Goal: Task Accomplishment & Management: Complete application form

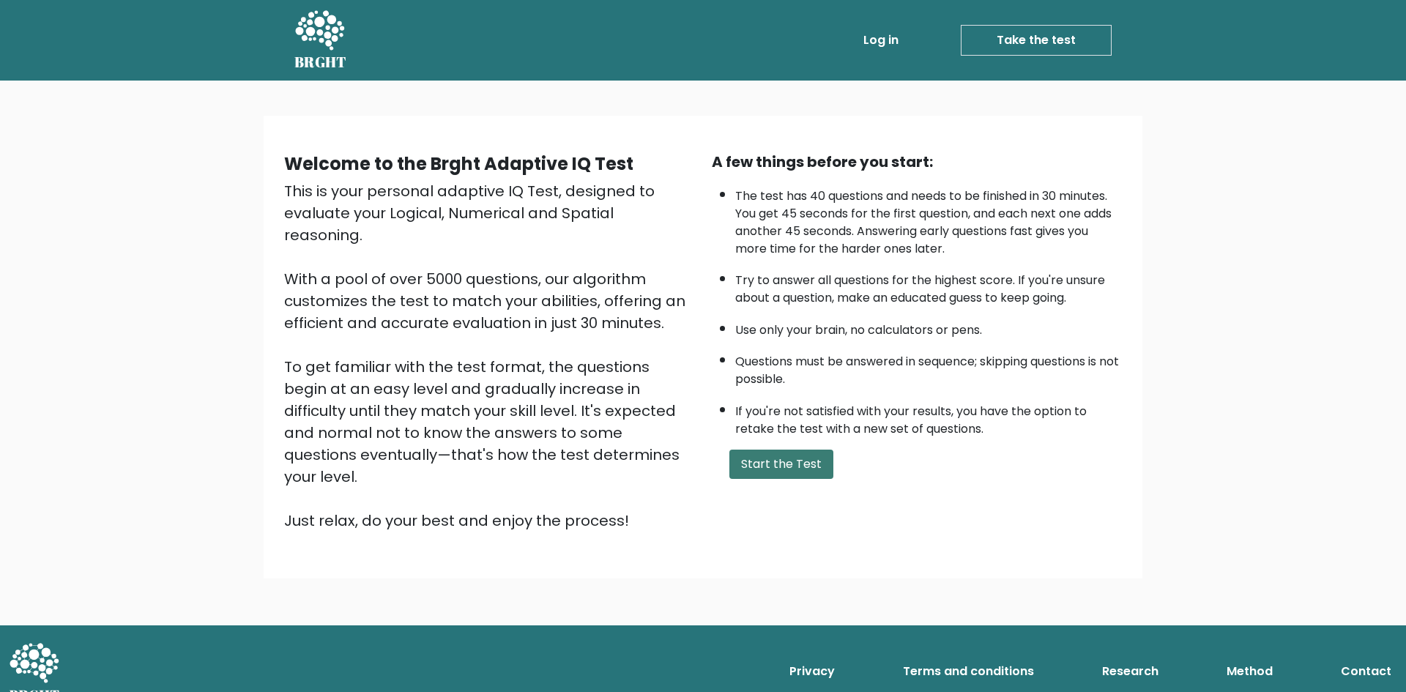
click at [802, 468] on button "Start the Test" at bounding box center [781, 463] width 104 height 29
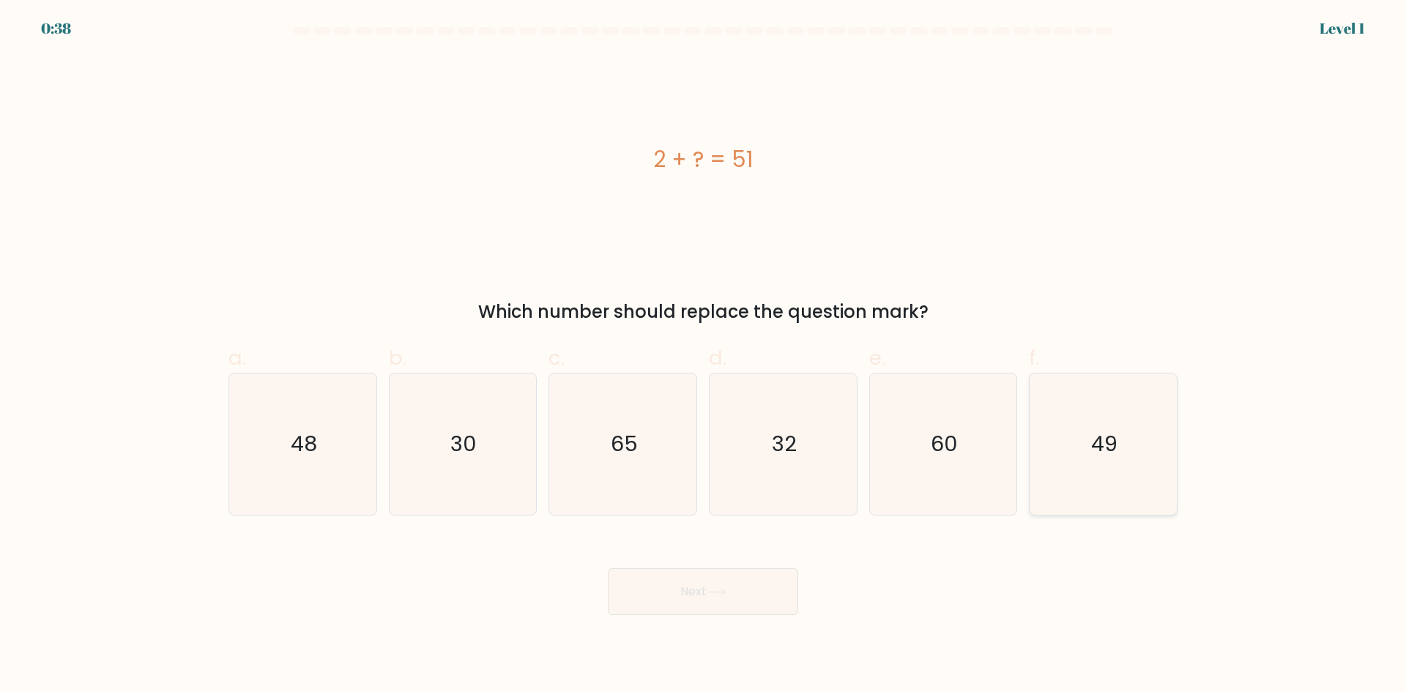
click at [1108, 457] on text "49" at bounding box center [1104, 443] width 26 height 29
click at [704, 356] on input "f. 49" at bounding box center [703, 351] width 1 height 10
radio input "true"
click at [754, 591] on button "Next" at bounding box center [703, 591] width 190 height 47
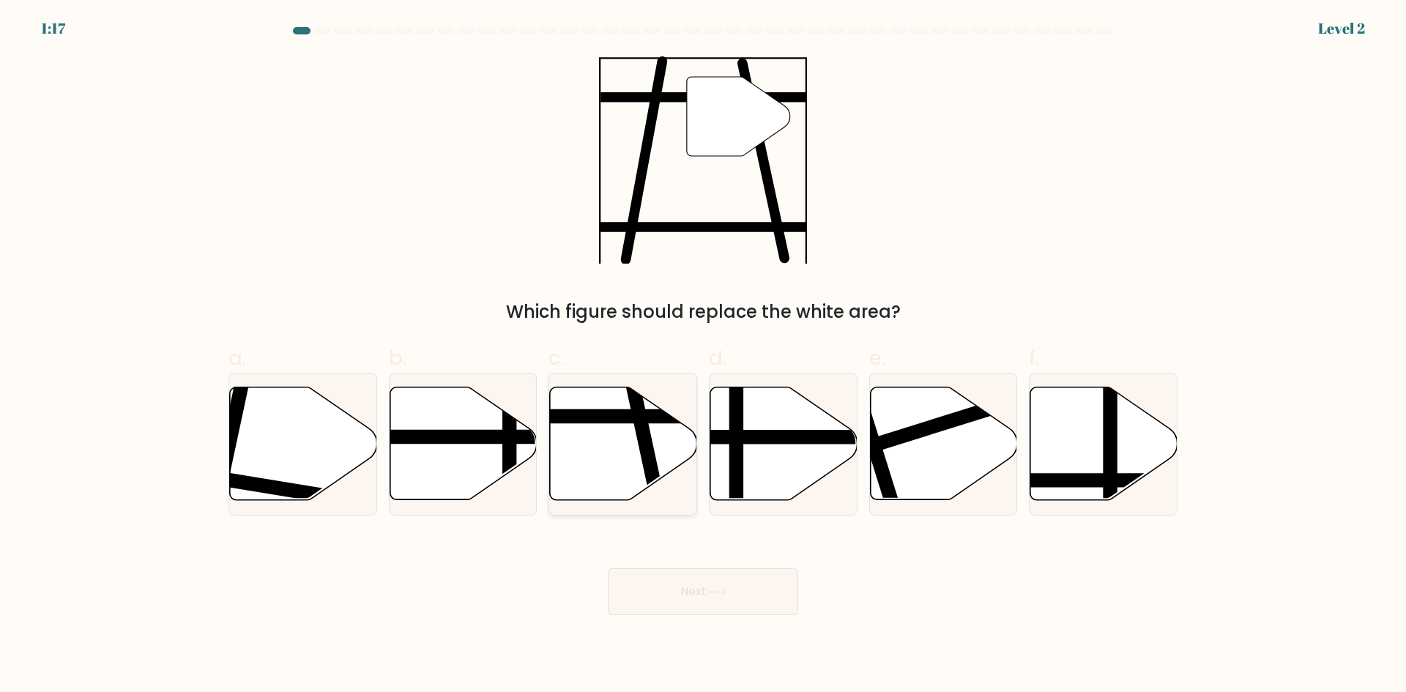
click at [632, 466] on icon at bounding box center [623, 443] width 147 height 113
click at [703, 356] on input "c." at bounding box center [703, 351] width 1 height 10
radio input "true"
click at [749, 591] on button "Next" at bounding box center [703, 591] width 190 height 47
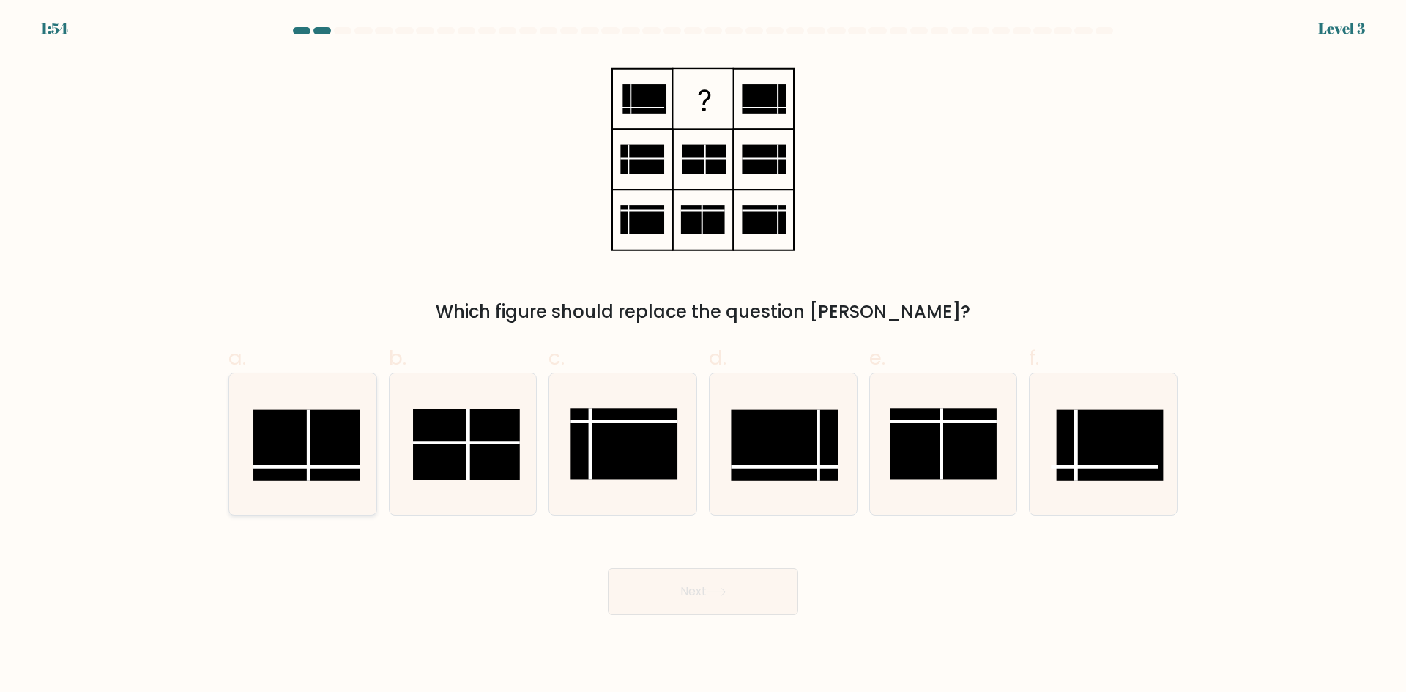
click at [328, 463] on rect at bounding box center [306, 444] width 107 height 71
click at [703, 356] on input "a." at bounding box center [703, 351] width 1 height 10
radio input "true"
click at [723, 603] on button "Next" at bounding box center [703, 591] width 190 height 47
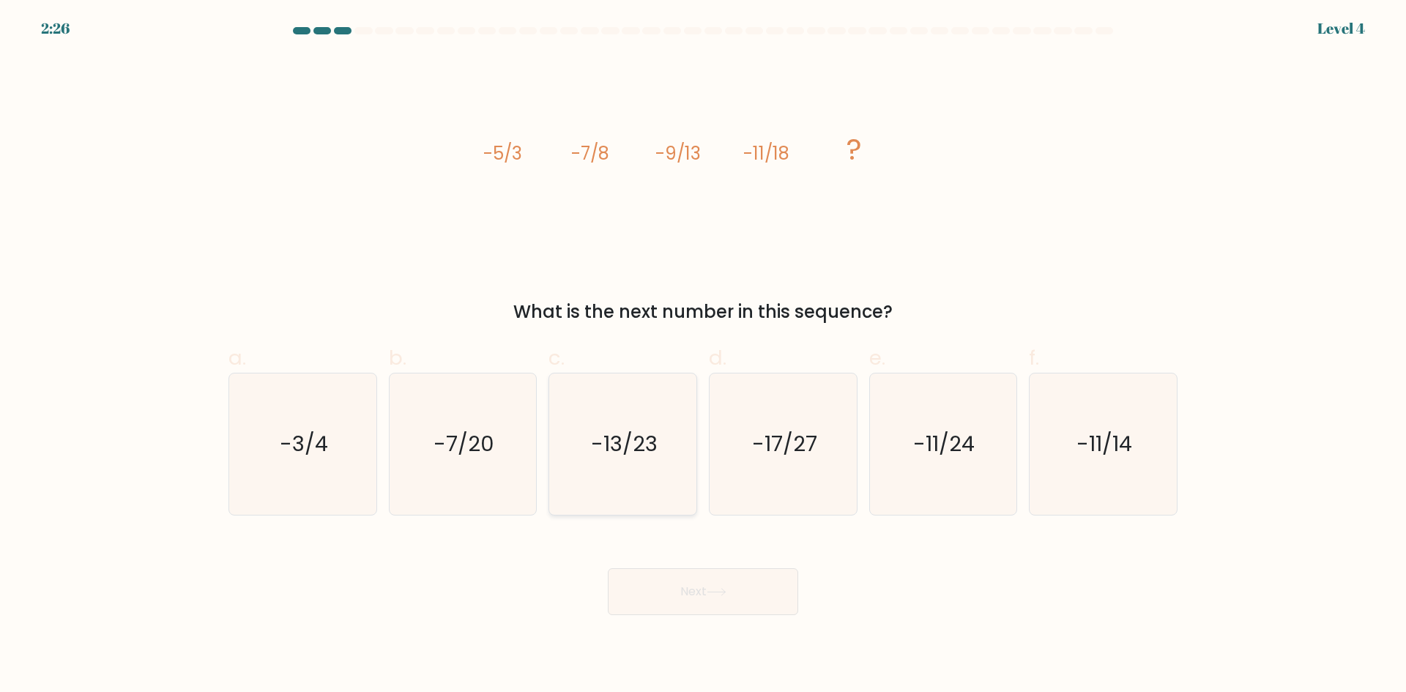
click at [594, 462] on icon "-13/23" at bounding box center [622, 443] width 141 height 141
click at [703, 356] on input "c. -13/23" at bounding box center [703, 351] width 1 height 10
radio input "true"
click at [707, 602] on button "Next" at bounding box center [703, 591] width 190 height 47
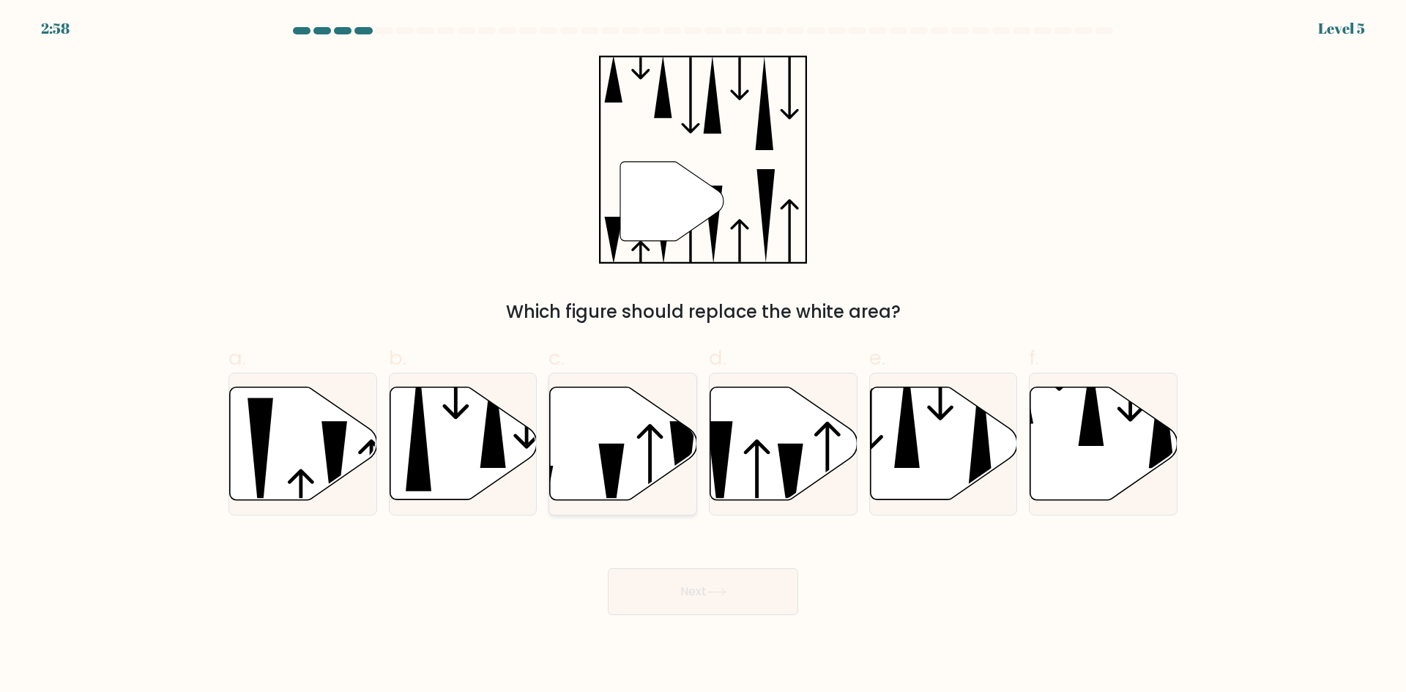
click at [616, 477] on icon at bounding box center [612, 487] width 26 height 89
click at [703, 356] on input "c." at bounding box center [703, 351] width 1 height 10
radio input "true"
click at [717, 574] on button "Next" at bounding box center [703, 591] width 190 height 47
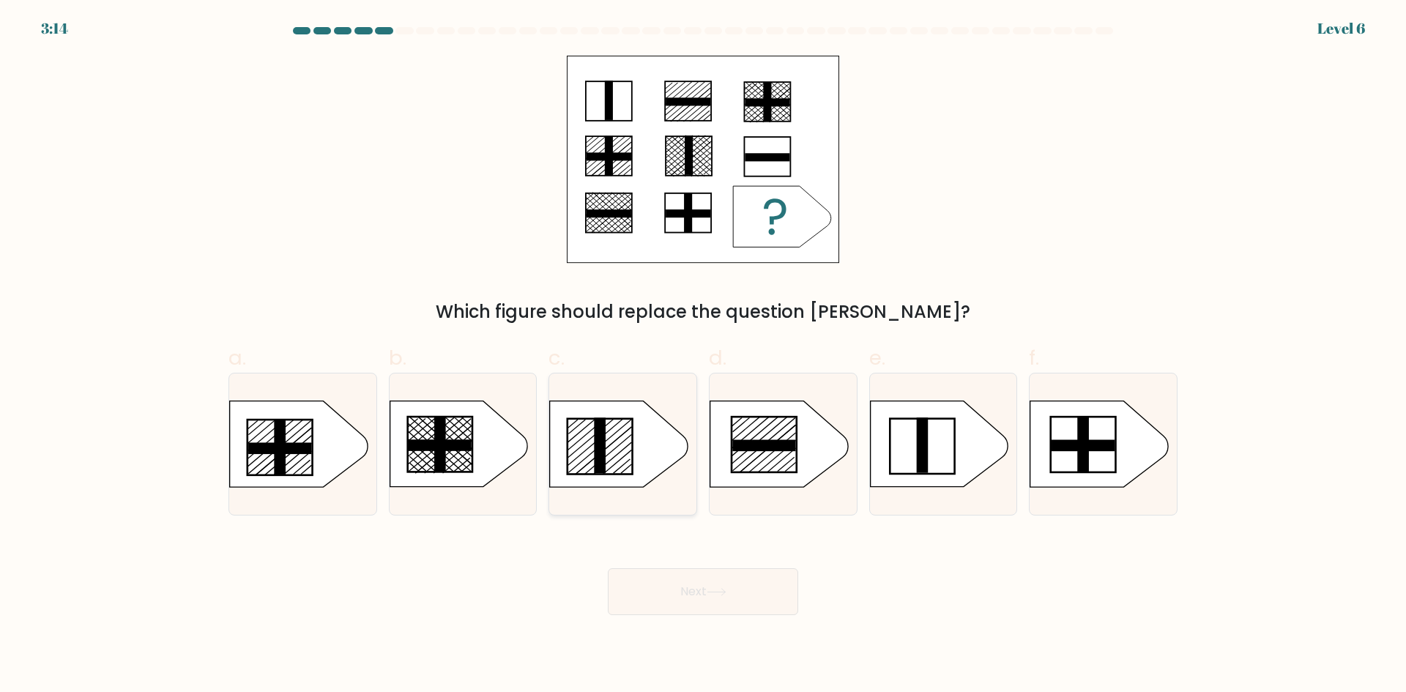
click at [598, 456] on rect at bounding box center [600, 445] width 12 height 56
click at [703, 356] on input "c." at bounding box center [703, 351] width 1 height 10
radio input "true"
click at [726, 590] on icon at bounding box center [716, 592] width 20 height 8
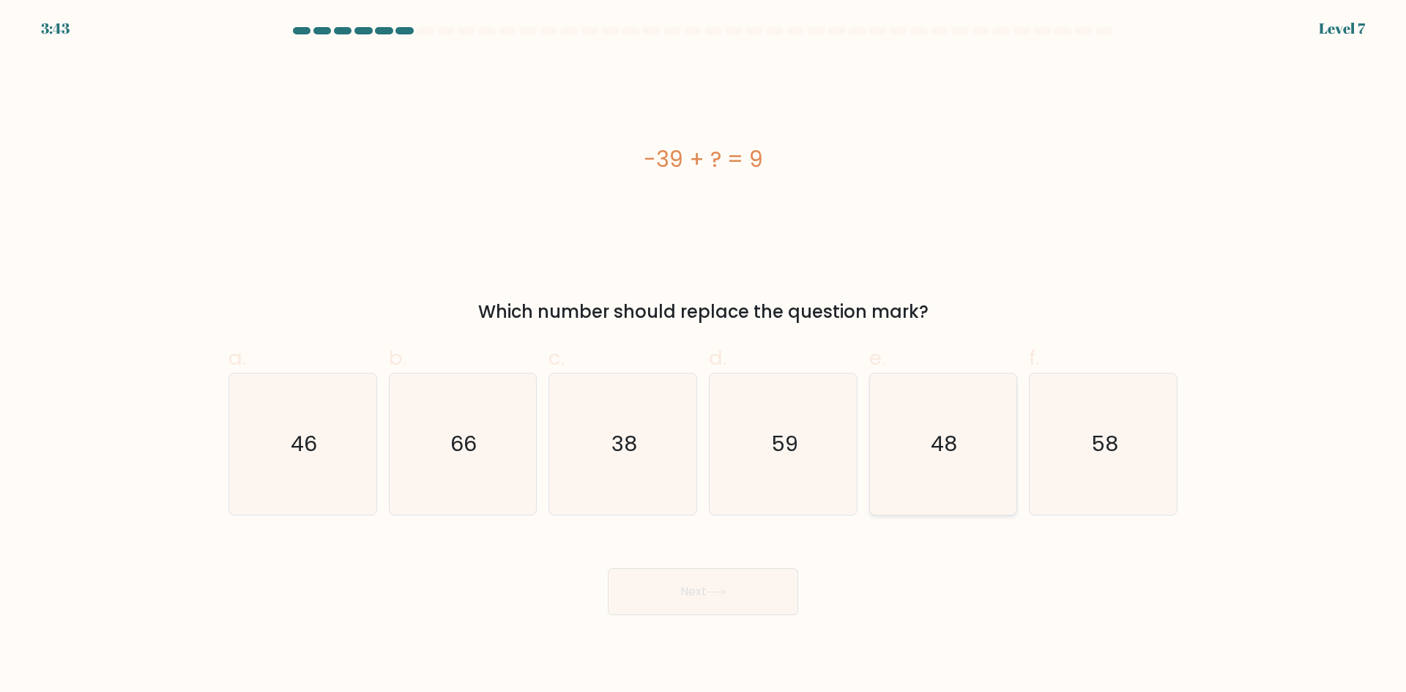
click at [936, 447] on text "48" at bounding box center [944, 443] width 26 height 29
click at [704, 356] on input "e. 48" at bounding box center [703, 351] width 1 height 10
radio input "true"
click at [759, 589] on button "Next" at bounding box center [703, 591] width 190 height 47
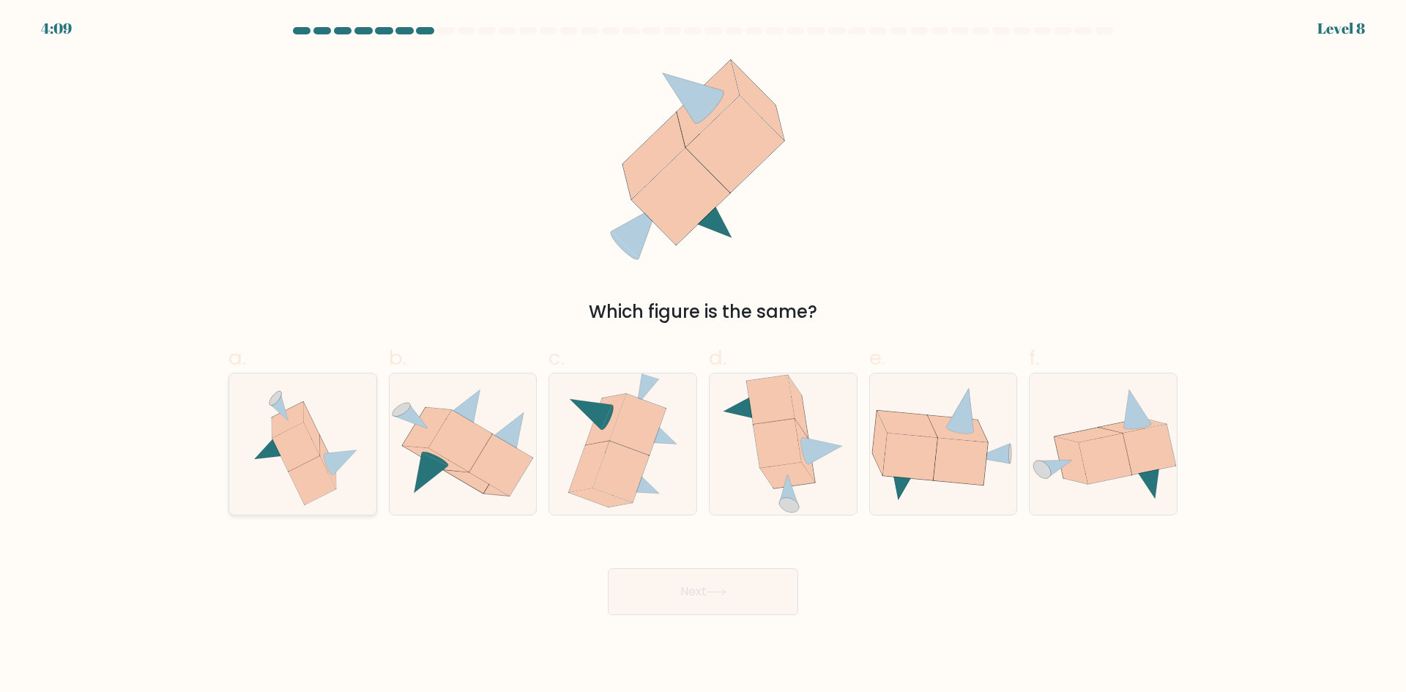
click at [307, 469] on icon at bounding box center [312, 479] width 48 height 49
click at [703, 356] on input "a." at bounding box center [703, 351] width 1 height 10
radio input "true"
click at [761, 594] on button "Next" at bounding box center [703, 591] width 190 height 47
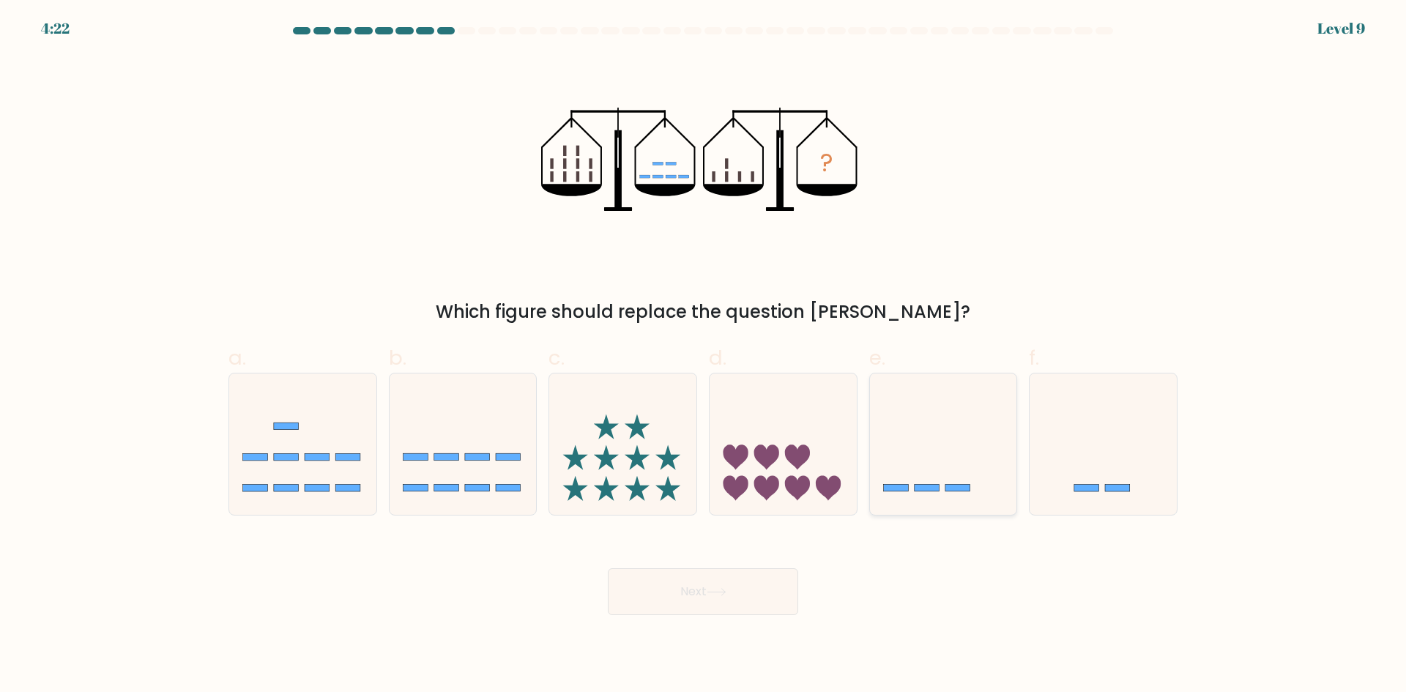
click at [966, 458] on icon at bounding box center [943, 444] width 147 height 122
click at [704, 356] on input "e." at bounding box center [703, 351] width 1 height 10
radio input "true"
click at [742, 593] on button "Next" at bounding box center [703, 591] width 190 height 47
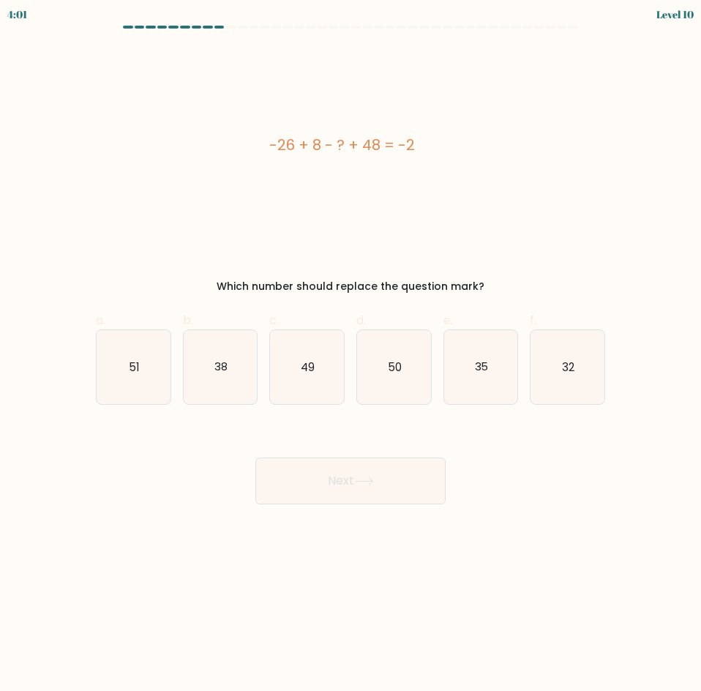
drag, startPoint x: 270, startPoint y: 138, endPoint x: 442, endPoint y: 144, distance: 172.1
click at [442, 144] on div "-26 + 8 - ? + 48 = -2" at bounding box center [342, 145] width 492 height 22
copy div "-26 + 8 - ? + 48 = -2"
click at [583, 363] on icon "32" at bounding box center [568, 367] width 74 height 74
click at [351, 355] on input "f. 32" at bounding box center [351, 351] width 1 height 10
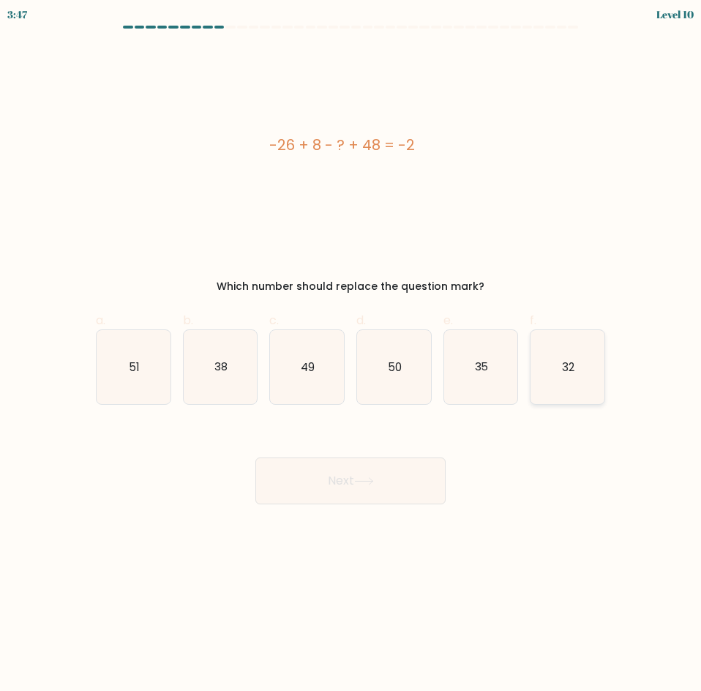
radio input "true"
click at [396, 477] on button "Next" at bounding box center [350, 481] width 190 height 47
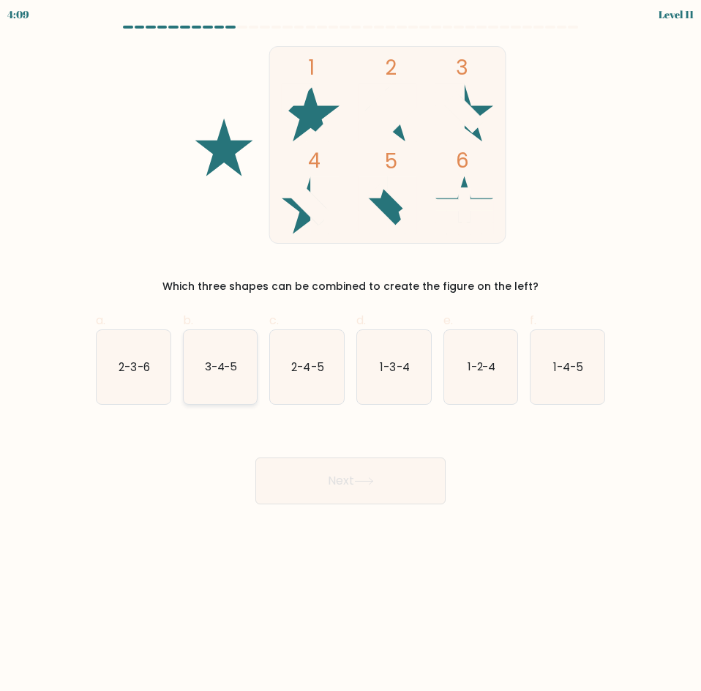
click at [219, 375] on icon "3-4-5" at bounding box center [221, 367] width 74 height 74
click at [351, 355] on input "b. 3-4-5" at bounding box center [351, 351] width 1 height 10
radio input "true"
click at [354, 473] on button "Next" at bounding box center [350, 481] width 190 height 47
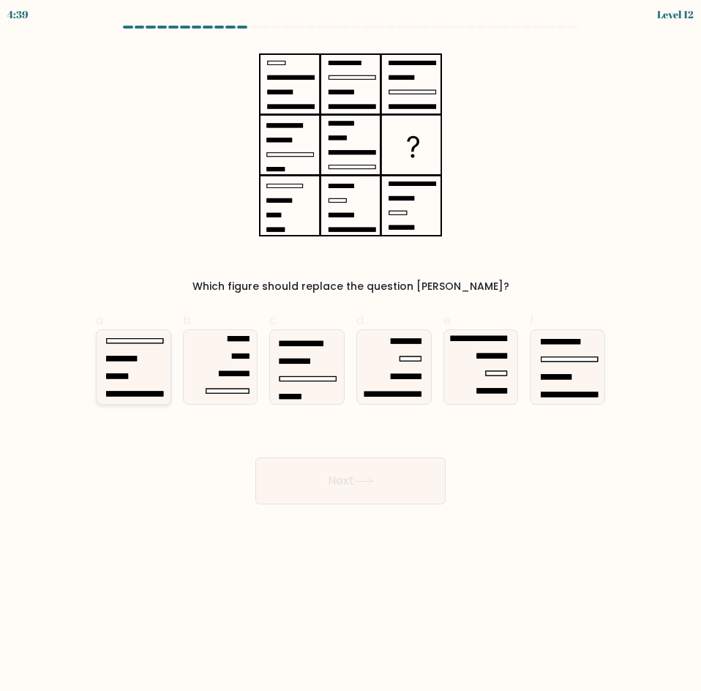
click at [156, 346] on icon at bounding box center [134, 367] width 74 height 74
click at [351, 346] on input "a." at bounding box center [351, 351] width 1 height 10
radio input "true"
click at [362, 482] on icon at bounding box center [364, 481] width 20 height 8
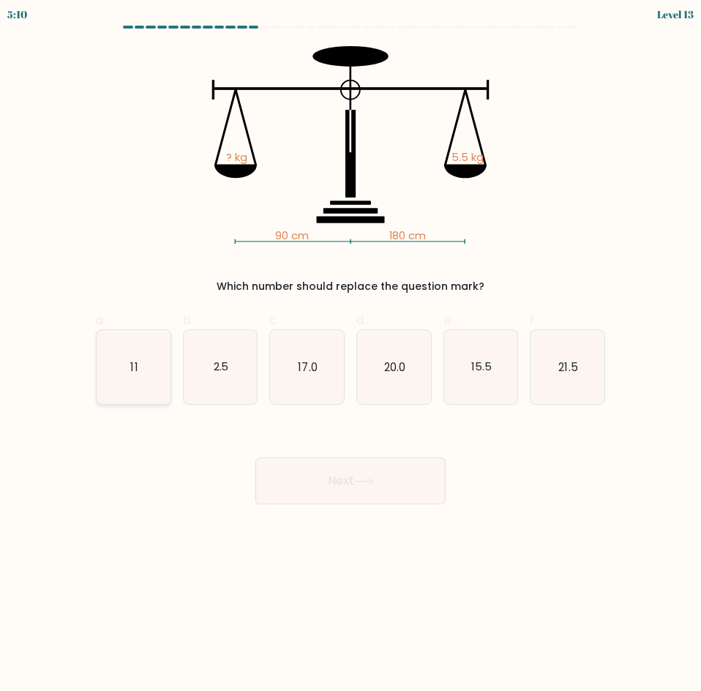
click at [135, 384] on icon "11" at bounding box center [134, 367] width 74 height 74
click at [351, 355] on input "a. 11" at bounding box center [351, 351] width 1 height 10
radio input "true"
click at [236, 376] on icon "2.5" at bounding box center [221, 367] width 74 height 74
click at [351, 355] on input "b. 2.5" at bounding box center [351, 351] width 1 height 10
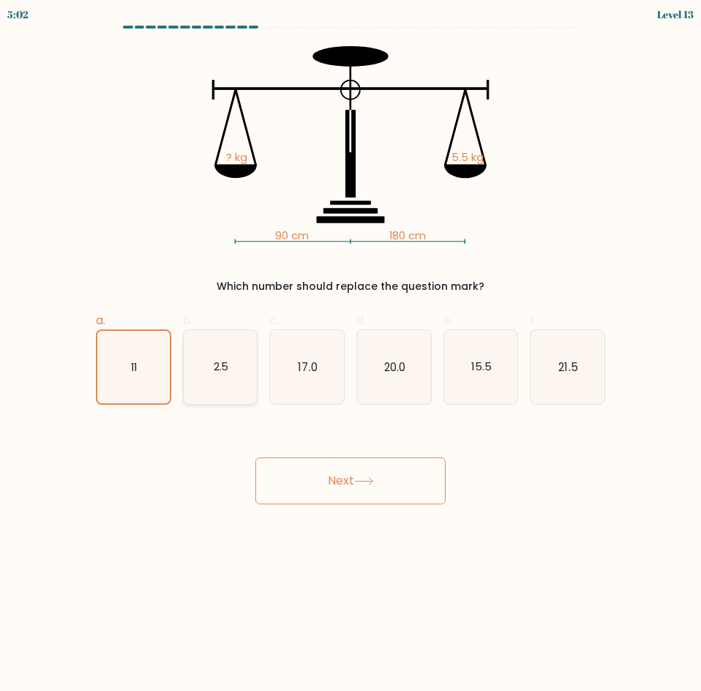
radio input "true"
click at [145, 373] on icon "11" at bounding box center [134, 367] width 74 height 74
click at [351, 355] on input "a. 11" at bounding box center [351, 351] width 1 height 10
radio input "true"
click at [370, 481] on icon at bounding box center [364, 481] width 18 height 7
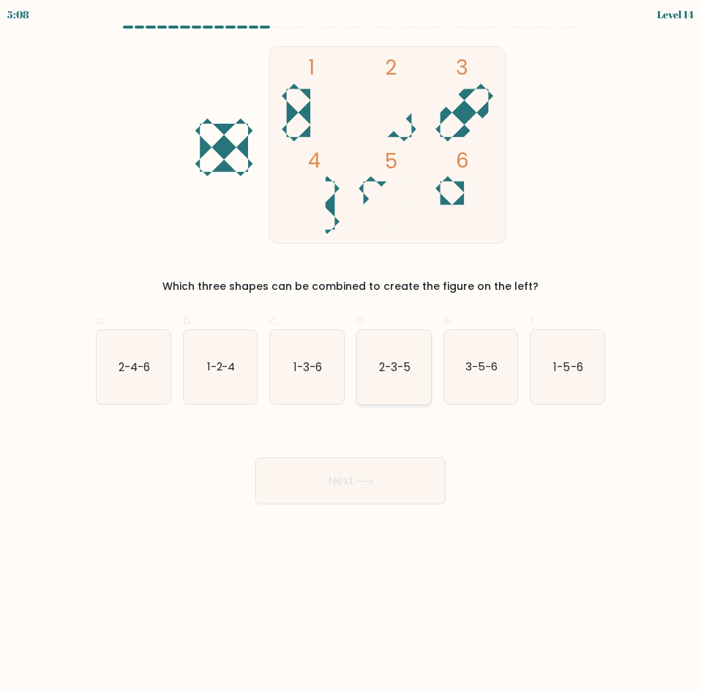
click at [410, 380] on icon "2-3-5" at bounding box center [394, 367] width 74 height 74
click at [351, 355] on input "d. 2-3-5" at bounding box center [351, 351] width 1 height 10
radio input "true"
click at [399, 477] on button "Next" at bounding box center [350, 481] width 190 height 47
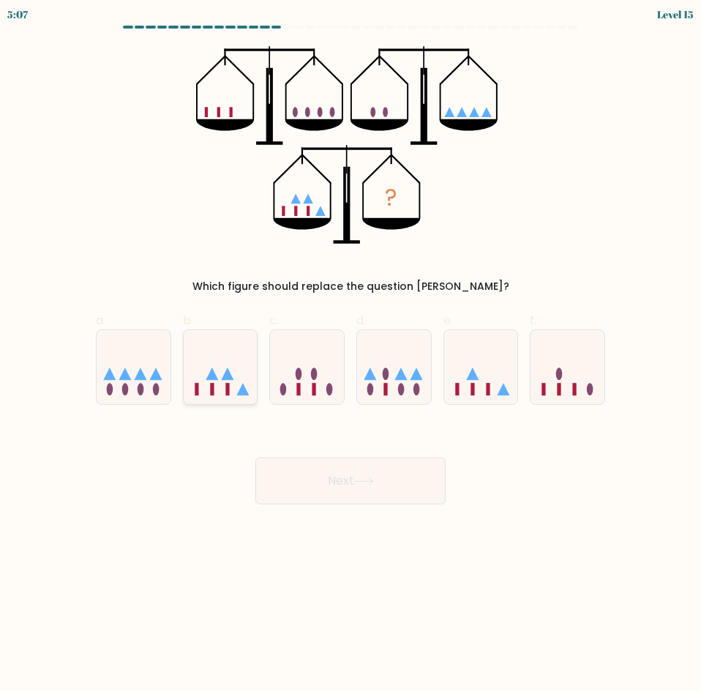
click at [239, 379] on icon at bounding box center [221, 367] width 74 height 61
click at [351, 355] on input "b." at bounding box center [351, 351] width 1 height 10
radio input "true"
click at [340, 481] on button "Next" at bounding box center [350, 481] width 190 height 47
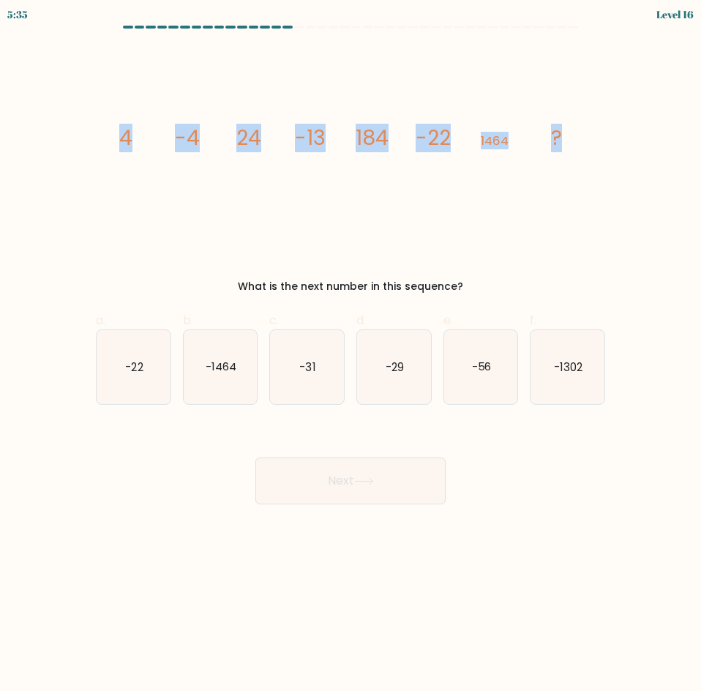
drag, startPoint x: 123, startPoint y: 140, endPoint x: 605, endPoint y: 152, distance: 481.8
click at [605, 152] on div "image/svg+xml 4 -4 24 -13 184 -22 1464 ? What is the next number in this sequen…" at bounding box center [350, 170] width 527 height 248
copy g "4 -4 24 -13 184 -22 1464 ?"
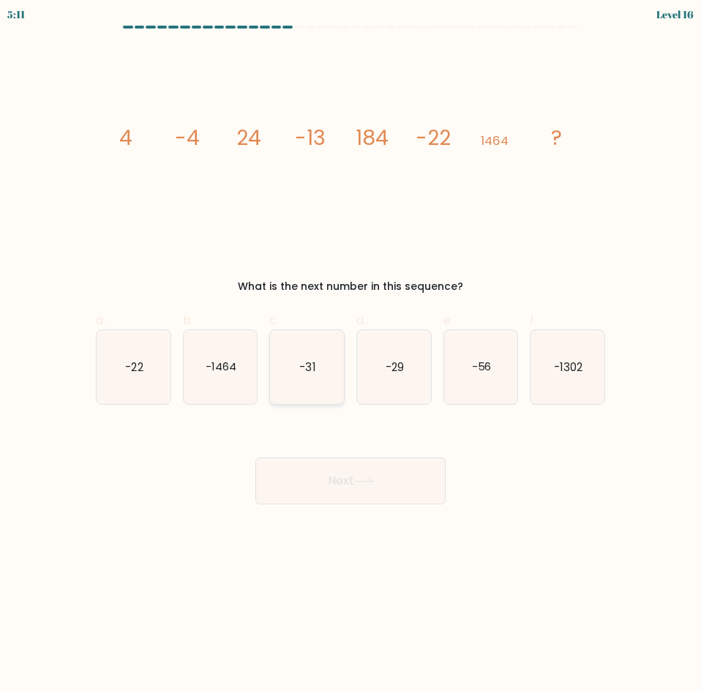
click at [295, 368] on icon "-31" at bounding box center [307, 367] width 74 height 74
click at [351, 355] on input "c. -31" at bounding box center [351, 351] width 1 height 10
radio input "true"
click at [403, 485] on button "Next" at bounding box center [350, 481] width 190 height 47
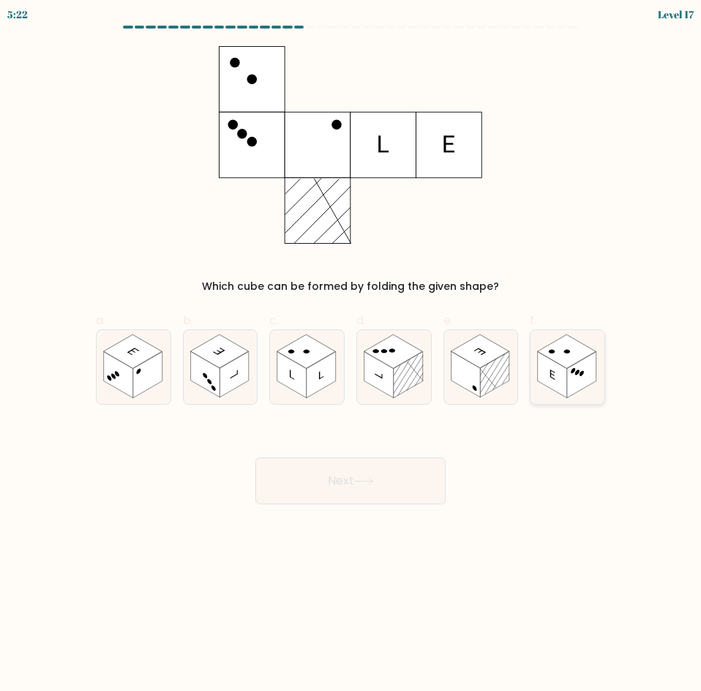
click at [575, 386] on rect at bounding box center [581, 374] width 29 height 46
click at [351, 355] on input "f." at bounding box center [351, 351] width 1 height 10
radio input "true"
click at [343, 487] on button "Next" at bounding box center [350, 481] width 190 height 47
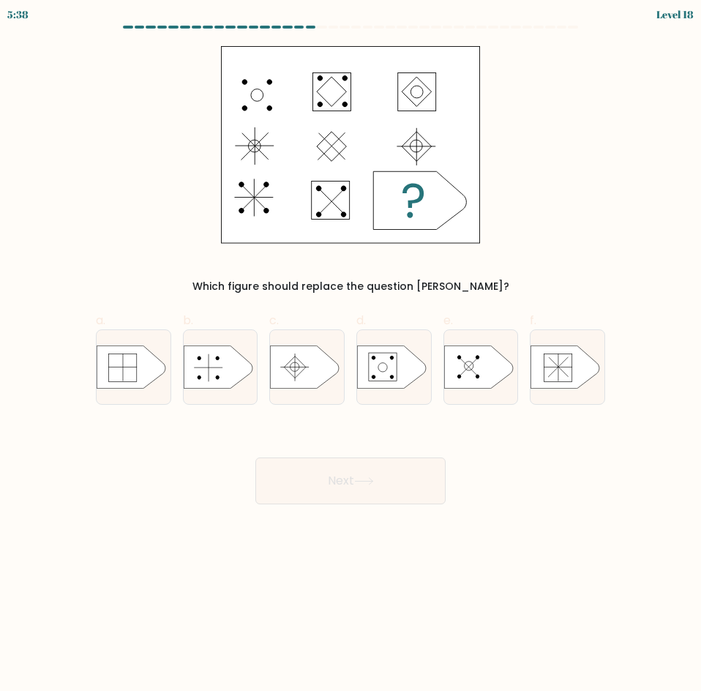
drag, startPoint x: 329, startPoint y: 198, endPoint x: 330, endPoint y: 211, distance: 12.5
click at [330, 211] on rect at bounding box center [350, 144] width 259 height 197
click at [217, 361] on icon at bounding box center [218, 367] width 69 height 43
click at [351, 355] on input "b." at bounding box center [351, 351] width 1 height 10
radio input "true"
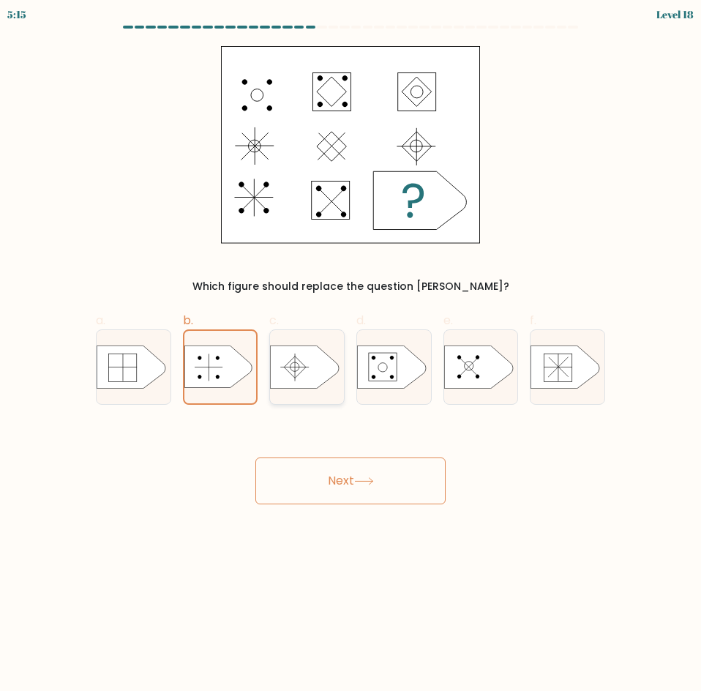
click at [289, 376] on icon at bounding box center [305, 367] width 69 height 43
click at [351, 355] on input "c." at bounding box center [351, 351] width 1 height 10
radio input "true"
click at [124, 372] on icon at bounding box center [131, 367] width 69 height 43
click at [351, 355] on input "a." at bounding box center [351, 351] width 1 height 10
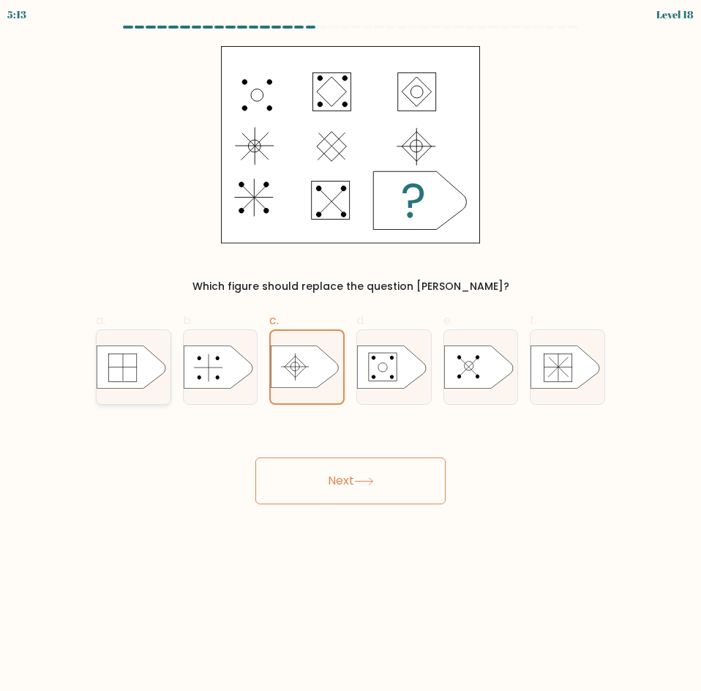
radio input "true"
click at [363, 485] on button "Next" at bounding box center [350, 481] width 190 height 47
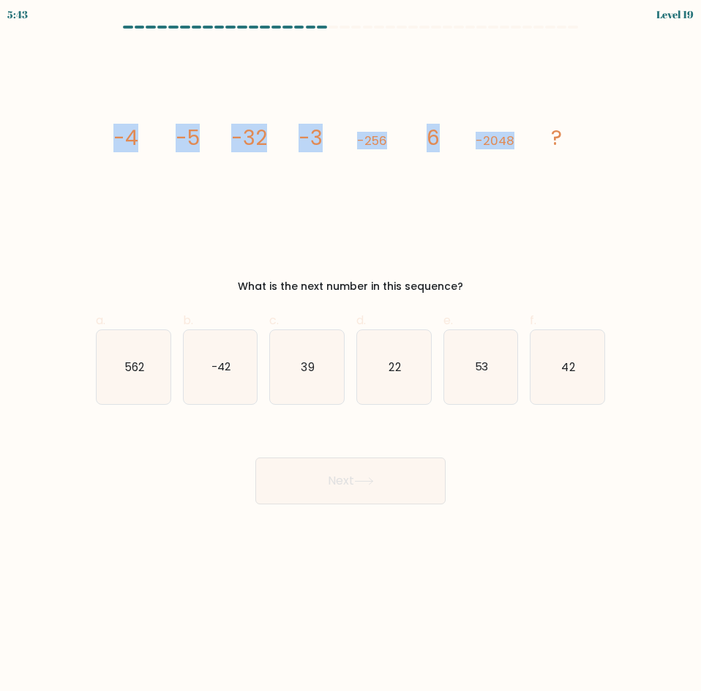
drag, startPoint x: 112, startPoint y: 136, endPoint x: 542, endPoint y: 143, distance: 430.5
click at [542, 143] on div "image/svg+xml -4 -5 -32 -3 -256 6 -2048 ? What is the next number in this seque…" at bounding box center [350, 170] width 527 height 248
copy g "-4 -5 -32 -3 -256 6 -2048"
click at [409, 368] on icon "22" at bounding box center [394, 367] width 74 height 74
click at [351, 355] on input "d. 22" at bounding box center [351, 351] width 1 height 10
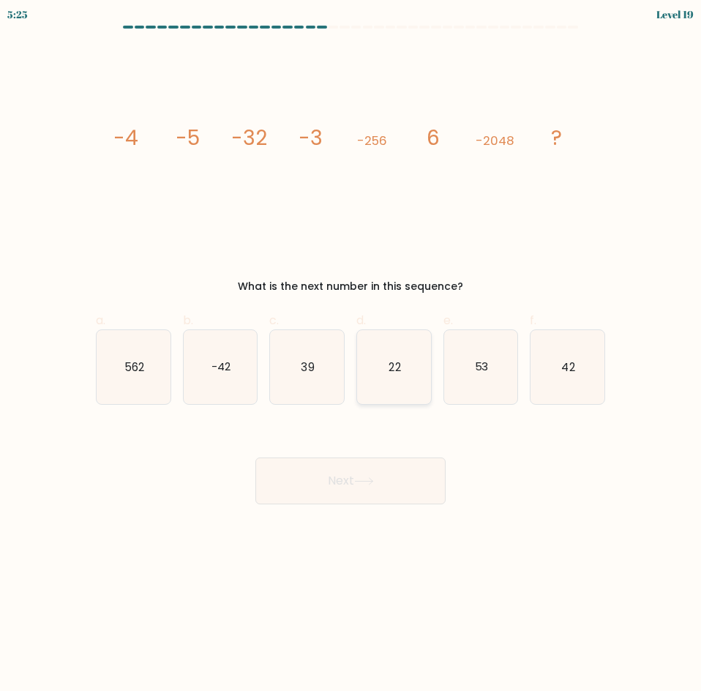
radio input "true"
click at [406, 485] on button "Next" at bounding box center [350, 481] width 190 height 47
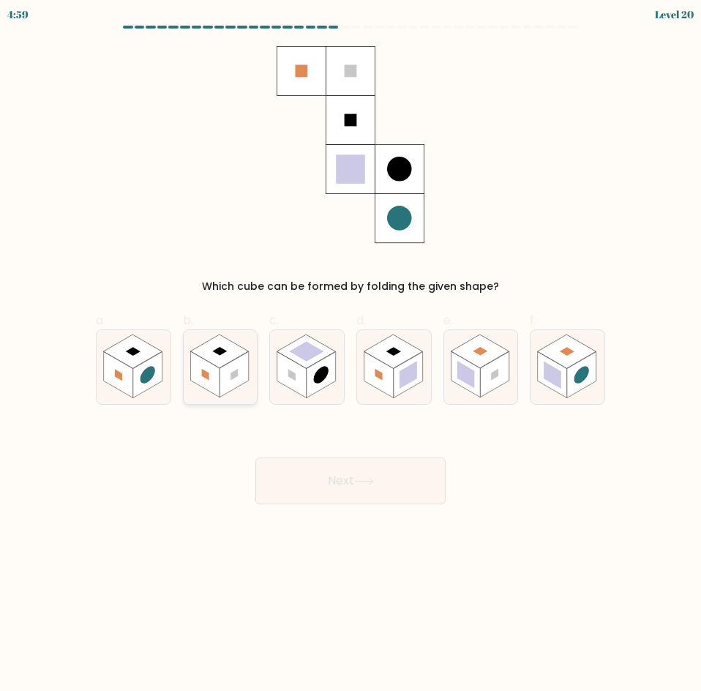
click at [231, 387] on rect at bounding box center [234, 374] width 29 height 46
click at [351, 355] on input "b." at bounding box center [351, 351] width 1 height 10
radio input "true"
click at [481, 383] on rect at bounding box center [494, 374] width 29 height 46
click at [351, 355] on input "e." at bounding box center [351, 351] width 1 height 10
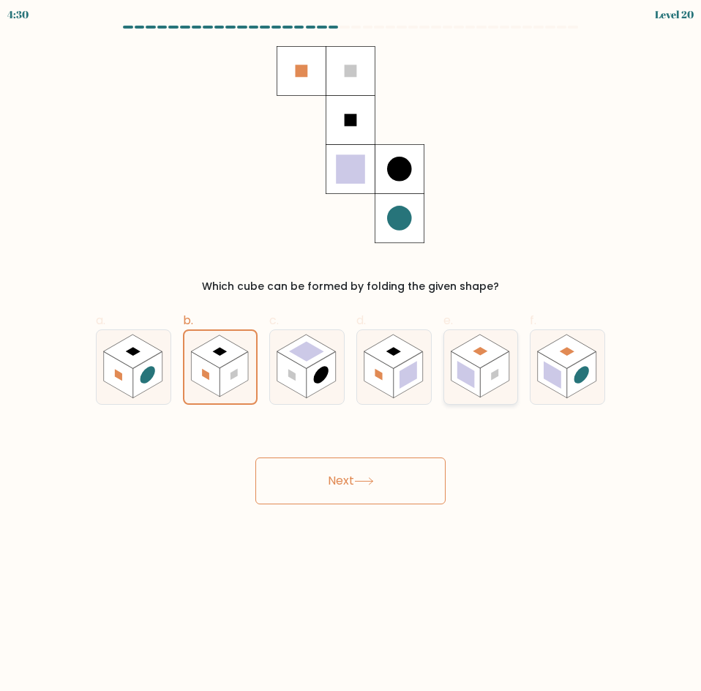
radio input "true"
click at [217, 357] on rect at bounding box center [219, 352] width 59 height 34
click at [351, 355] on input "b." at bounding box center [351, 351] width 1 height 10
radio input "true"
click at [287, 377] on rect at bounding box center [291, 374] width 29 height 46
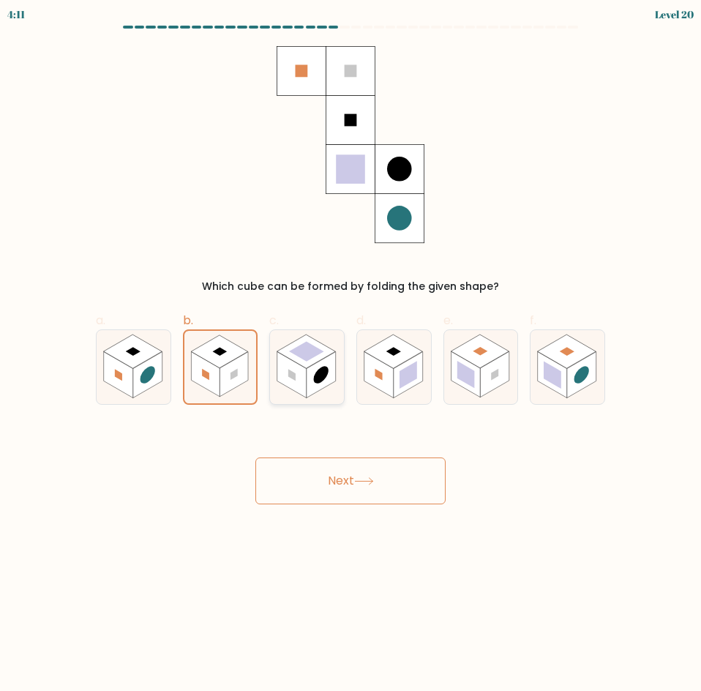
click at [351, 355] on input "c." at bounding box center [351, 351] width 1 height 10
radio input "true"
click at [223, 364] on rect at bounding box center [219, 352] width 59 height 34
click at [351, 355] on input "b." at bounding box center [351, 351] width 1 height 10
radio input "true"
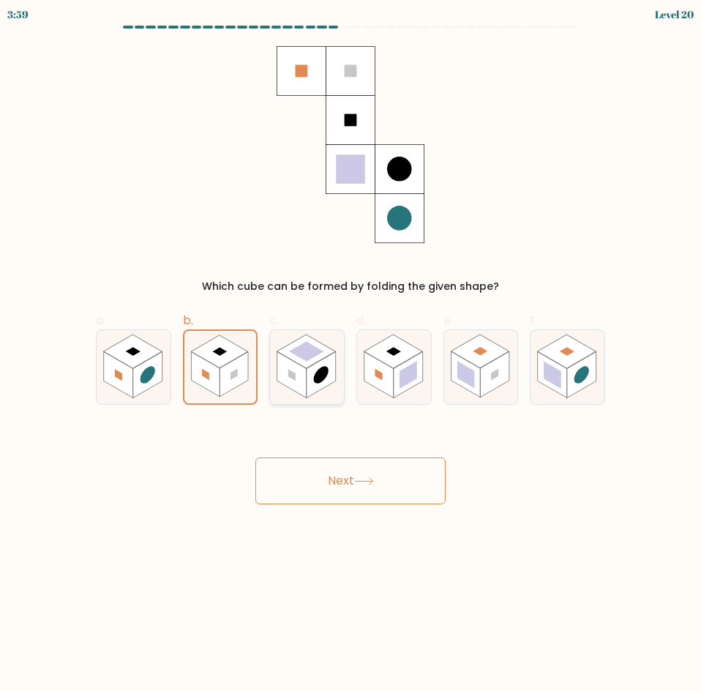
click at [313, 366] on rect at bounding box center [321, 374] width 29 height 46
click at [351, 355] on input "c." at bounding box center [351, 351] width 1 height 10
radio input "true"
click at [392, 480] on button "Next" at bounding box center [350, 481] width 190 height 47
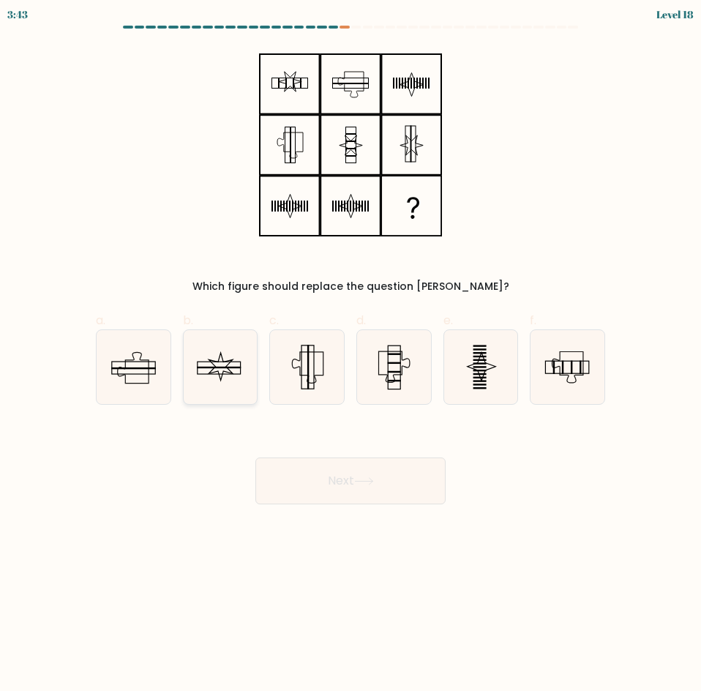
click at [231, 374] on rect at bounding box center [219, 368] width 43 height 12
click at [351, 355] on input "b." at bounding box center [351, 351] width 1 height 10
radio input "true"
click at [332, 492] on button "Next" at bounding box center [350, 481] width 190 height 47
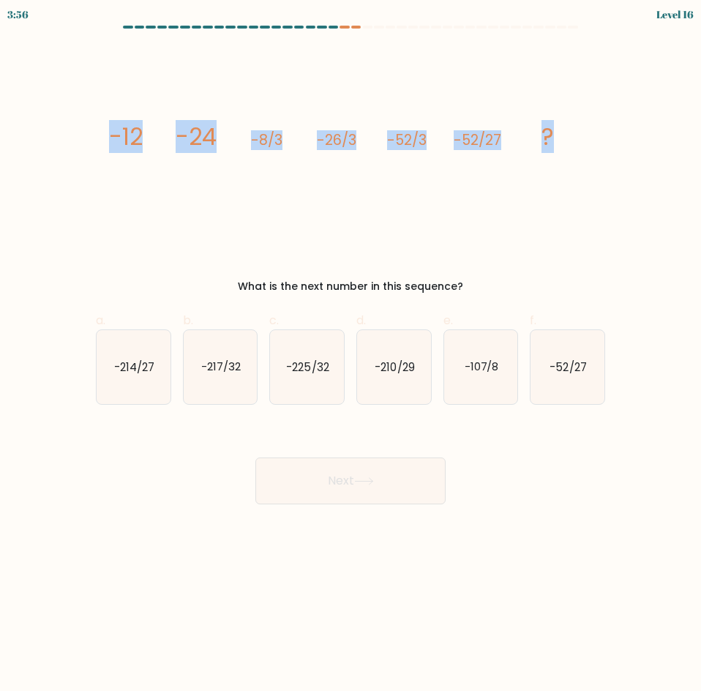
drag, startPoint x: 101, startPoint y: 133, endPoint x: 554, endPoint y: 129, distance: 453.2
click at [554, 129] on div "image/svg+xml -12 -24 -8/3 -26/3 -52/3 -52/27 ? What is the next number in this…" at bounding box center [350, 170] width 527 height 248
copy g "-12 -24 -8/3 -26/3 -52/3 -52/27 ?"
click at [520, 194] on icon "image/svg+xml -12 -24 -8/3 -26/3 -52/3 -52/27 ?" at bounding box center [351, 145] width 492 height 198
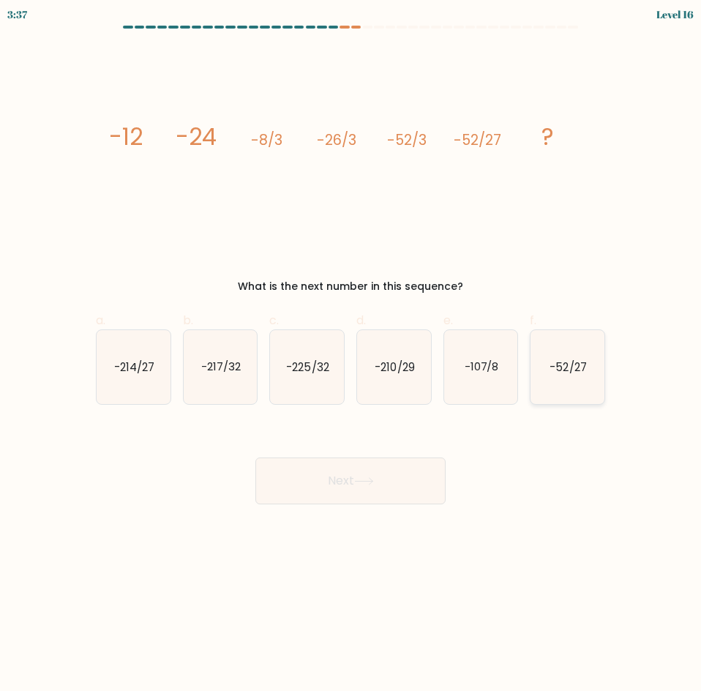
click at [568, 359] on icon "-52/27" at bounding box center [568, 367] width 74 height 74
click at [351, 355] on input "f. -52/27" at bounding box center [351, 351] width 1 height 10
radio input "true"
click at [469, 381] on icon "-107/8" at bounding box center [481, 367] width 74 height 74
click at [351, 355] on input "e. -107/8" at bounding box center [351, 351] width 1 height 10
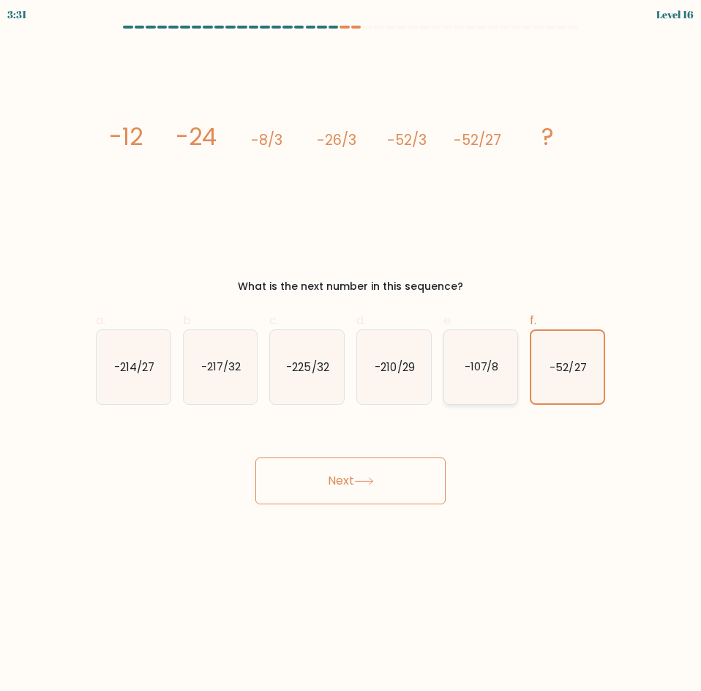
radio input "true"
click at [410, 381] on icon "-210/29" at bounding box center [394, 367] width 74 height 74
click at [351, 355] on input "d. -210/29" at bounding box center [351, 351] width 1 height 10
radio input "true"
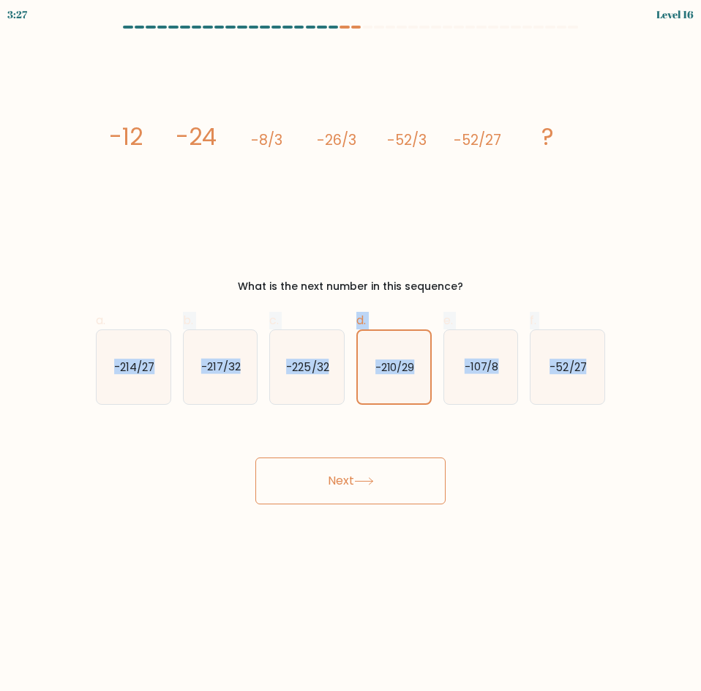
drag, startPoint x: 101, startPoint y: 350, endPoint x: 637, endPoint y: 371, distance: 536.3
click at [637, 371] on form at bounding box center [350, 265] width 701 height 479
copy div "-214/27 b. -217/32 c. -225/32 d. -210/29 e. -107/8 f. -52/27"
click at [124, 378] on icon "-214/27" at bounding box center [134, 367] width 74 height 74
click at [351, 355] on input "a. -214/27" at bounding box center [351, 351] width 1 height 10
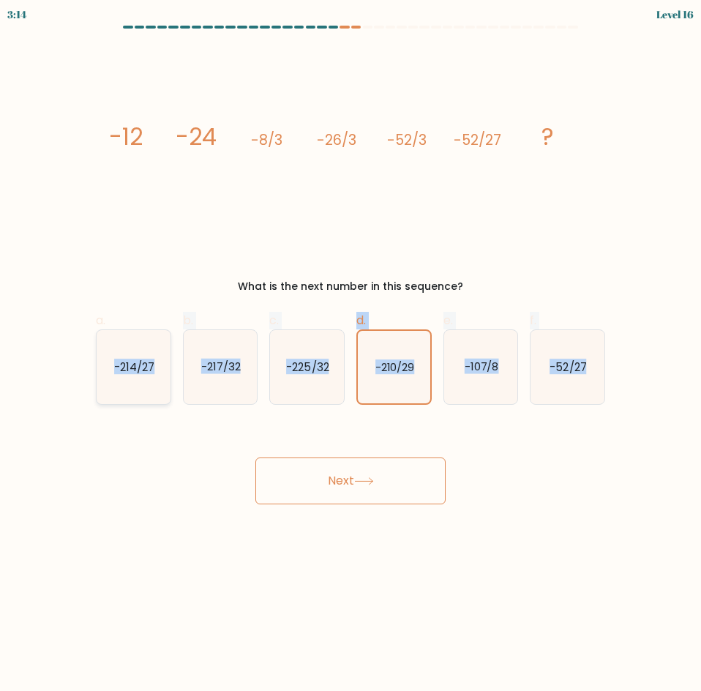
radio input "true"
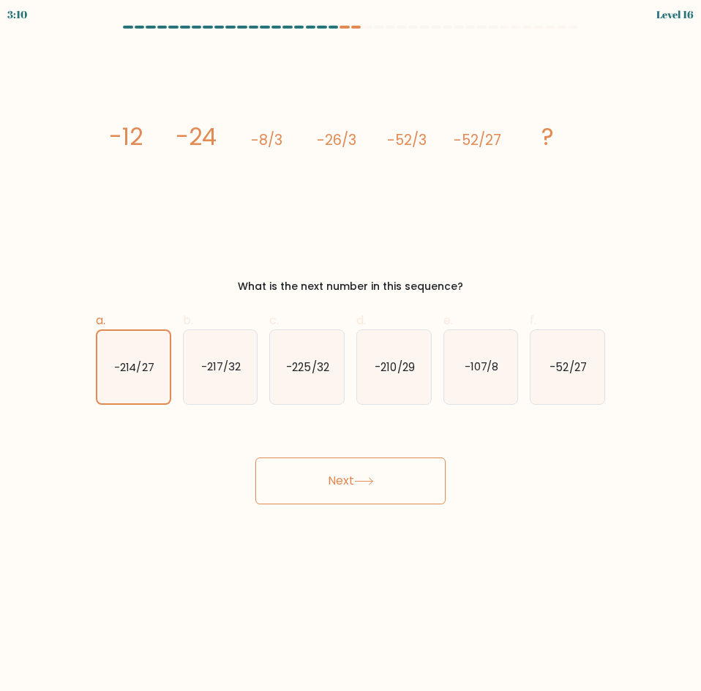
click at [367, 479] on icon at bounding box center [364, 481] width 20 height 8
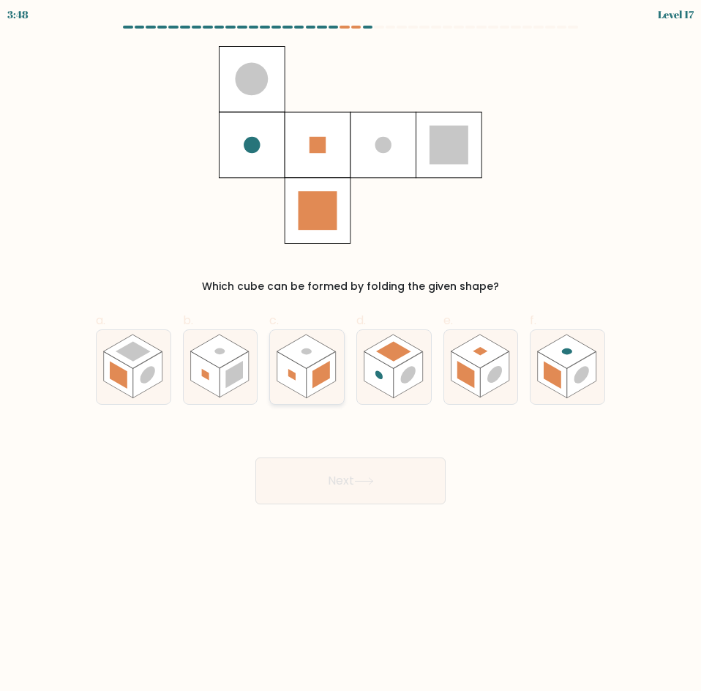
click at [286, 367] on rect at bounding box center [291, 374] width 29 height 46
click at [351, 355] on input "c." at bounding box center [351, 351] width 1 height 10
radio input "true"
click at [386, 480] on button "Next" at bounding box center [350, 481] width 190 height 47
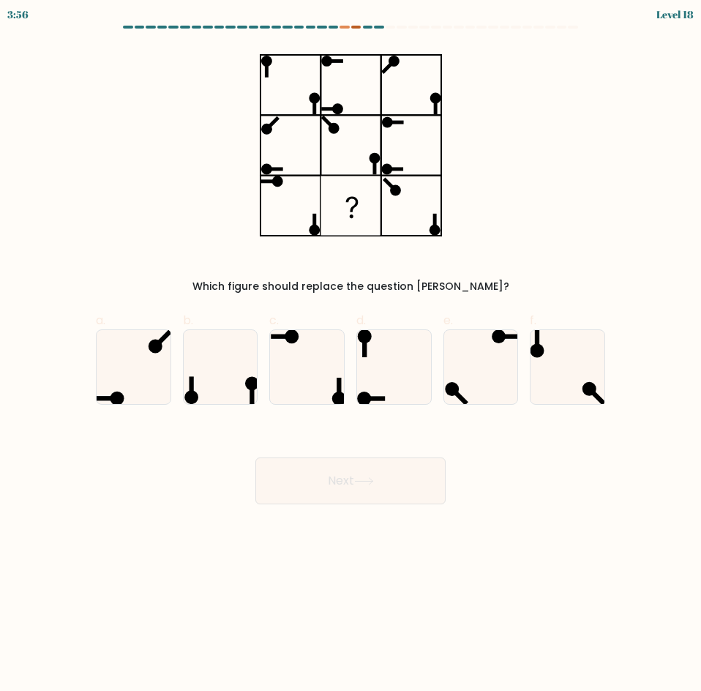
click at [359, 27] on div at bounding box center [356, 27] width 10 height 3
click at [339, 26] on at bounding box center [350, 27] width 457 height 3
click at [343, 26] on div at bounding box center [345, 27] width 10 height 3
click at [352, 26] on div at bounding box center [356, 27] width 10 height 3
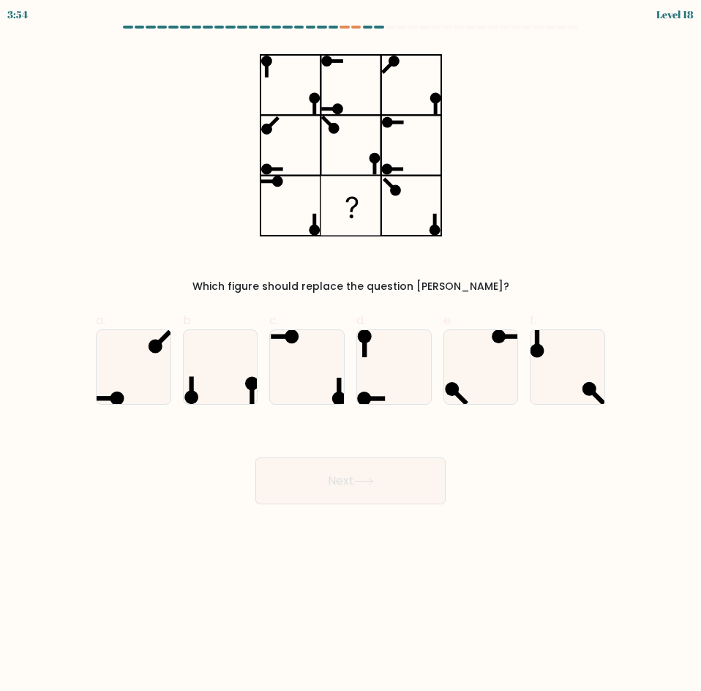
click at [365, 26] on div at bounding box center [368, 27] width 10 height 3
click at [376, 26] on div at bounding box center [379, 27] width 10 height 3
click at [219, 376] on icon at bounding box center [221, 367] width 74 height 74
click at [351, 355] on input "b." at bounding box center [351, 351] width 1 height 10
radio input "true"
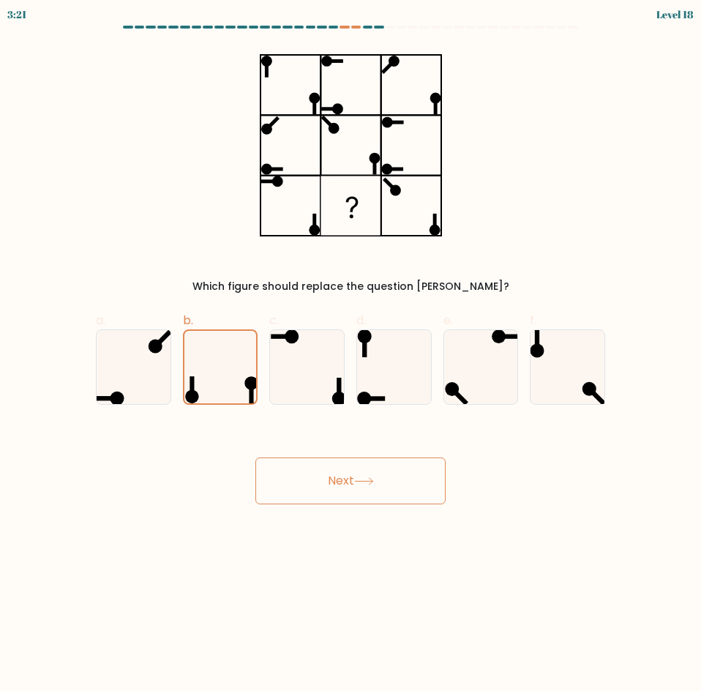
click at [395, 469] on button "Next" at bounding box center [350, 481] width 190 height 47
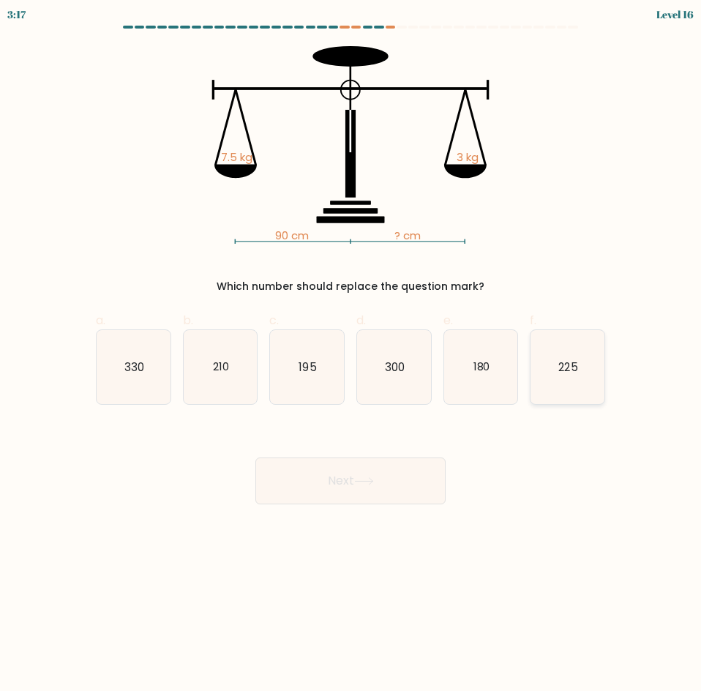
click at [566, 376] on icon "225" at bounding box center [568, 367] width 74 height 74
click at [351, 355] on input "f. 225" at bounding box center [351, 351] width 1 height 10
radio input "true"
click at [394, 483] on button "Next" at bounding box center [350, 481] width 190 height 47
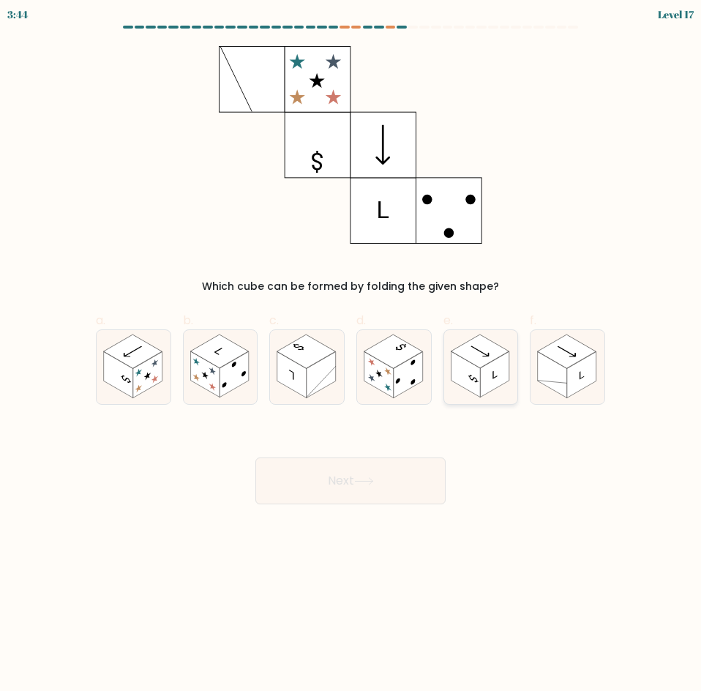
click at [470, 378] on icon at bounding box center [474, 379] width 10 height 10
click at [351, 355] on input "e." at bounding box center [351, 351] width 1 height 10
radio input "true"
click at [406, 469] on button "Next" at bounding box center [350, 481] width 190 height 47
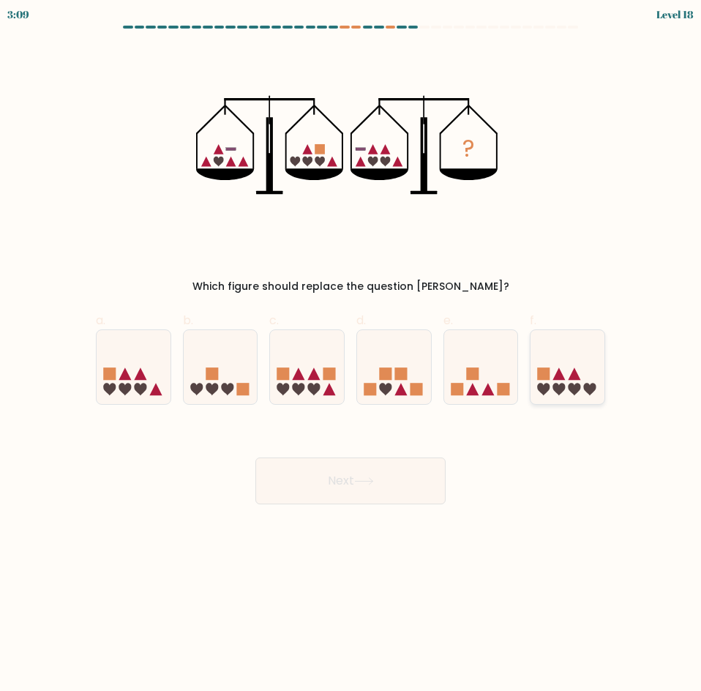
click at [563, 389] on icon at bounding box center [559, 389] width 12 height 12
click at [351, 355] on input "f." at bounding box center [351, 351] width 1 height 10
radio input "true"
click at [343, 477] on button "Next" at bounding box center [350, 481] width 190 height 47
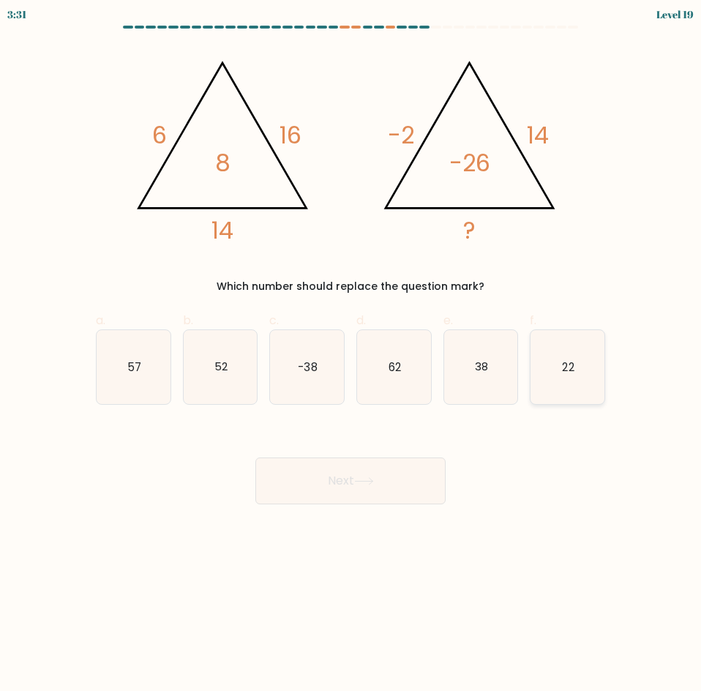
click at [573, 389] on icon "22" at bounding box center [568, 367] width 74 height 74
click at [351, 355] on input "f. 22" at bounding box center [351, 351] width 1 height 10
radio input "true"
click at [394, 509] on body "3:22 Level 19" at bounding box center [350, 345] width 701 height 691
click at [401, 480] on button "Next" at bounding box center [350, 481] width 190 height 47
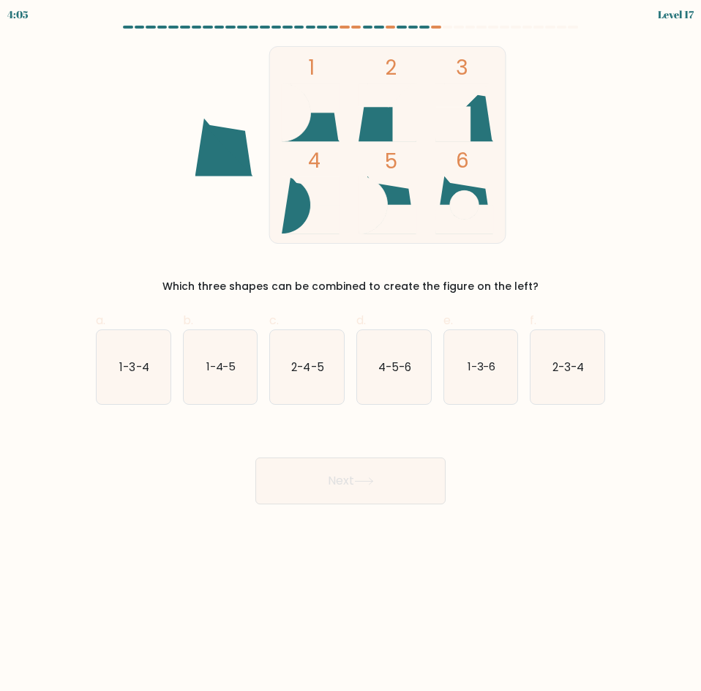
click at [395, 49] on rect at bounding box center [387, 144] width 236 height 197
click at [238, 382] on icon "1-4-5" at bounding box center [221, 367] width 74 height 74
click at [351, 355] on input "b. 1-4-5" at bounding box center [351, 351] width 1 height 10
radio input "true"
click at [336, 481] on button "Next" at bounding box center [350, 481] width 190 height 47
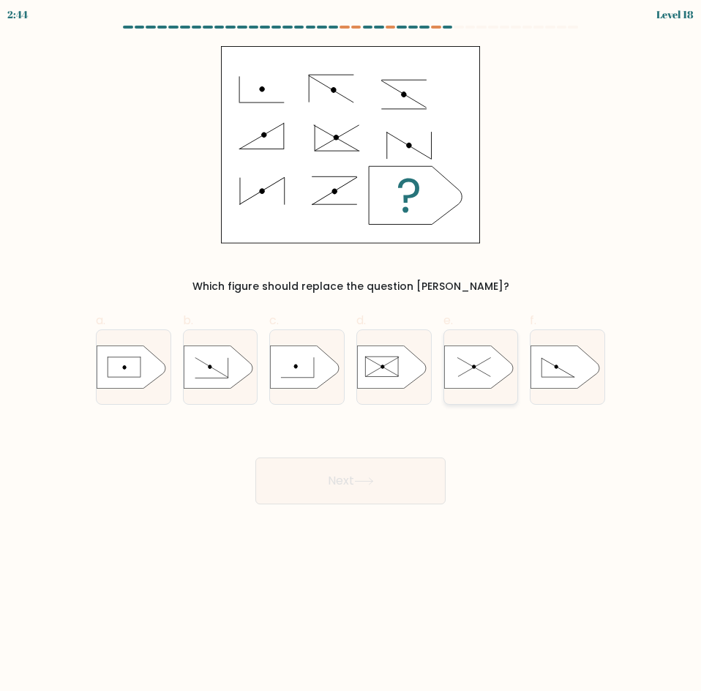
click at [477, 367] on icon at bounding box center [478, 367] width 69 height 43
click at [351, 355] on input "e." at bounding box center [351, 351] width 1 height 10
radio input "true"
click at [351, 491] on button "Next" at bounding box center [350, 481] width 190 height 47
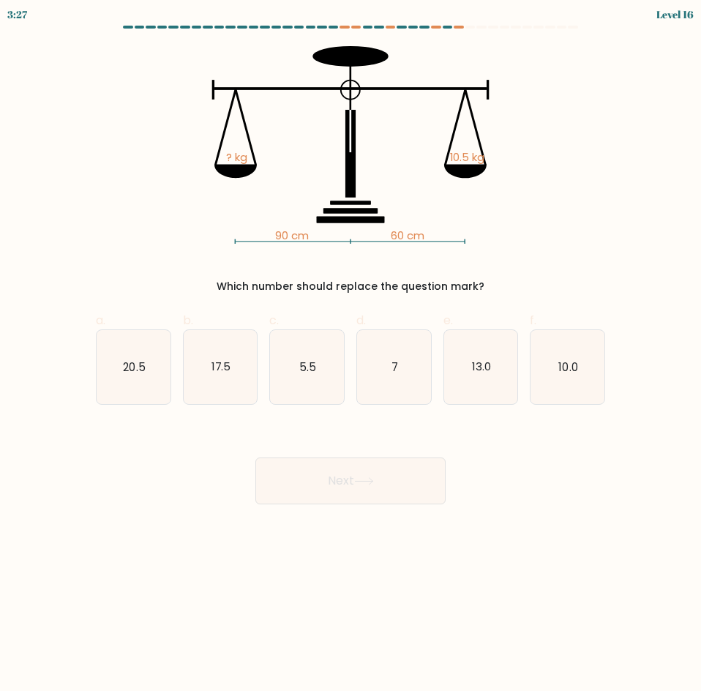
drag, startPoint x: 354, startPoint y: 487, endPoint x: 397, endPoint y: 291, distance: 200.2
click at [396, 292] on form at bounding box center [350, 265] width 701 height 479
click at [239, 383] on icon "17.5" at bounding box center [221, 367] width 74 height 74
click at [351, 355] on input "b. 17.5" at bounding box center [351, 351] width 1 height 10
radio input "true"
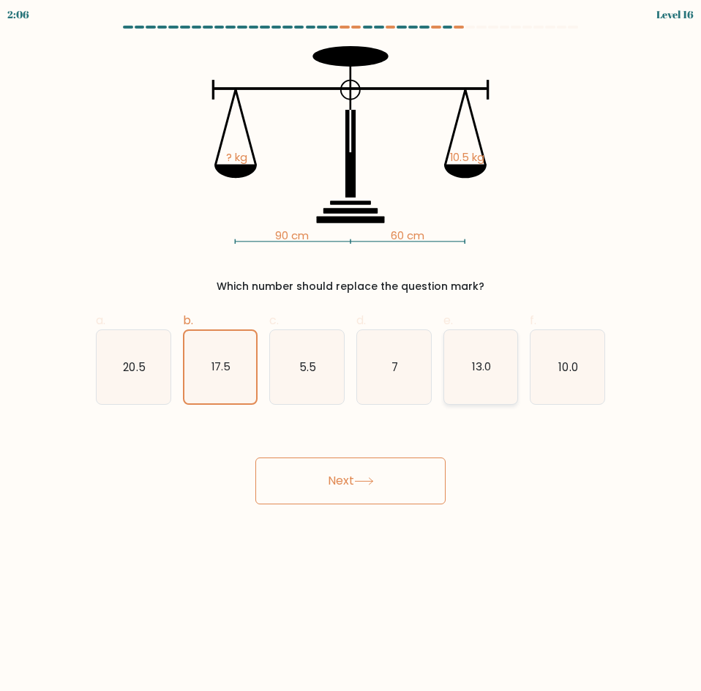
click at [483, 374] on text "13.0" at bounding box center [481, 366] width 19 height 15
click at [351, 355] on input "e. 13.0" at bounding box center [351, 351] width 1 height 10
radio input "true"
click at [422, 487] on button "Next" at bounding box center [350, 481] width 190 height 47
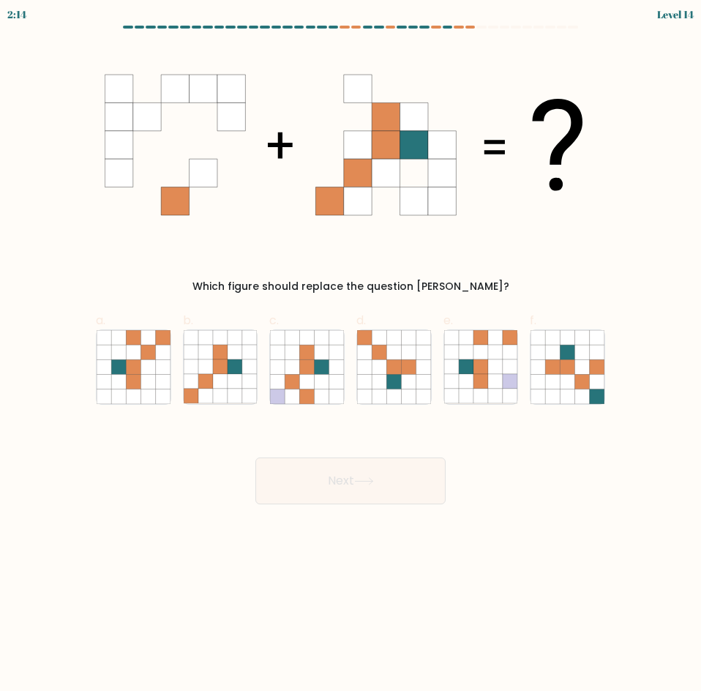
drag, startPoint x: 409, startPoint y: 152, endPoint x: 294, endPoint y: 141, distance: 116.3
click at [294, 141] on icon at bounding box center [351, 145] width 492 height 198
click at [302, 386] on icon at bounding box center [307, 381] width 15 height 15
click at [351, 355] on input "c." at bounding box center [351, 351] width 1 height 10
radio input "true"
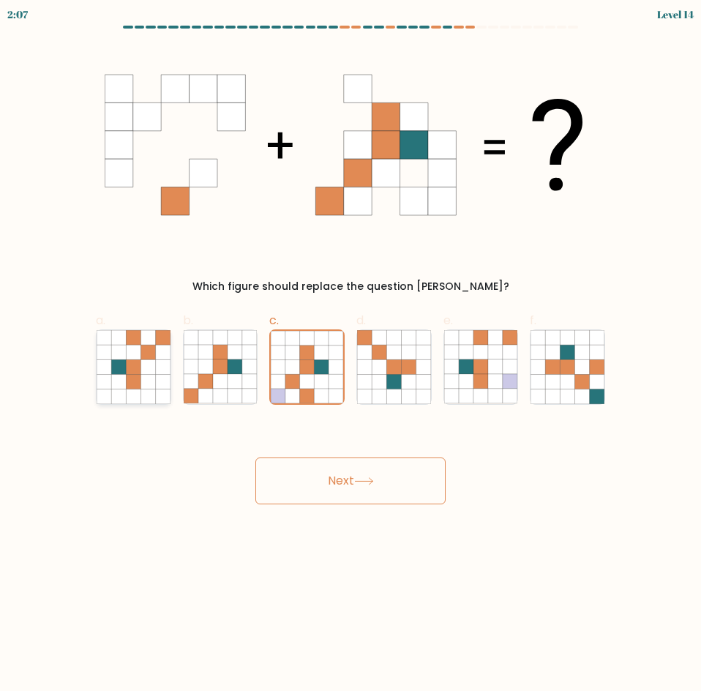
click at [141, 354] on icon at bounding box center [133, 352] width 15 height 15
click at [351, 354] on input "a." at bounding box center [351, 351] width 1 height 10
radio input "true"
click at [362, 491] on button "Next" at bounding box center [350, 481] width 190 height 47
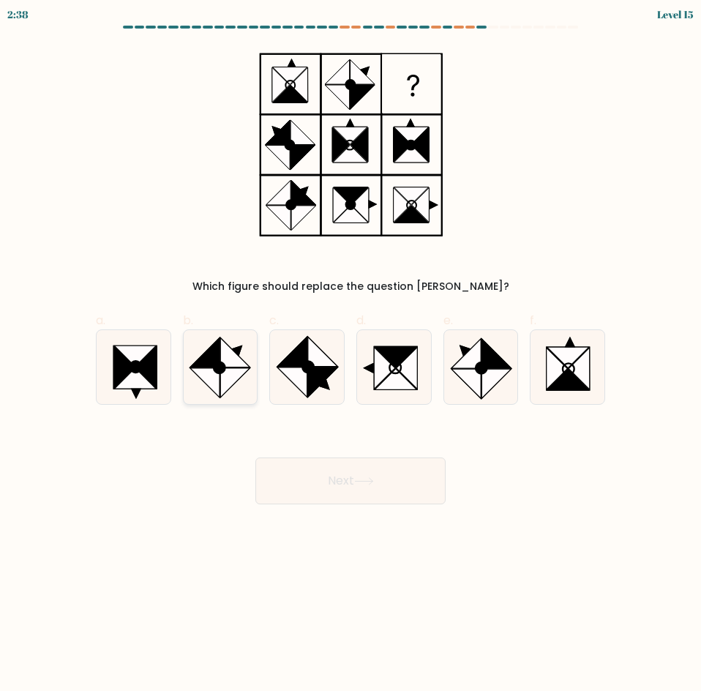
click at [231, 363] on icon at bounding box center [234, 352] width 29 height 29
click at [351, 355] on input "b." at bounding box center [351, 351] width 1 height 10
radio input "true"
click at [373, 481] on icon at bounding box center [364, 481] width 18 height 7
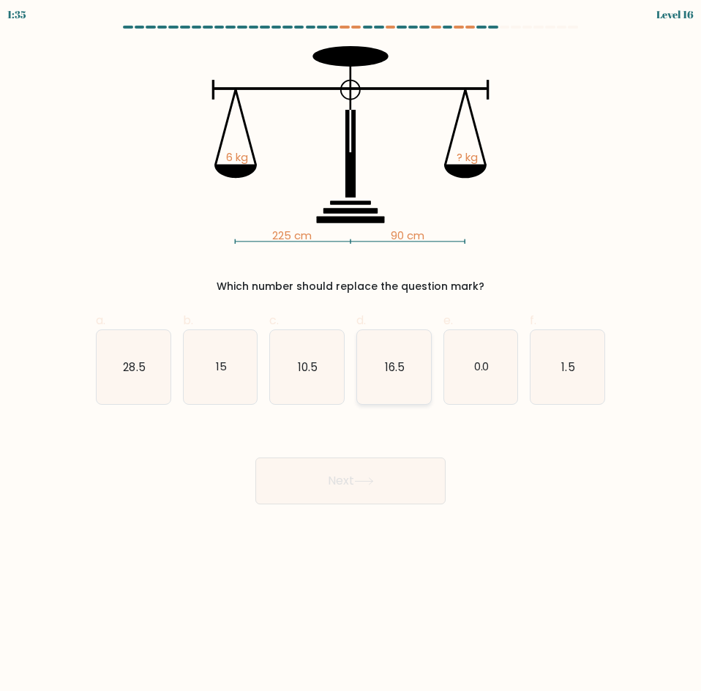
click at [408, 360] on icon "16.5" at bounding box center [394, 367] width 74 height 74
click at [351, 355] on input "d. 16.5" at bounding box center [351, 351] width 1 height 10
radio input "true"
click at [401, 493] on button "Next" at bounding box center [350, 481] width 190 height 47
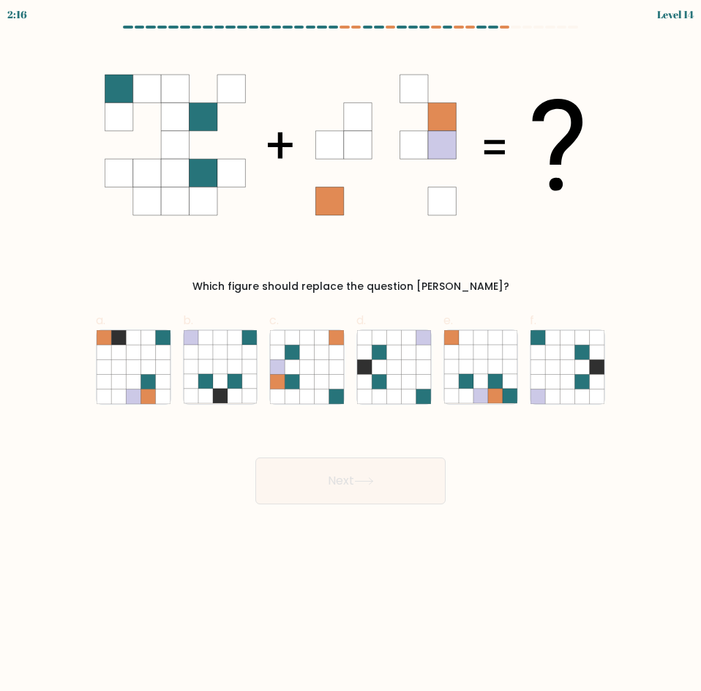
drag, startPoint x: 365, startPoint y: 271, endPoint x: 284, endPoint y: 201, distance: 107.0
click at [284, 201] on icon at bounding box center [351, 145] width 492 height 198
click at [312, 385] on icon at bounding box center [307, 381] width 15 height 15
click at [351, 355] on input "c." at bounding box center [351, 351] width 1 height 10
radio input "true"
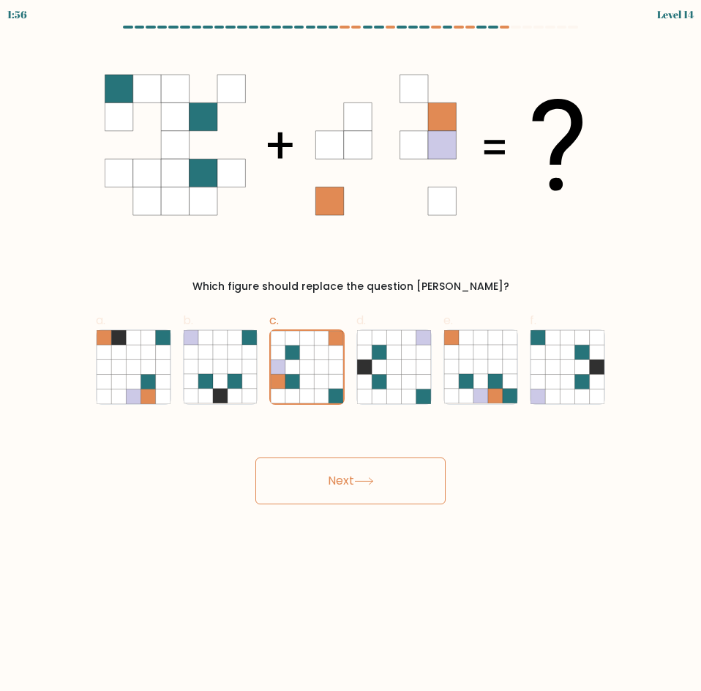
click at [381, 485] on button "Next" at bounding box center [350, 481] width 190 height 47
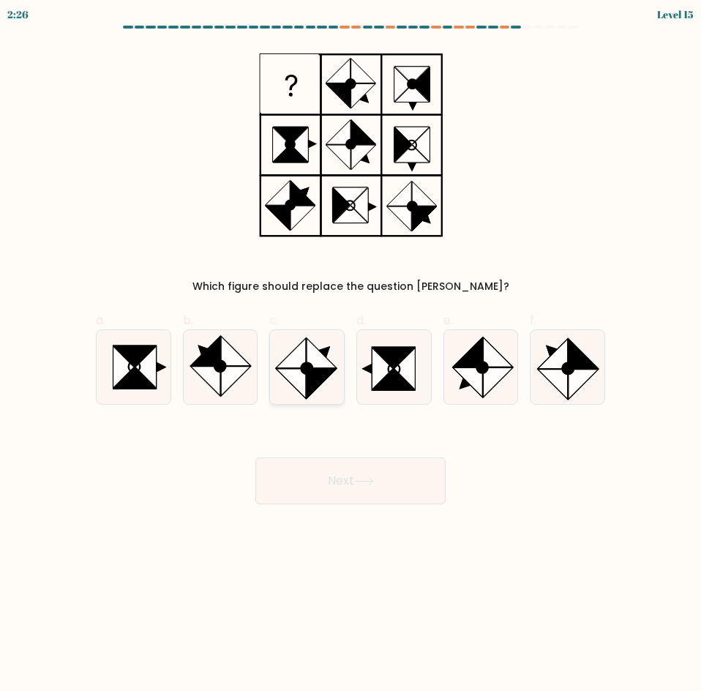
click at [306, 367] on icon at bounding box center [308, 368] width 12 height 12
click at [351, 355] on input "c." at bounding box center [351, 351] width 1 height 10
radio input "true"
click at [160, 374] on icon at bounding box center [134, 367] width 74 height 74
click at [351, 355] on input "a." at bounding box center [351, 351] width 1 height 10
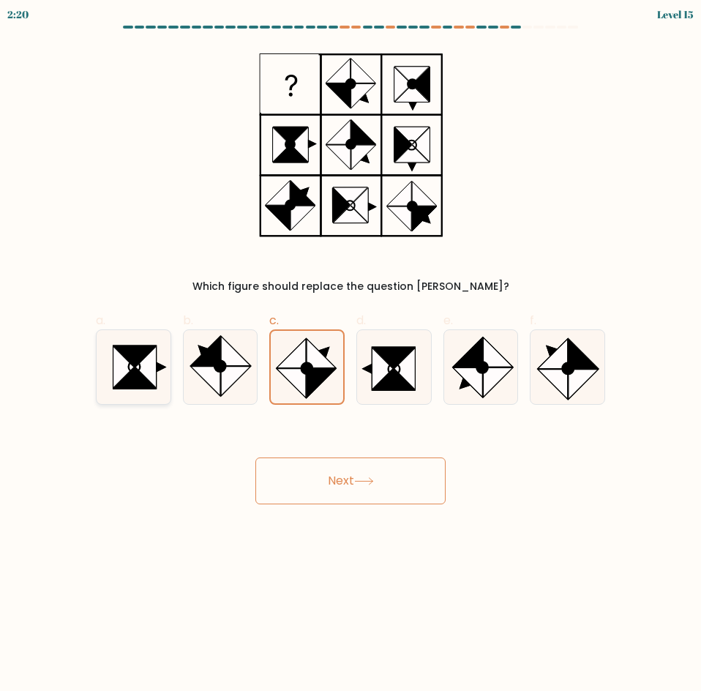
radio input "true"
click at [365, 475] on button "Next" at bounding box center [350, 481] width 190 height 47
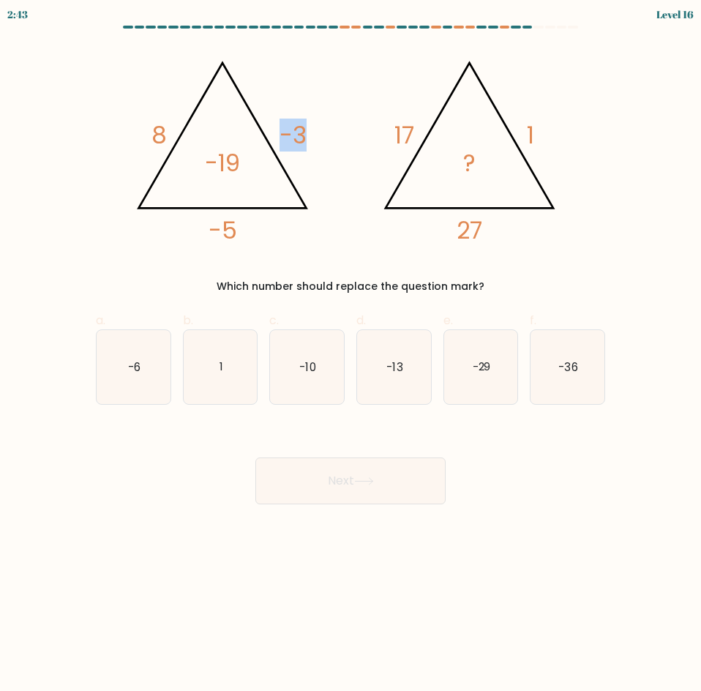
drag, startPoint x: 160, startPoint y: 127, endPoint x: 327, endPoint y: 130, distance: 167.7
click at [327, 130] on icon "@import url('https://fonts.googleapis.com/css?family=Abril+Fatface:400,100,100i…" at bounding box center [351, 145] width 455 height 198
click at [242, 264] on div "@import url('https://fonts.googleapis.com/css?family=Abril+Fatface:400,100,100i…" at bounding box center [350, 170] width 527 height 248
drag, startPoint x: 242, startPoint y: 236, endPoint x: 201, endPoint y: 177, distance: 71.5
click at [148, 141] on icon "@import url('https://fonts.googleapis.com/css?family=Abril+Fatface:400,100,100i…" at bounding box center [351, 145] width 455 height 198
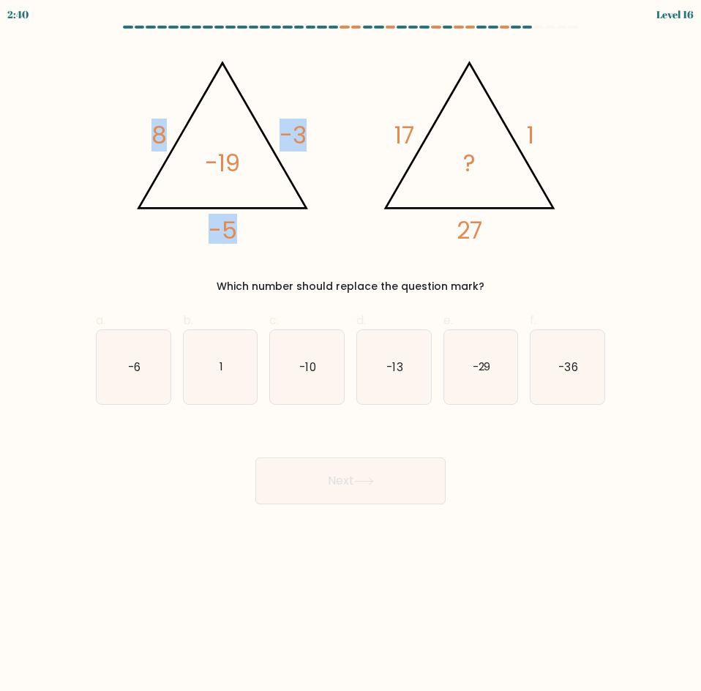
click at [299, 242] on icon "@import url('https://fonts.googleapis.com/css?family=Abril+Fatface:400,100,100i…" at bounding box center [351, 145] width 455 height 198
click at [302, 366] on text "-10" at bounding box center [308, 366] width 16 height 15
click at [351, 355] on input "c. -10" at bounding box center [351, 351] width 1 height 10
radio input "true"
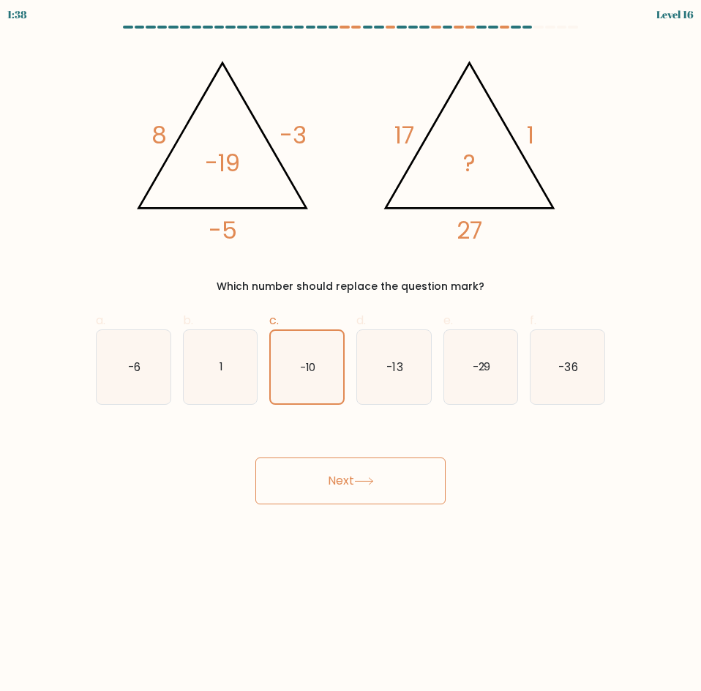
click at [366, 482] on icon at bounding box center [364, 481] width 20 height 8
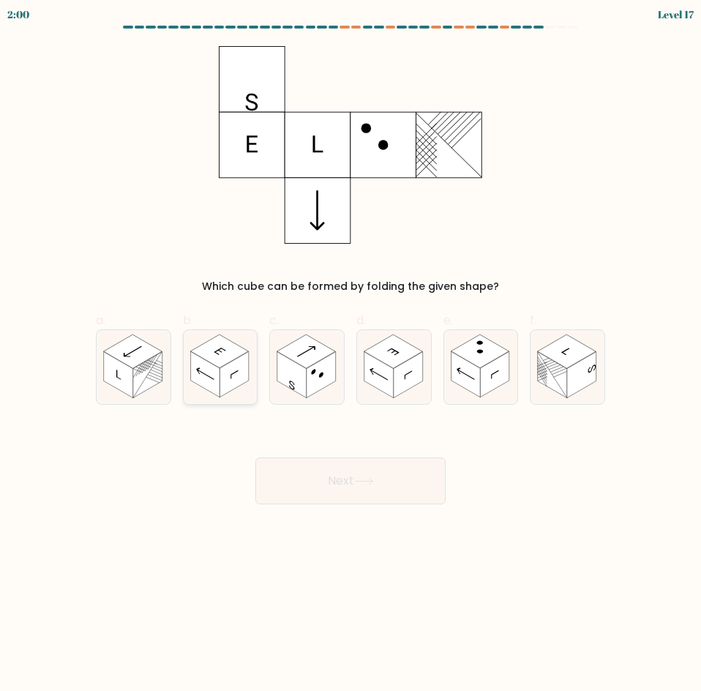
click at [227, 384] on rect at bounding box center [234, 374] width 29 height 46
click at [351, 355] on input "b." at bounding box center [351, 351] width 1 height 10
radio input "true"
click at [354, 466] on button "Next" at bounding box center [350, 481] width 190 height 47
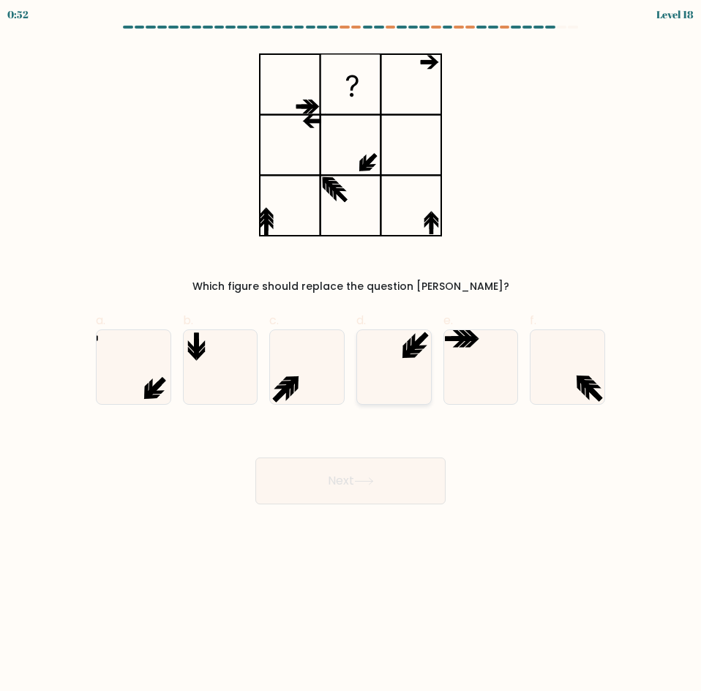
click at [418, 344] on icon at bounding box center [411, 349] width 17 height 17
click at [351, 346] on input "d." at bounding box center [351, 351] width 1 height 10
radio input "true"
click at [481, 345] on icon at bounding box center [481, 367] width 74 height 74
click at [351, 346] on input "e." at bounding box center [351, 351] width 1 height 10
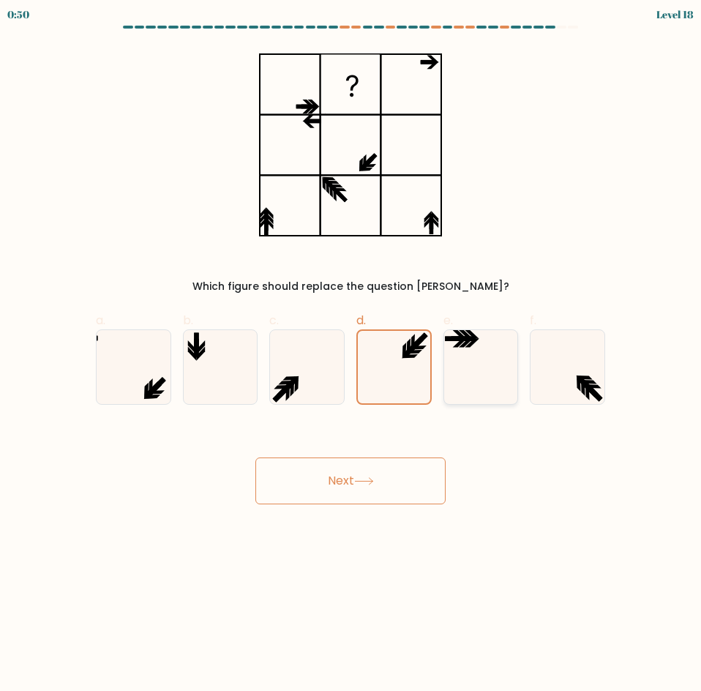
radio input "true"
click at [287, 364] on icon at bounding box center [307, 367] width 74 height 74
click at [351, 355] on input "c." at bounding box center [351, 351] width 1 height 10
radio input "true"
click at [476, 335] on icon at bounding box center [481, 367] width 74 height 74
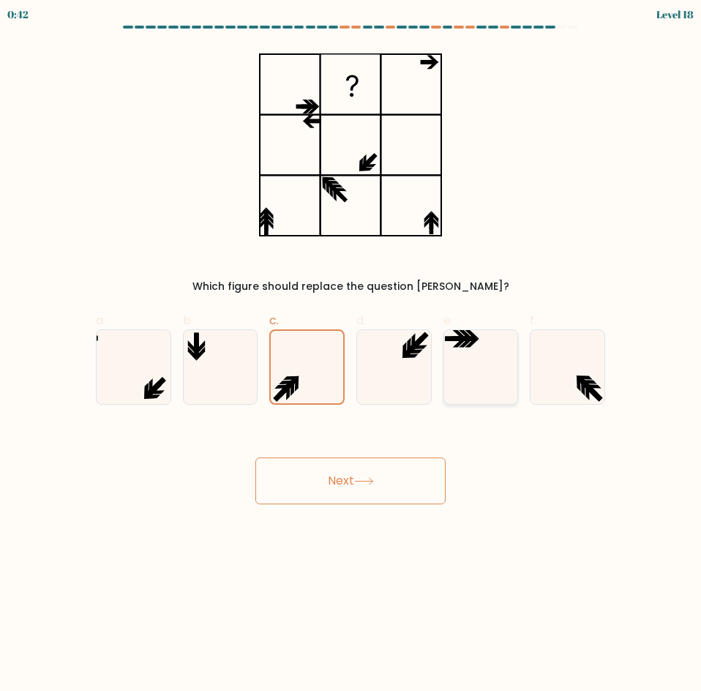
click at [351, 346] on input "e." at bounding box center [351, 351] width 1 height 10
radio input "true"
click at [171, 373] on div at bounding box center [133, 366] width 75 height 75
click at [351, 355] on input "a." at bounding box center [351, 351] width 1 height 10
radio input "true"
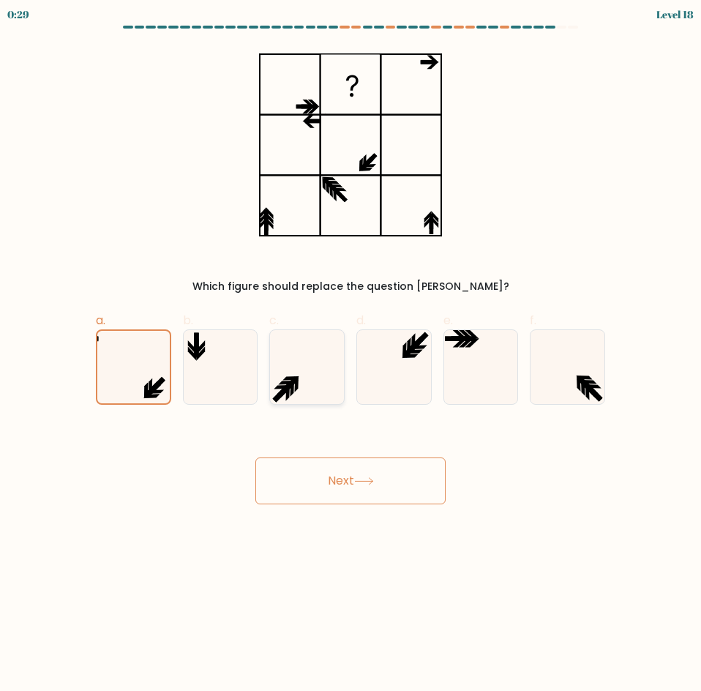
click at [299, 370] on icon at bounding box center [307, 367] width 74 height 74
click at [351, 355] on input "c." at bounding box center [351, 351] width 1 height 10
radio input "true"
click at [414, 362] on icon at bounding box center [394, 367] width 74 height 74
click at [351, 355] on input "d." at bounding box center [351, 351] width 1 height 10
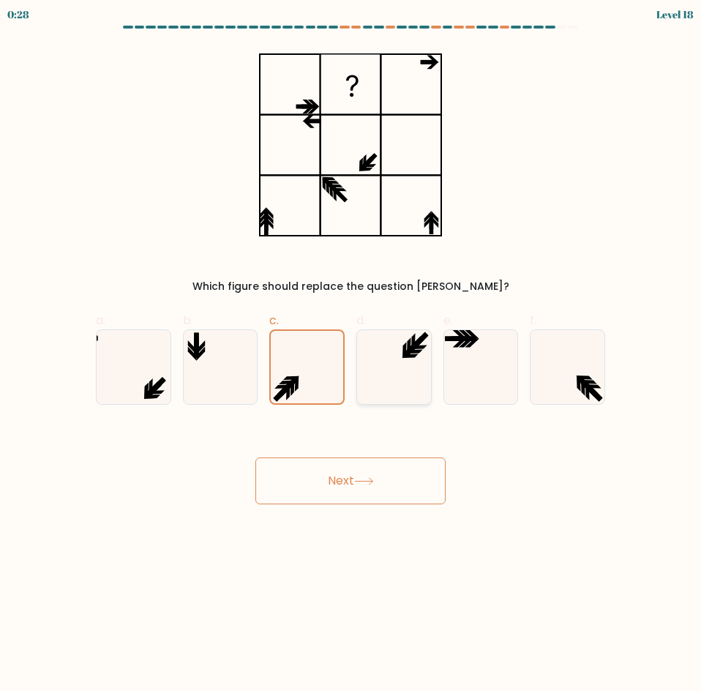
radio input "true"
click at [451, 362] on icon at bounding box center [481, 367] width 74 height 74
click at [351, 355] on input "e." at bounding box center [351, 351] width 1 height 10
radio input "true"
click at [394, 362] on icon at bounding box center [394, 367] width 74 height 74
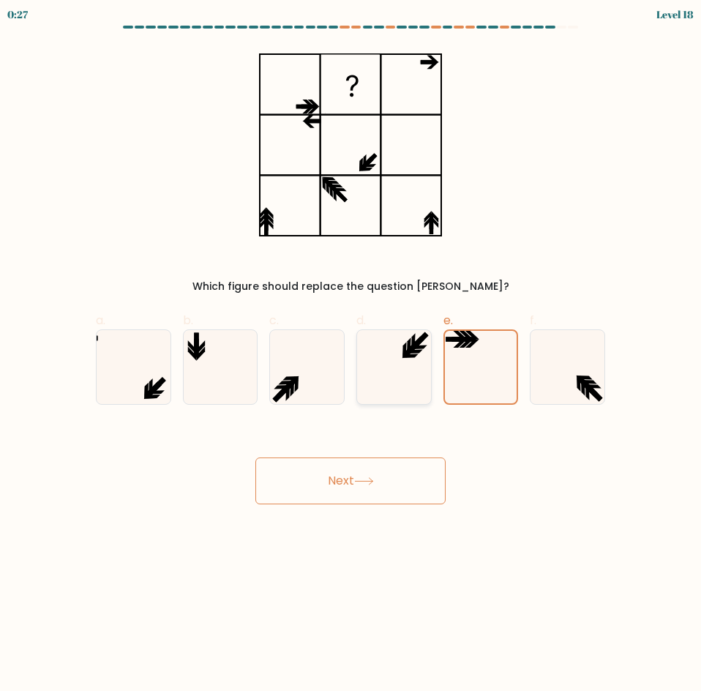
click at [351, 355] on input "d." at bounding box center [351, 351] width 1 height 10
radio input "true"
click at [320, 372] on icon at bounding box center [307, 367] width 74 height 74
click at [351, 355] on input "c." at bounding box center [351, 351] width 1 height 10
radio input "true"
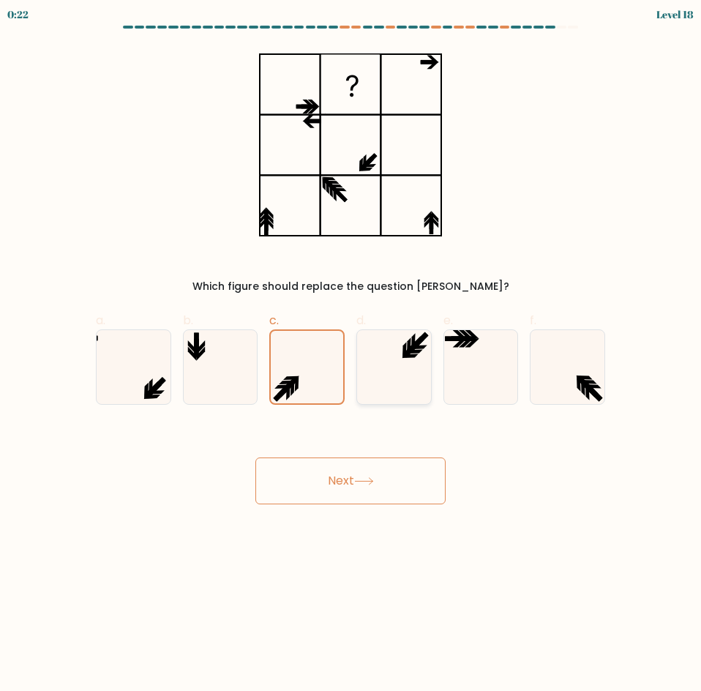
click at [412, 368] on icon at bounding box center [394, 367] width 74 height 74
click at [351, 355] on input "d." at bounding box center [351, 351] width 1 height 10
radio input "true"
click at [498, 354] on icon at bounding box center [481, 367] width 74 height 74
click at [351, 354] on input "e." at bounding box center [351, 351] width 1 height 10
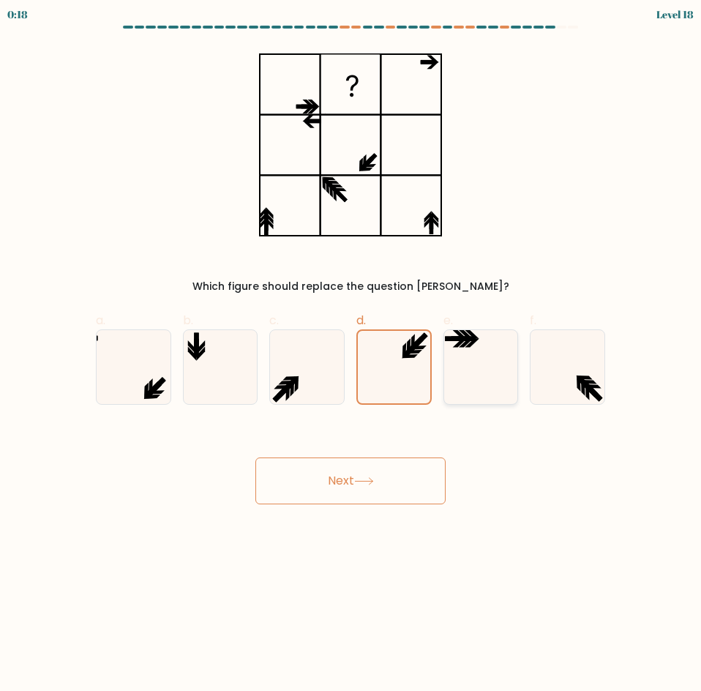
radio input "true"
click at [411, 381] on icon at bounding box center [394, 367] width 74 height 74
click at [351, 355] on input "d." at bounding box center [351, 351] width 1 height 10
radio input "true"
click at [323, 372] on icon at bounding box center [307, 367] width 74 height 74
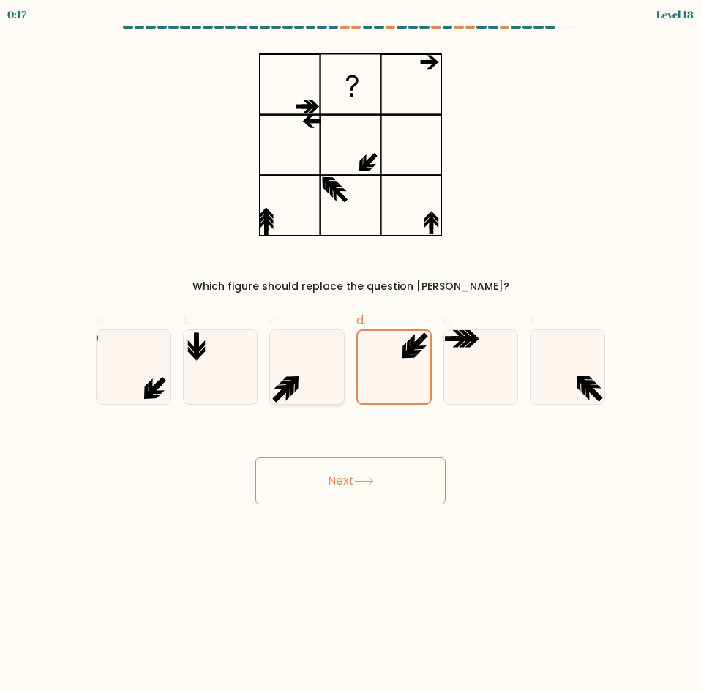
click at [351, 355] on input "c." at bounding box center [351, 351] width 1 height 10
radio input "true"
click at [422, 373] on icon at bounding box center [394, 367] width 74 height 74
click at [351, 355] on input "d." at bounding box center [351, 351] width 1 height 10
radio input "true"
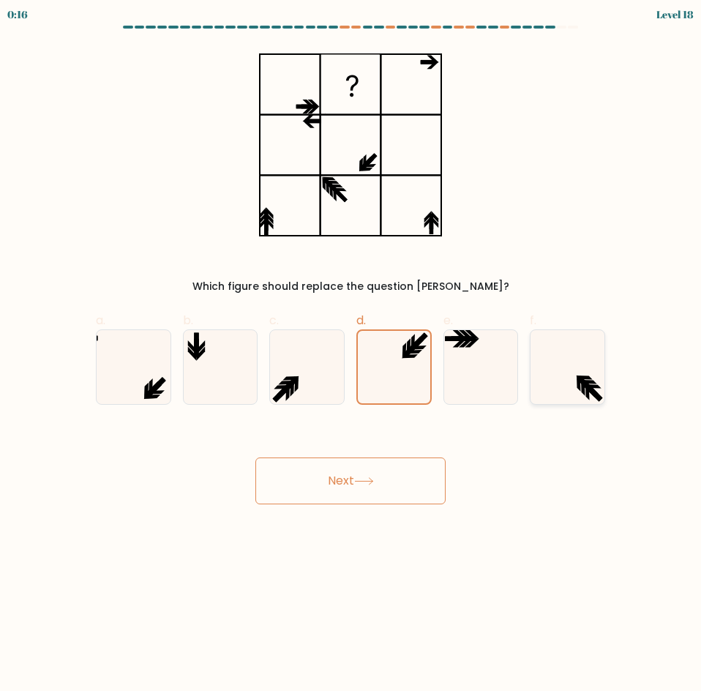
click at [572, 381] on icon at bounding box center [568, 367] width 74 height 74
click at [351, 355] on input "f." at bounding box center [351, 351] width 1 height 10
radio input "true"
click at [412, 487] on button "Next" at bounding box center [350, 481] width 190 height 47
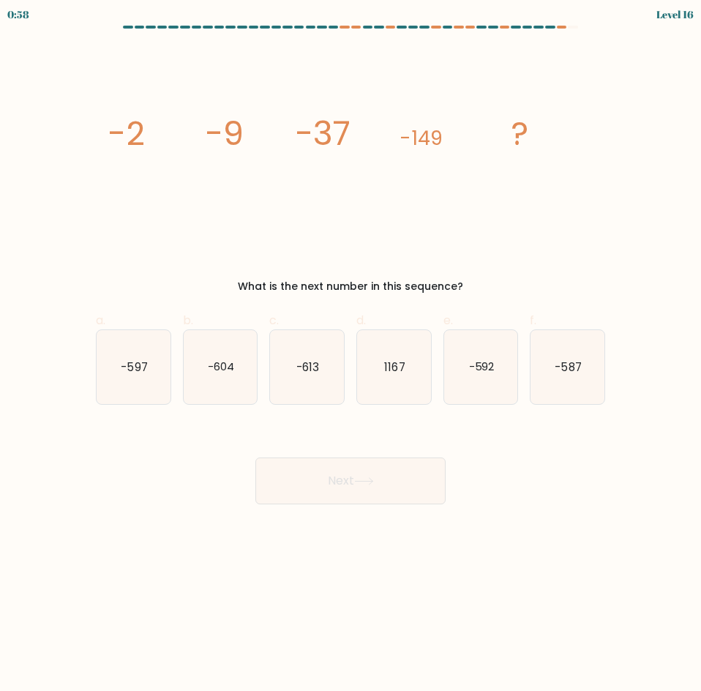
drag, startPoint x: 107, startPoint y: 136, endPoint x: 570, endPoint y: 147, distance: 463.5
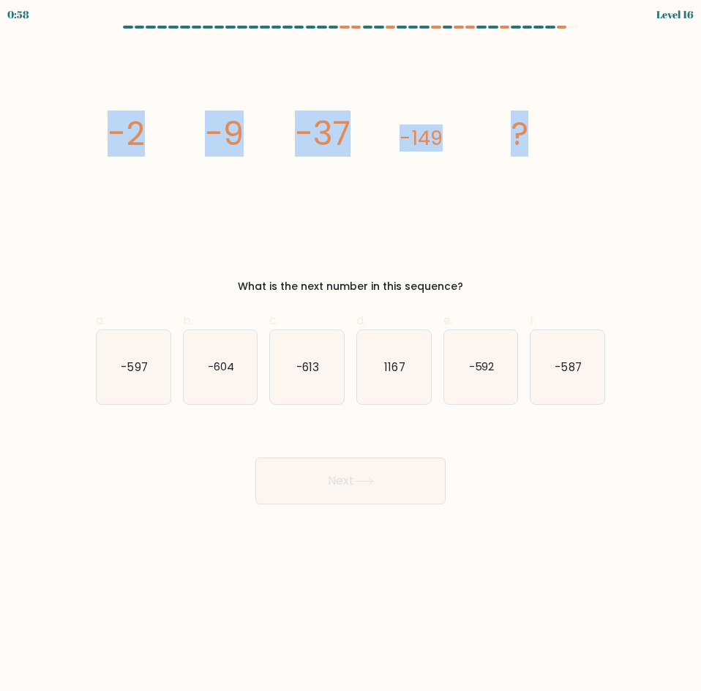
click at [570, 147] on icon "image/svg+xml -2 -9 -37 -149 ?" at bounding box center [351, 145] width 492 height 198
copy g "-2 -9 -37 -149 ?"
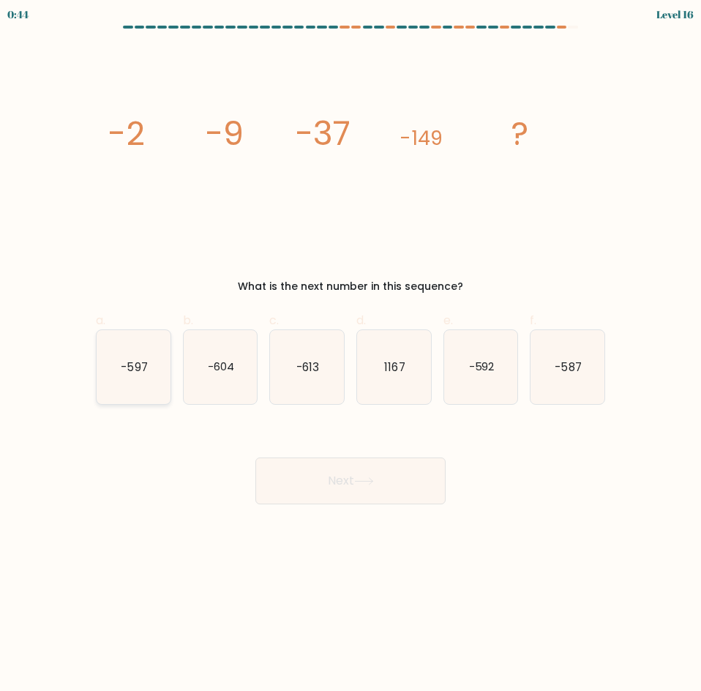
click at [127, 370] on text "-597" at bounding box center [134, 366] width 26 height 15
click at [351, 355] on input "a. -597" at bounding box center [351, 351] width 1 height 10
radio input "true"
click at [423, 496] on button "Next" at bounding box center [350, 481] width 190 height 47
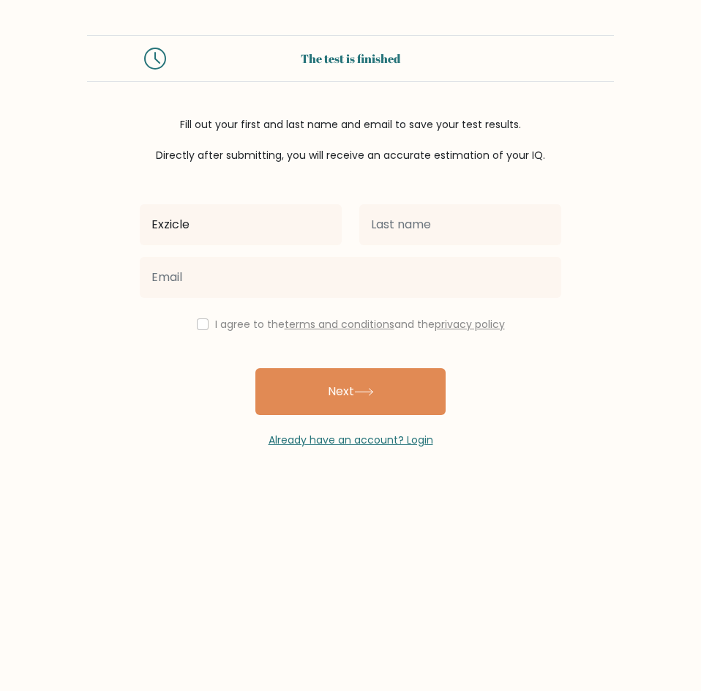
type input "Exzicle"
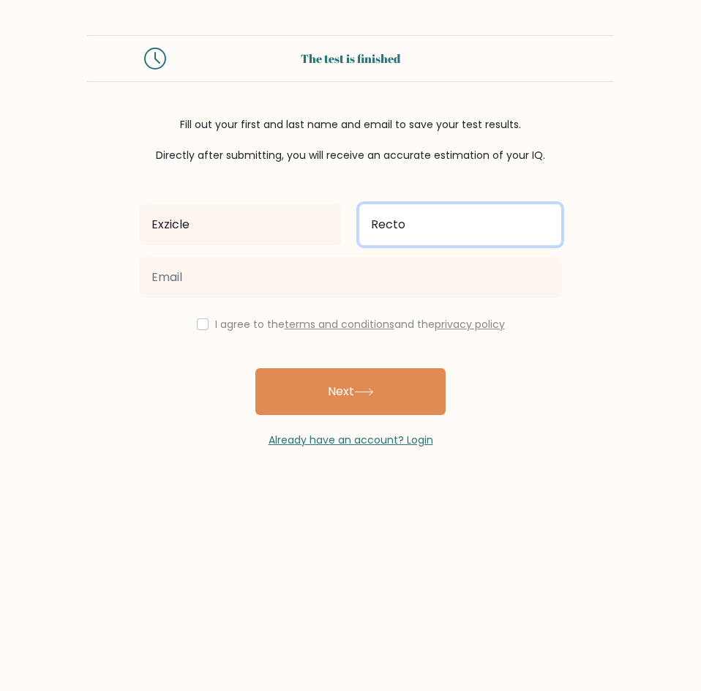
type input "Recto"
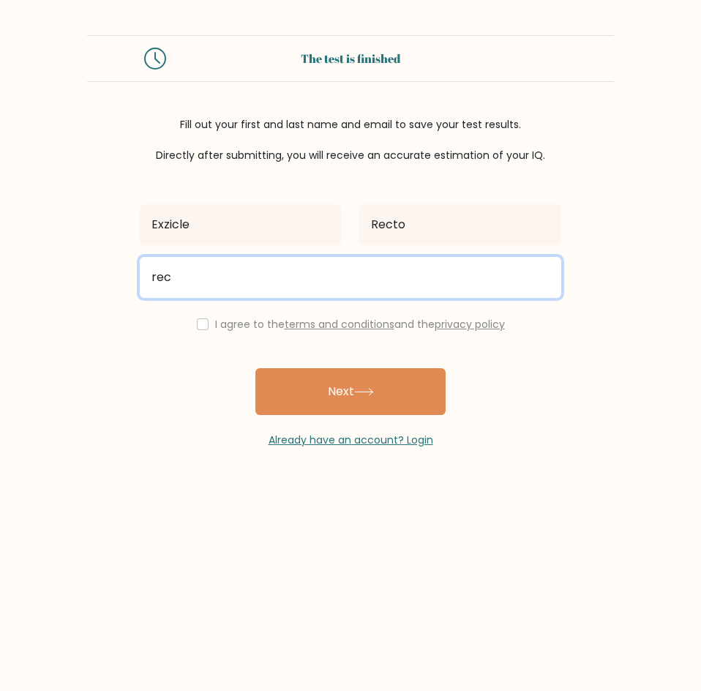
type input "rectoexzicle@gmail.com"
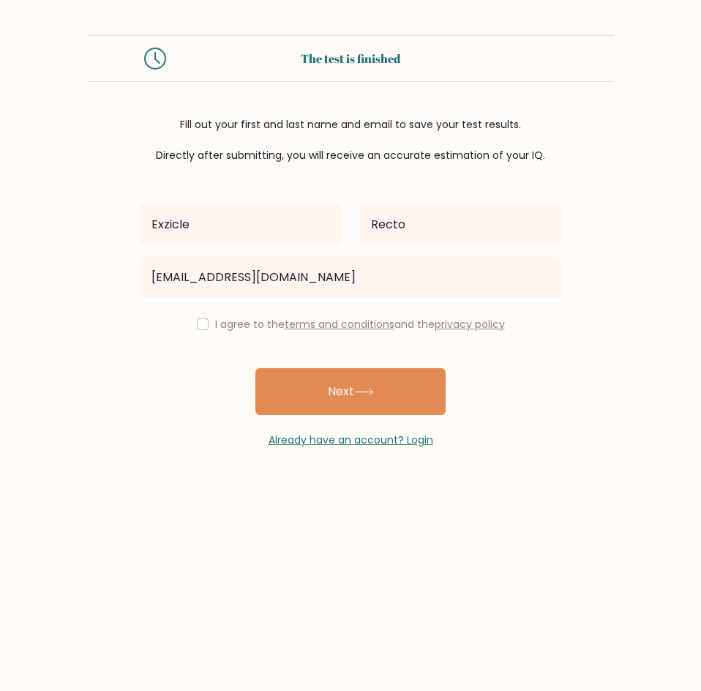
drag, startPoint x: 190, startPoint y: 320, endPoint x: 204, endPoint y: 326, distance: 14.4
click at [190, 320] on div "I agree to the terms and conditions and the privacy policy" at bounding box center [350, 325] width 439 height 18
click at [192, 322] on div "I agree to the terms and conditions and the privacy policy" at bounding box center [350, 325] width 439 height 18
click at [201, 326] on input "checkbox" at bounding box center [203, 324] width 12 height 12
checkbox input "true"
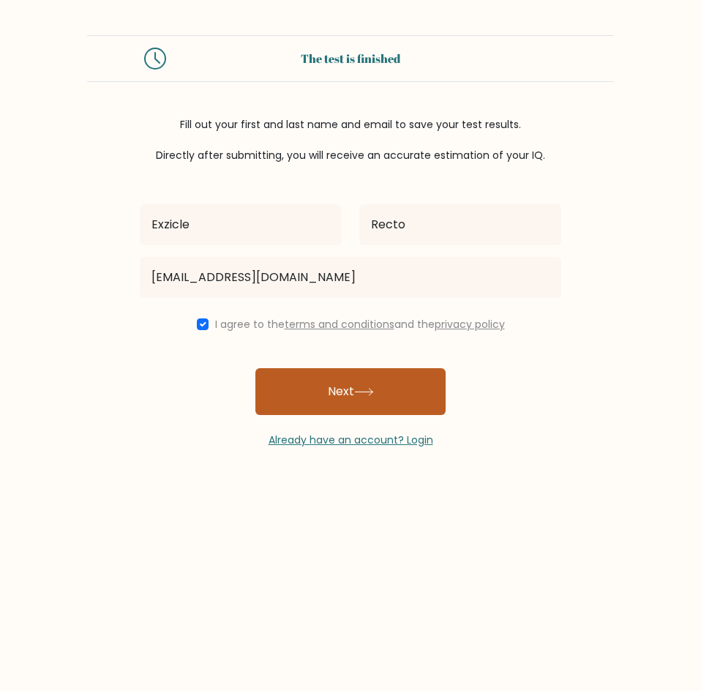
click at [332, 400] on button "Next" at bounding box center [350, 391] width 190 height 47
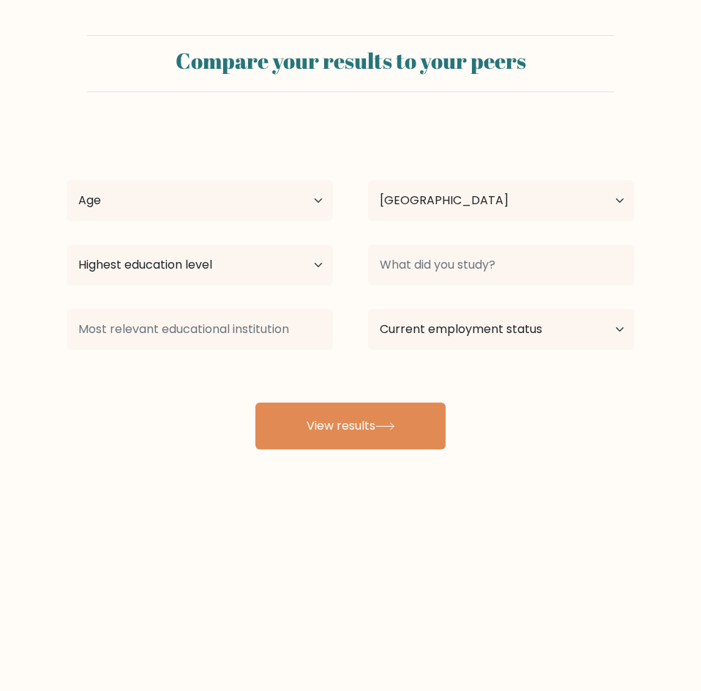
select select "PH"
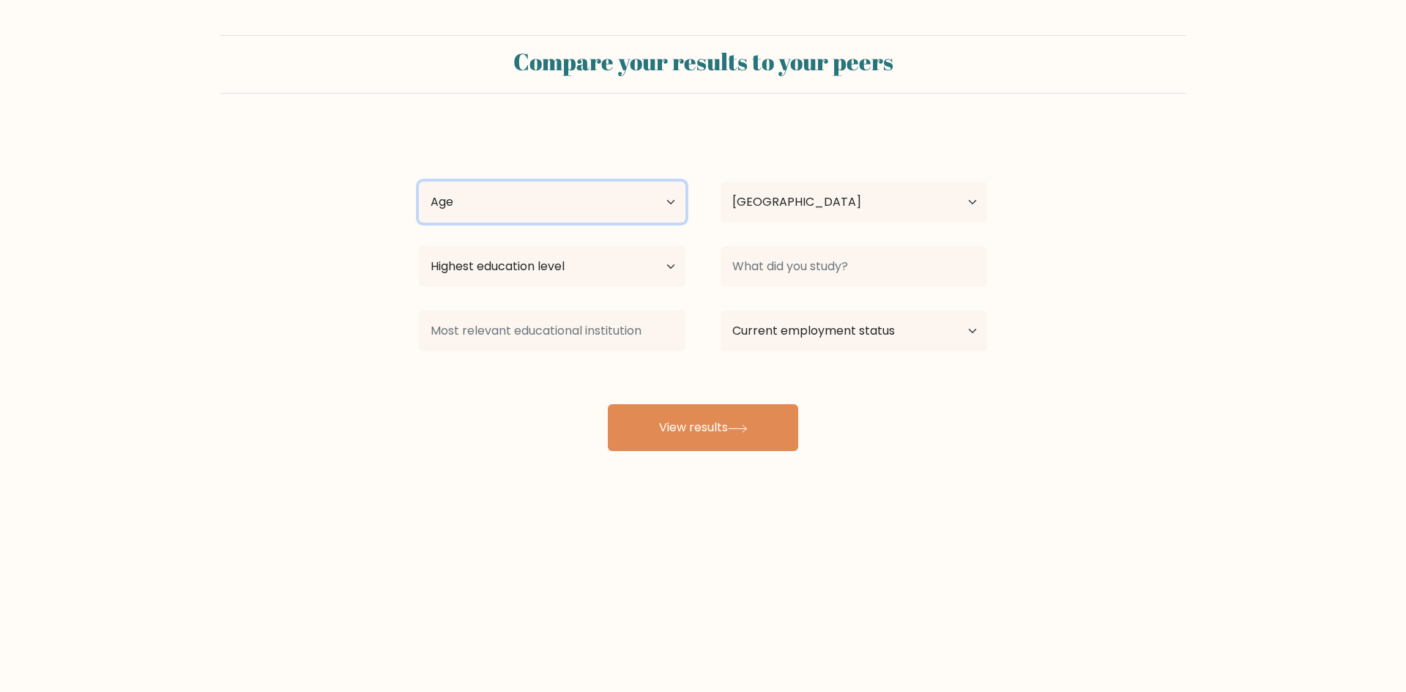
click at [659, 201] on select "Age Under [DEMOGRAPHIC_DATA] [DEMOGRAPHIC_DATA] [DEMOGRAPHIC_DATA] [DEMOGRAPHIC…" at bounding box center [552, 202] width 266 height 41
click at [419, 182] on select "Age Under 18 years old 18-24 years old 25-34 years old 35-44 years old 45-54 ye…" at bounding box center [552, 202] width 266 height 41
click at [557, 204] on select "Age Under 18 years old 18-24 years old 25-34 years old 35-44 years old 45-54 ye…" at bounding box center [552, 202] width 266 height 41
select select "25_34"
click at [419, 182] on select "Age Under 18 years old 18-24 years old 25-34 years old 35-44 years old 45-54 ye…" at bounding box center [552, 202] width 266 height 41
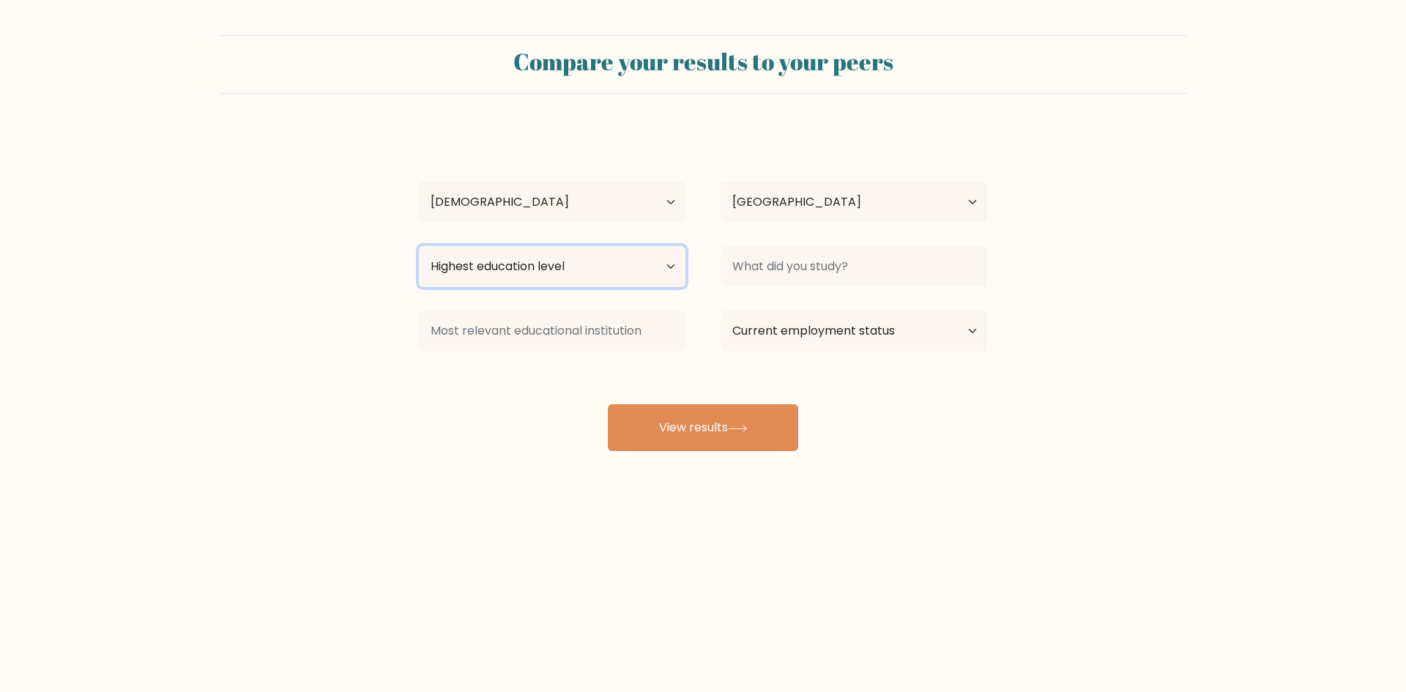
click at [542, 269] on select "Highest education level No schooling Primary Lower Secondary Upper Secondary Oc…" at bounding box center [552, 266] width 266 height 41
select select "bachelors_degree"
click at [419, 246] on select "Highest education level No schooling Primary Lower Secondary Upper Secondary Oc…" at bounding box center [552, 266] width 266 height 41
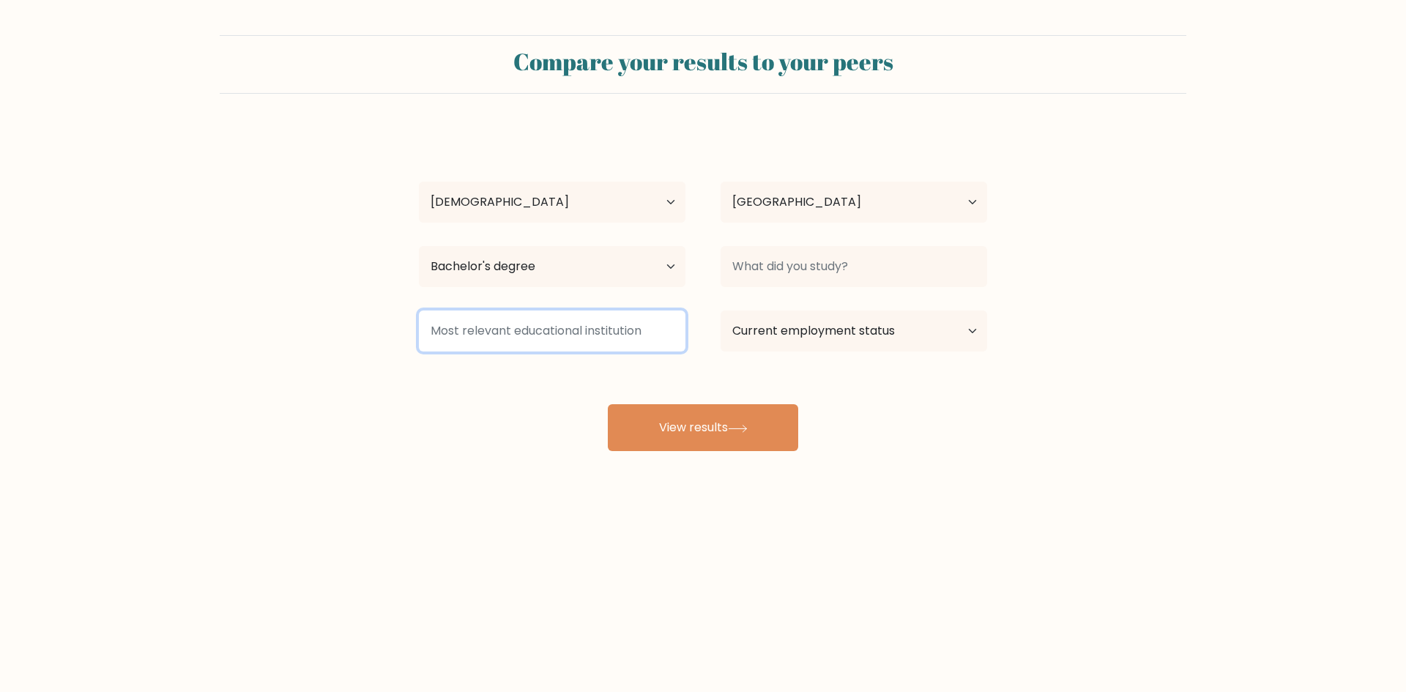
click at [658, 333] on input at bounding box center [552, 330] width 266 height 41
click at [701, 334] on select "Current employment status Employed Student Retired Other / prefer not to answer" at bounding box center [853, 330] width 266 height 41
click at [701, 242] on div at bounding box center [854, 266] width 302 height 53
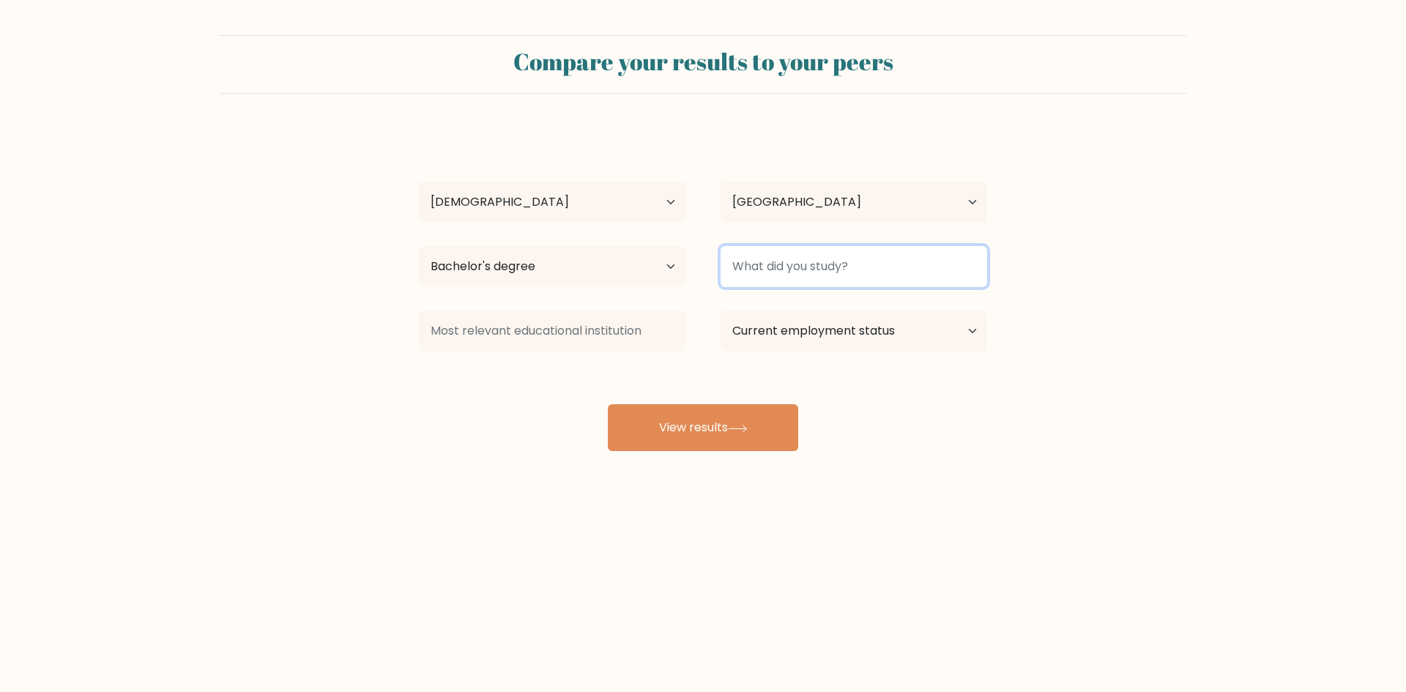
click at [701, 261] on input at bounding box center [853, 266] width 266 height 41
type input "B"
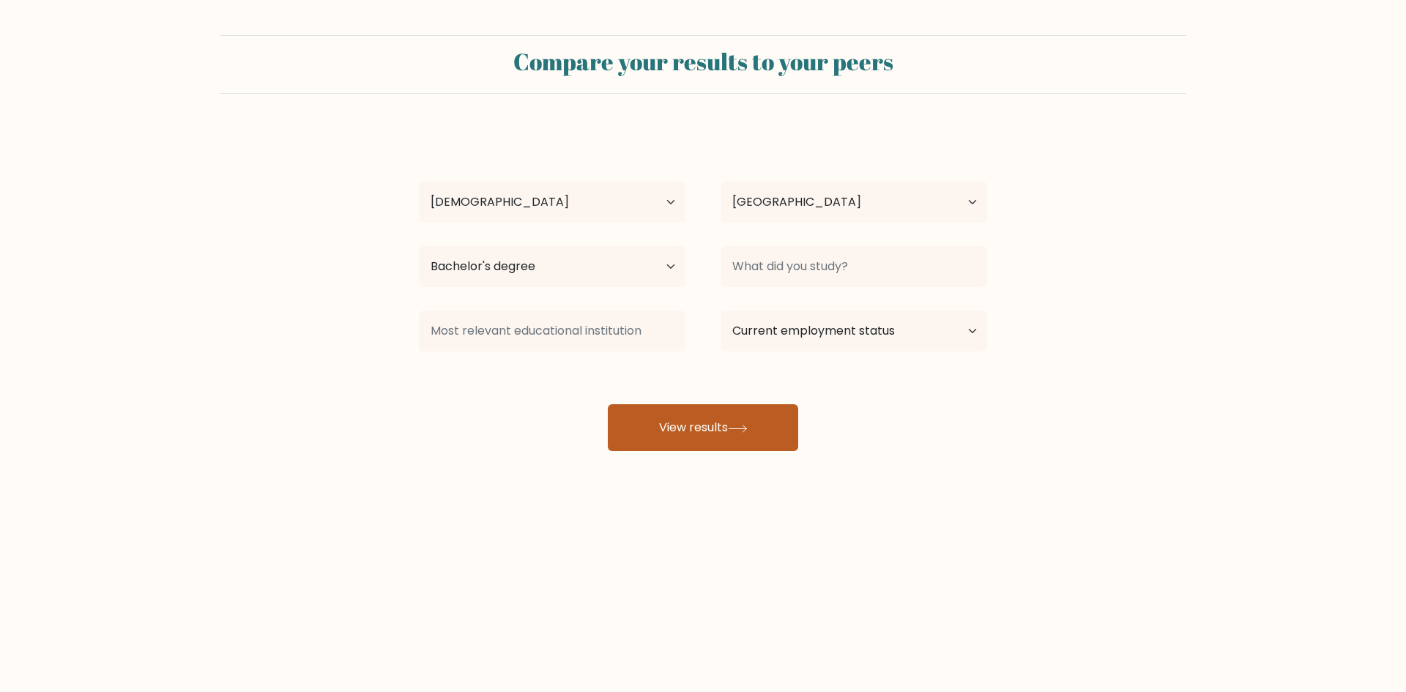
click at [701, 418] on button "View results" at bounding box center [703, 427] width 190 height 47
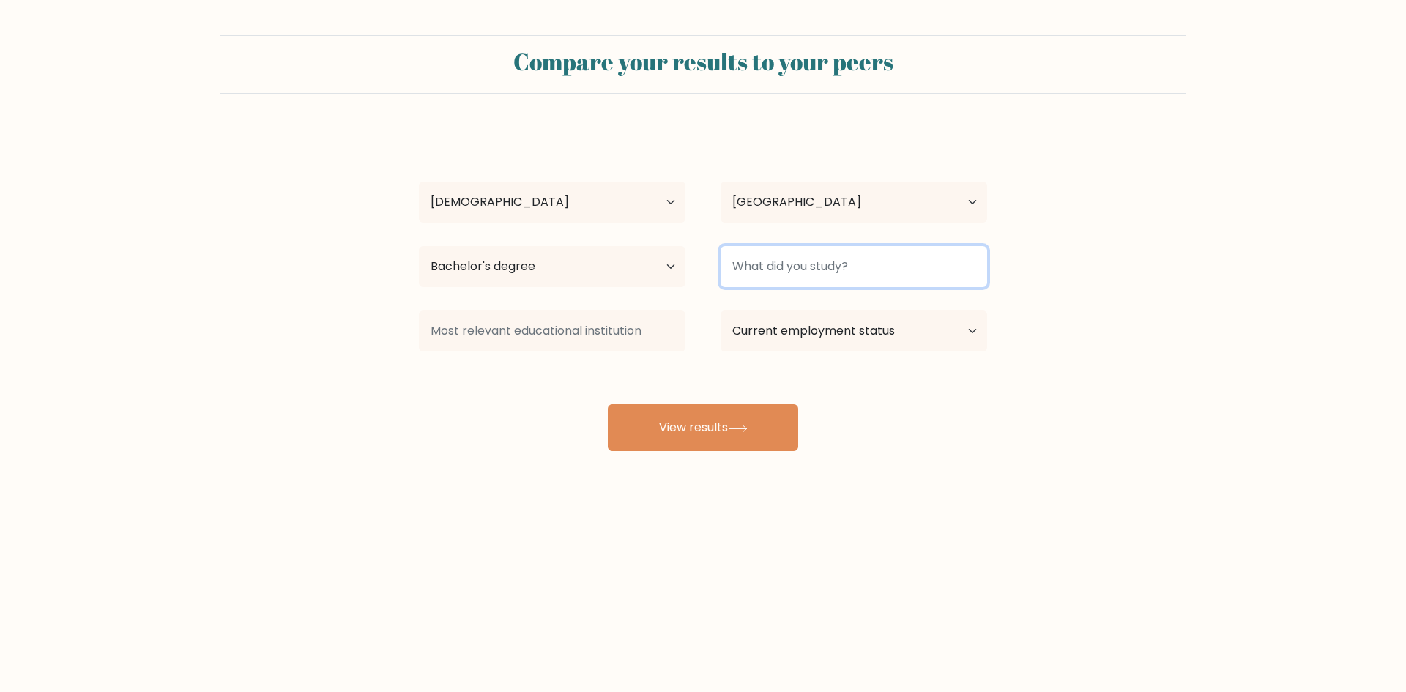
click at [701, 264] on input at bounding box center [853, 266] width 266 height 41
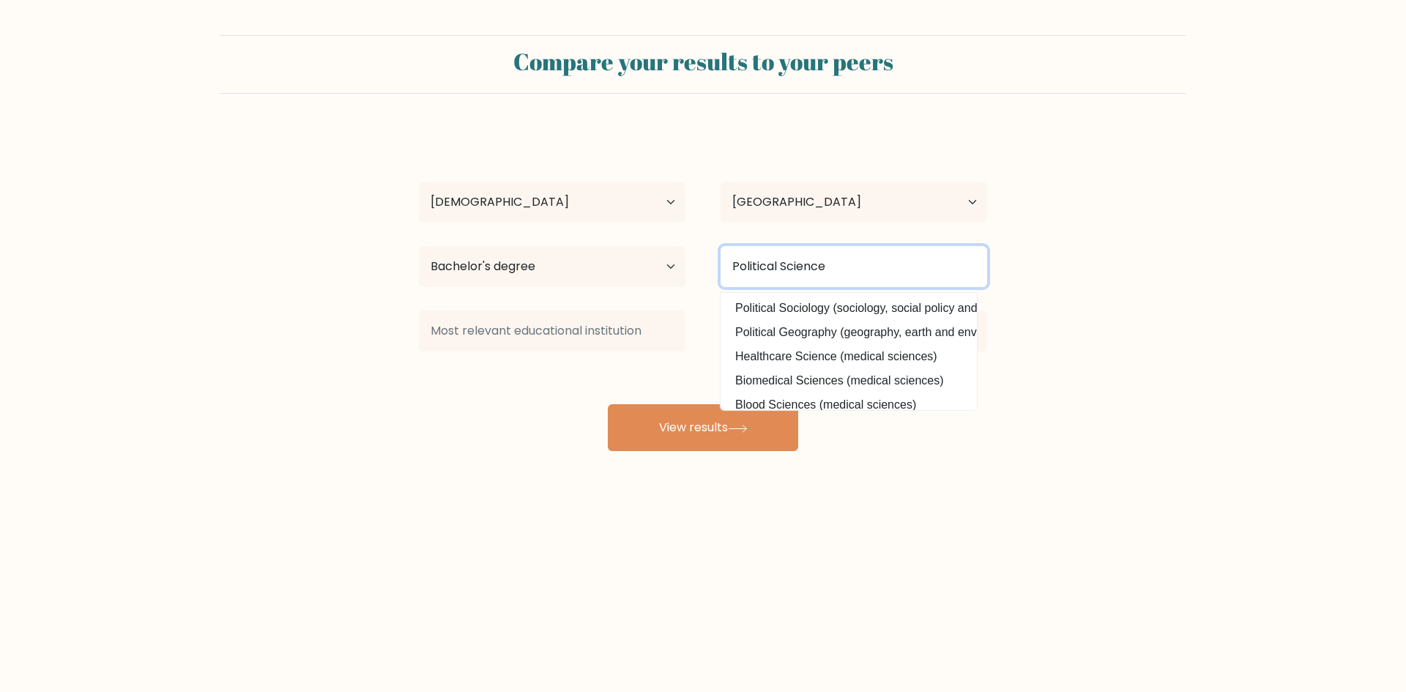
drag, startPoint x: 878, startPoint y: 272, endPoint x: 597, endPoint y: 262, distance: 281.3
click at [606, 260] on div "Highest education level No schooling Primary Lower Secondary Upper Secondary Oc…" at bounding box center [702, 266] width 603 height 53
type input "P"
drag, startPoint x: 812, startPoint y: 266, endPoint x: 628, endPoint y: 252, distance: 184.3
click at [628, 252] on div "Highest education level No schooling Primary Lower Secondary Upper Secondary Oc…" at bounding box center [702, 266] width 603 height 53
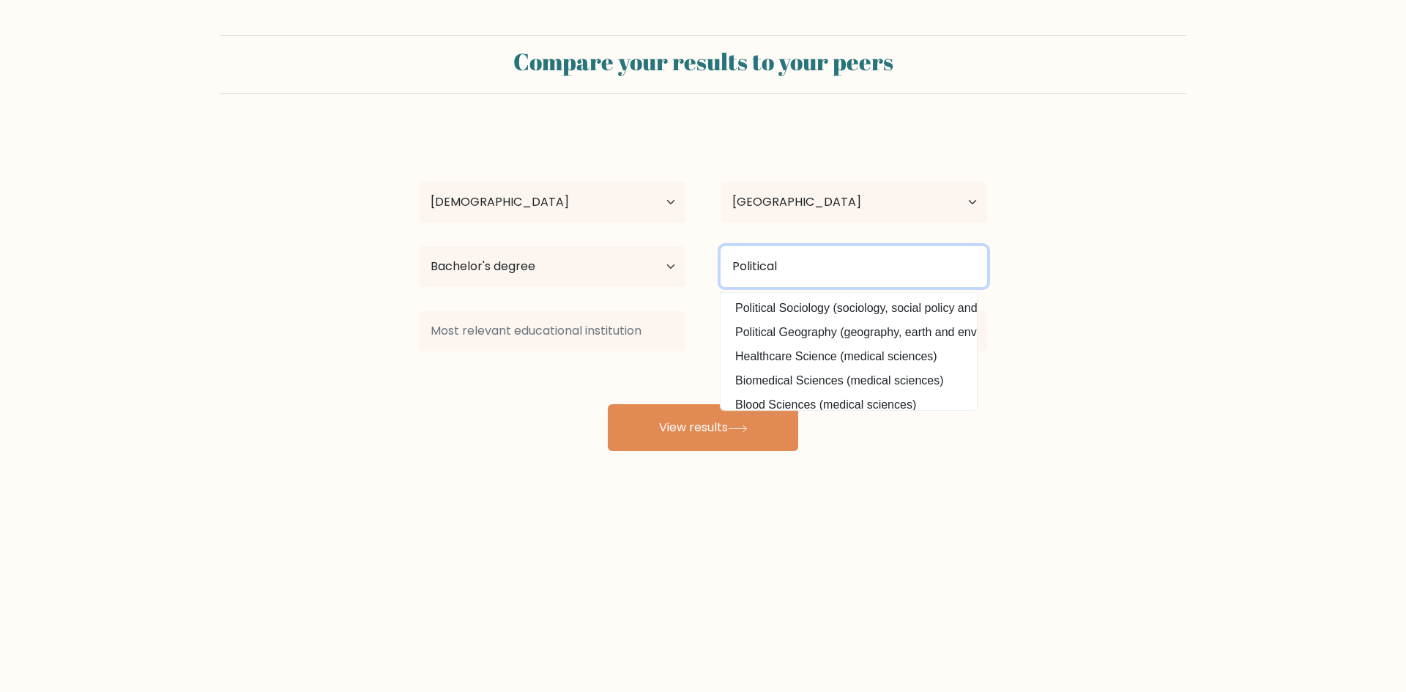
click at [701, 274] on input "Political" at bounding box center [853, 266] width 266 height 41
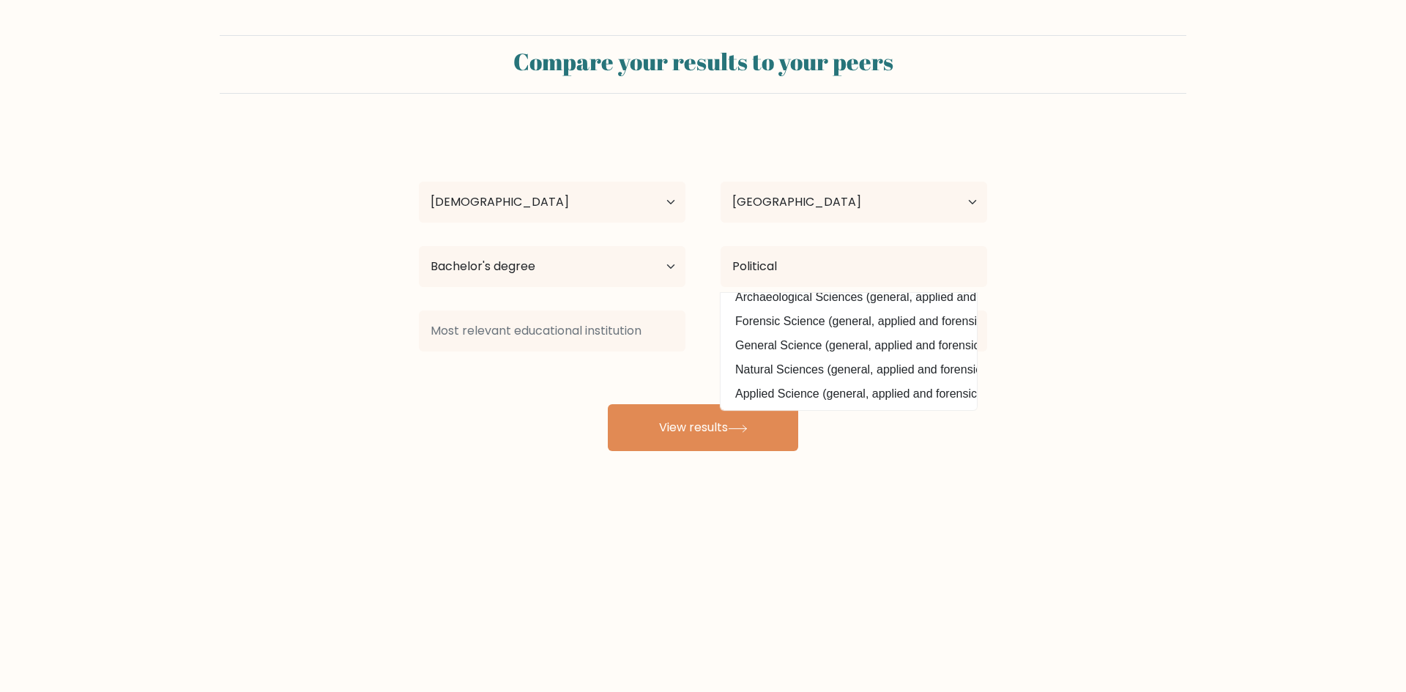
click at [649, 367] on div "Exzicle Recto Age Under 18 years old 18-24 years old 25-34 years old 35-44 year…" at bounding box center [703, 290] width 586 height 322
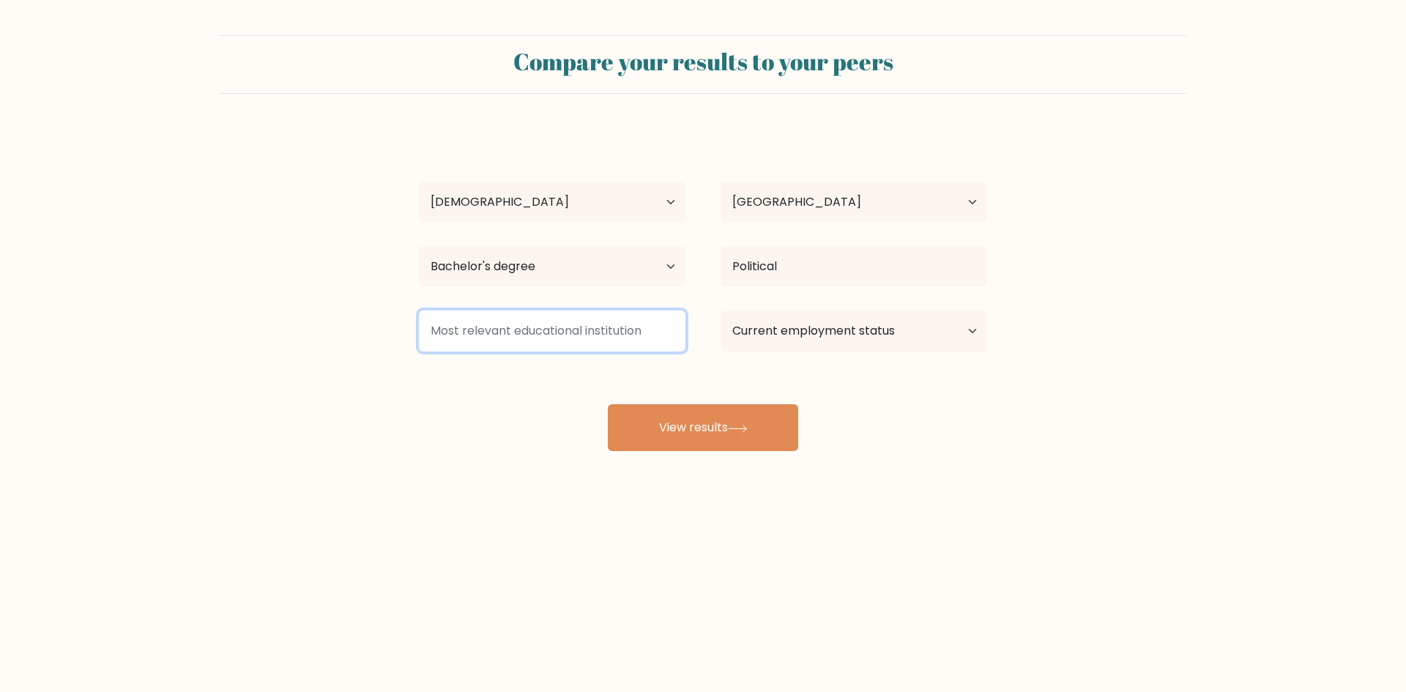
click at [624, 329] on input at bounding box center [552, 330] width 266 height 41
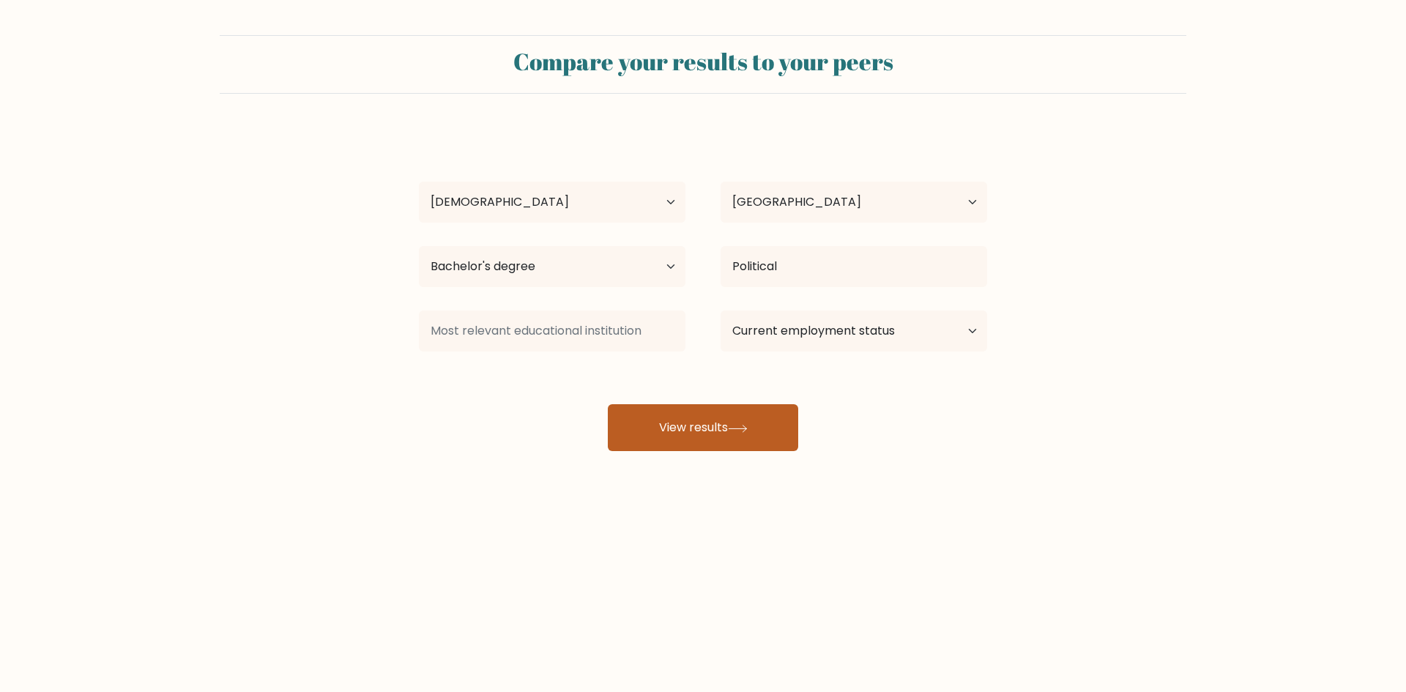
click at [701, 440] on button "View results" at bounding box center [703, 427] width 190 height 47
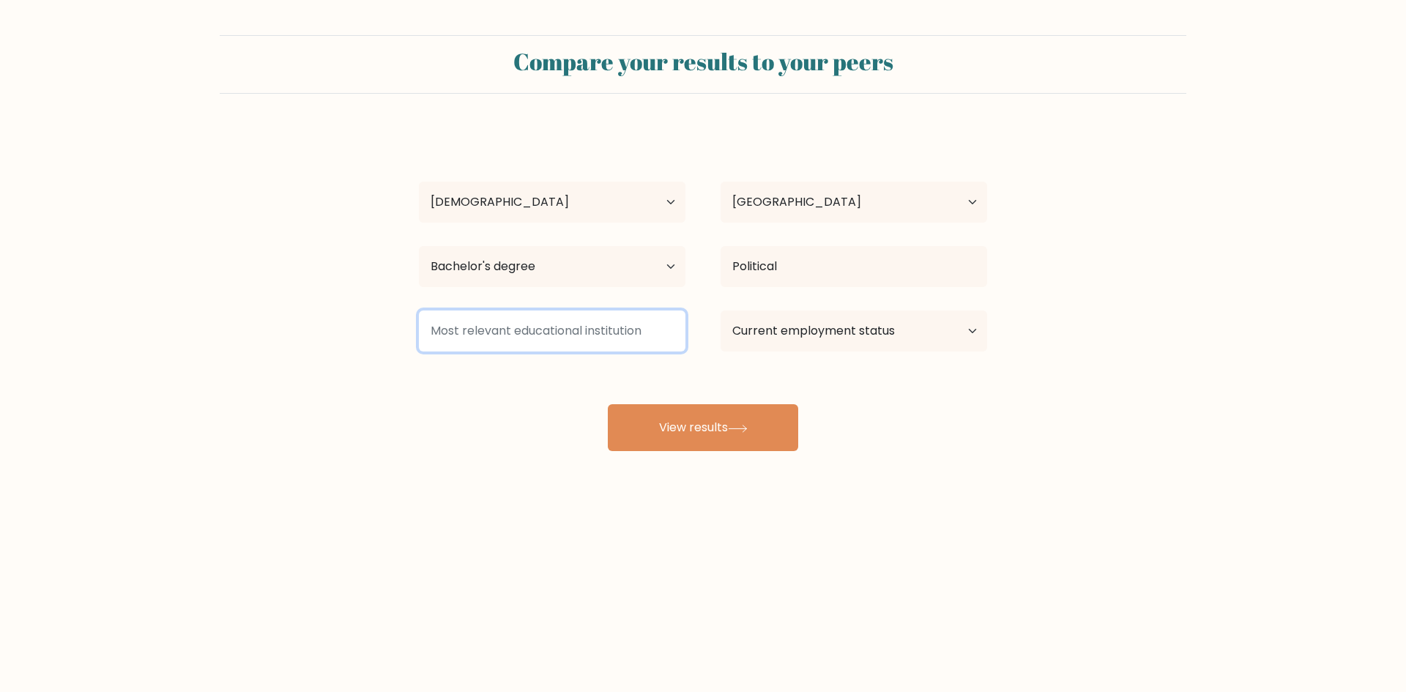
click at [589, 324] on input at bounding box center [552, 330] width 266 height 41
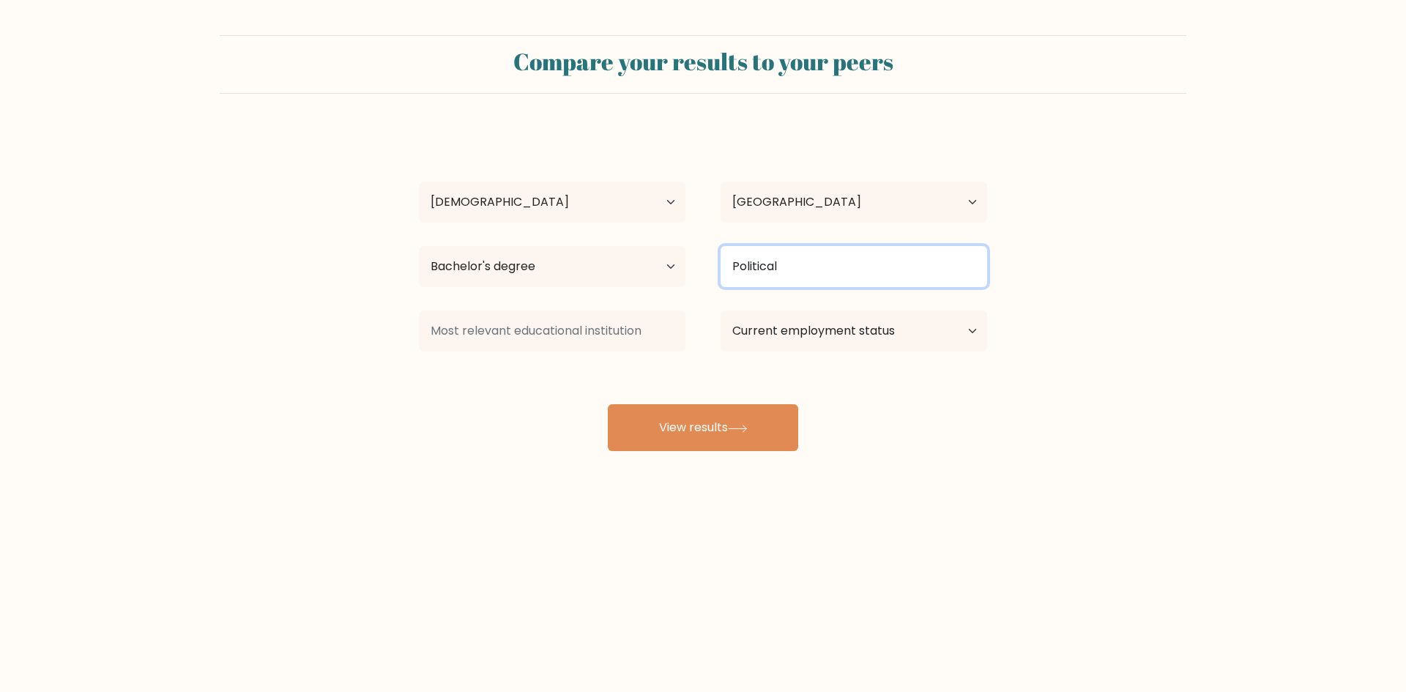
click at [701, 268] on input "Political" at bounding box center [853, 266] width 266 height 41
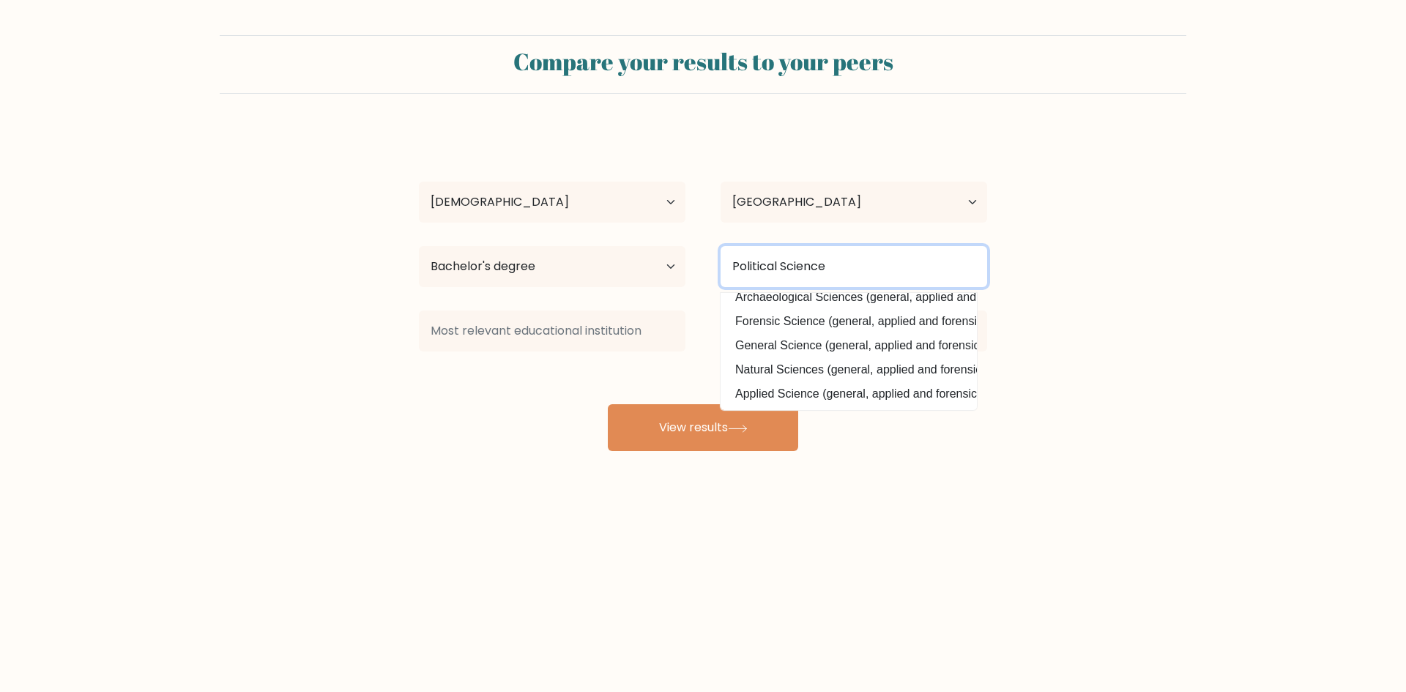
type input "Political Science"
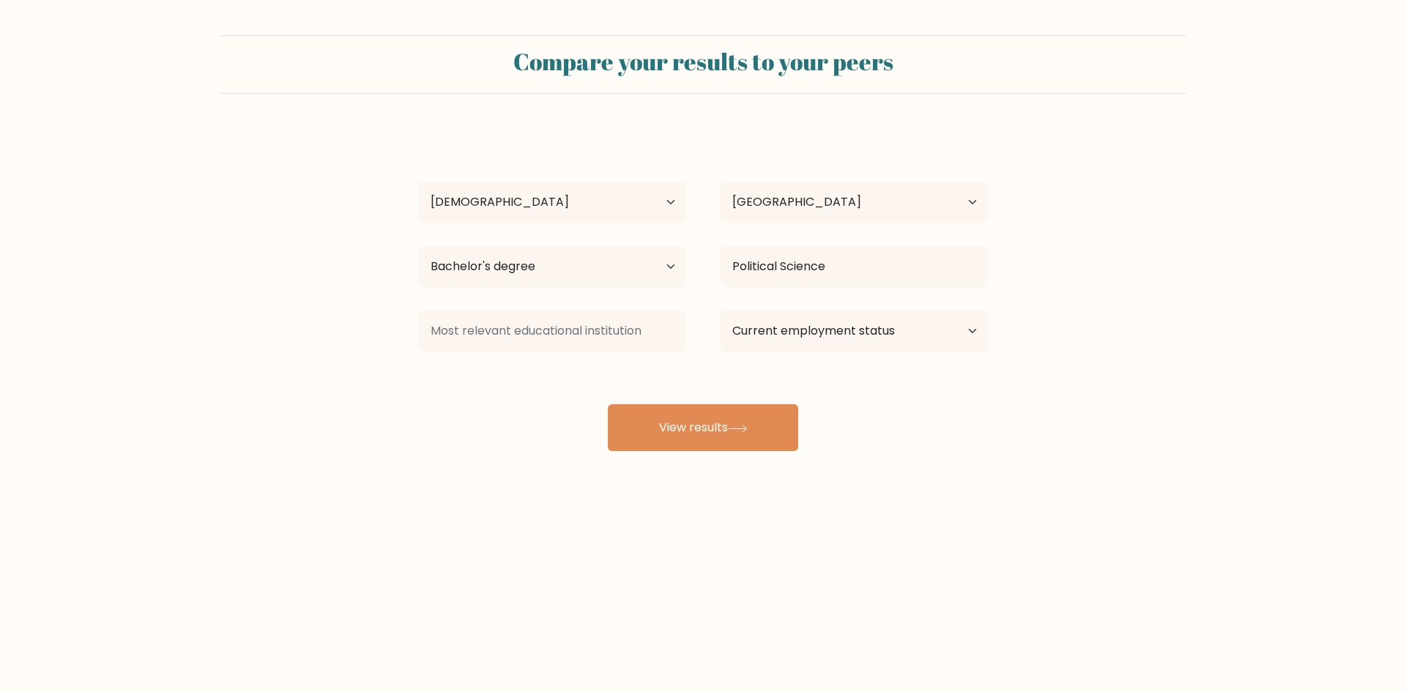
drag, startPoint x: 542, startPoint y: 299, endPoint x: 538, endPoint y: 310, distance: 10.9
click at [541, 299] on div "Exzicle Recto Age Under 18 years old 18-24 years old 25-34 years old 35-44 year…" at bounding box center [703, 290] width 586 height 322
click at [530, 332] on input at bounding box center [552, 330] width 266 height 41
type input "University of Caloocan City"
click at [701, 321] on select "Current employment status Employed Student Retired Other / prefer not to answer" at bounding box center [853, 330] width 266 height 41
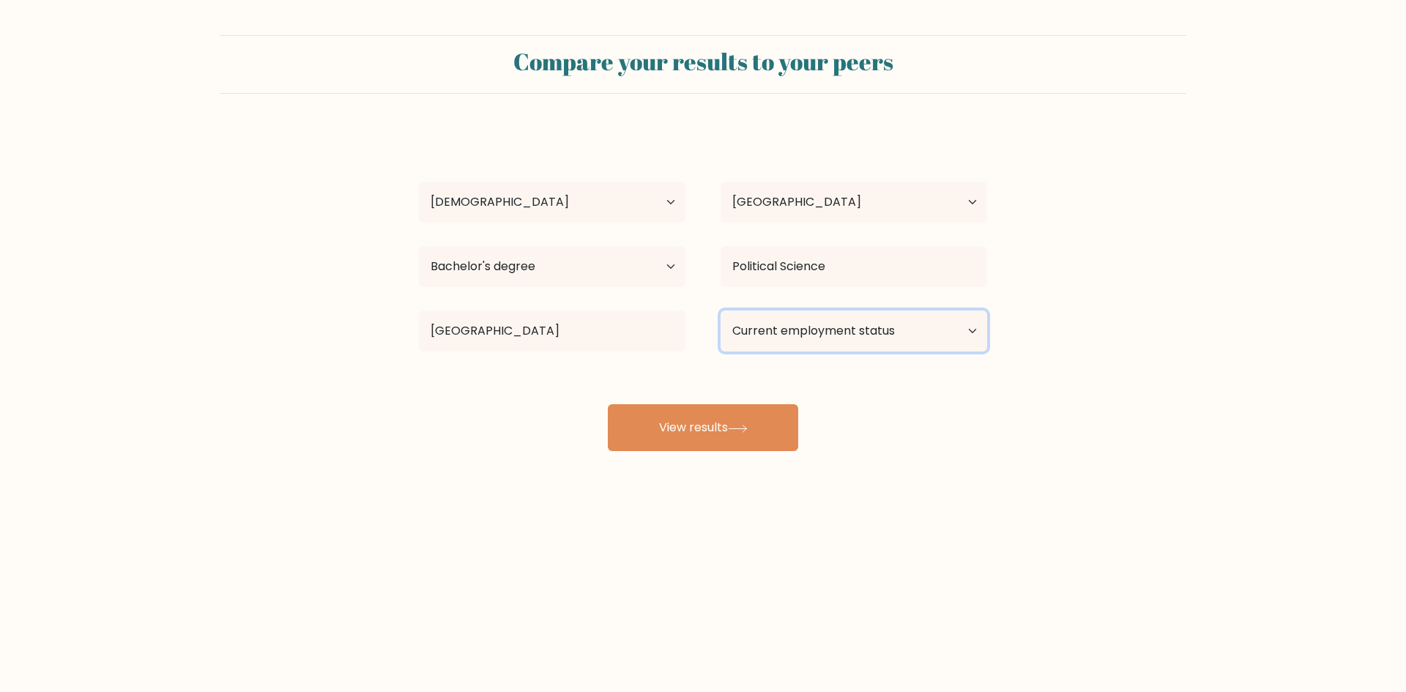
select select "other"
click at [701, 310] on select "Current employment status Employed Student Retired Other / prefer not to answer" at bounding box center [853, 330] width 266 height 41
click at [701, 435] on button "View results" at bounding box center [703, 427] width 190 height 47
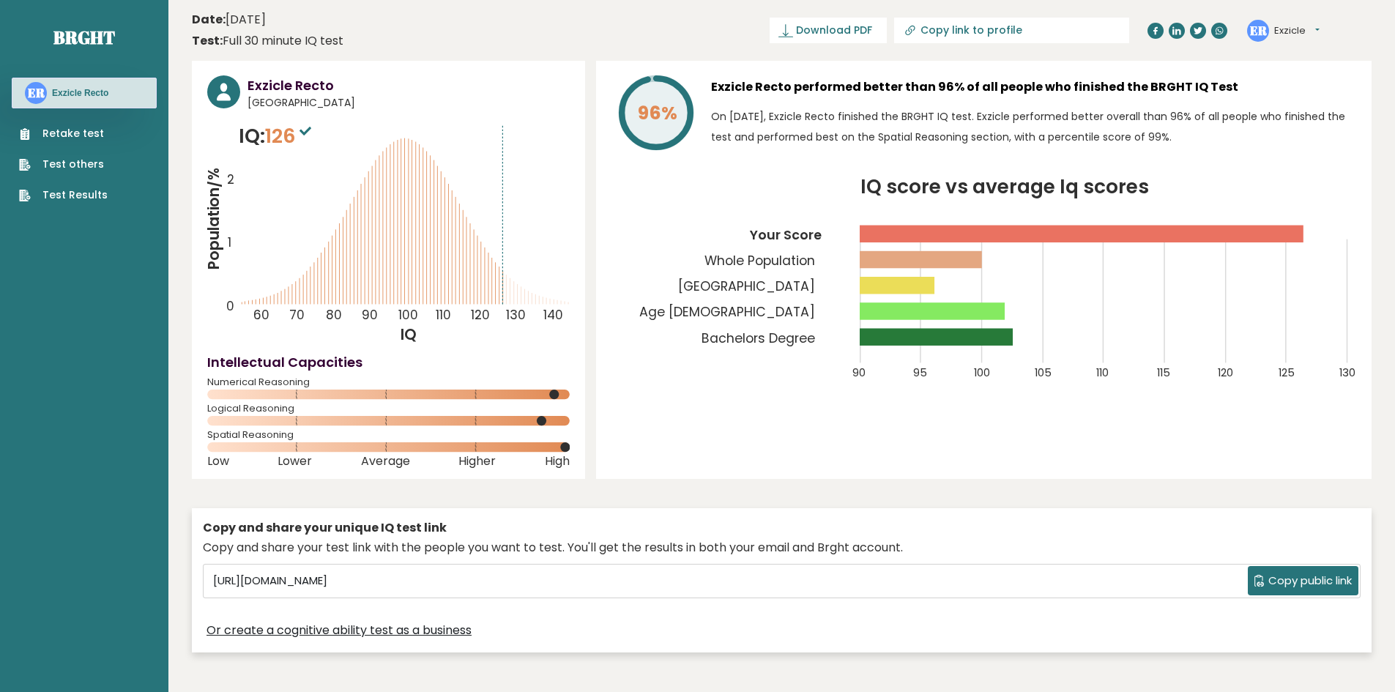
drag, startPoint x: 406, startPoint y: 206, endPoint x: 506, endPoint y: 229, distance: 102.3
click at [506, 229] on icon "Population/% IQ 0 1 2 60 70 80 90 100 110 120 130 140" at bounding box center [388, 233] width 362 height 223
click at [425, 182] on icon "Population/% IQ 0 1 2 60 70 80 90 100 110 120 130 140" at bounding box center [388, 233] width 362 height 223
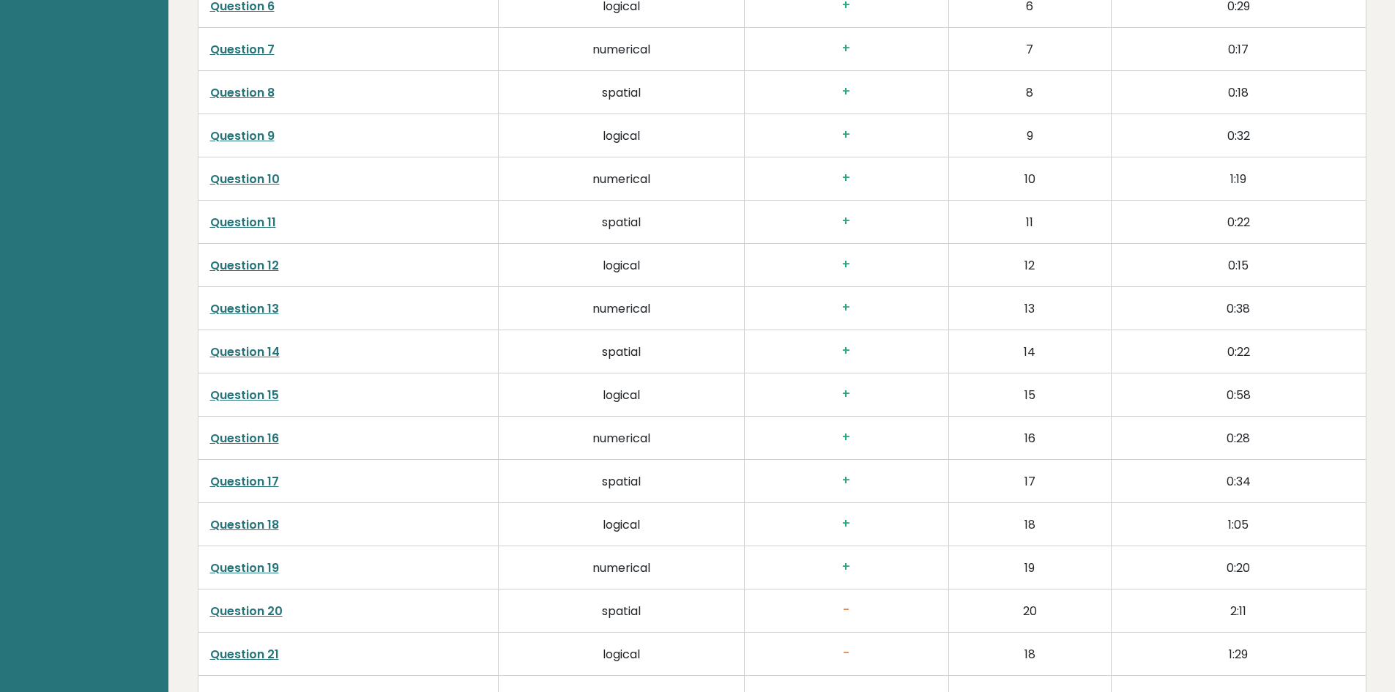
scroll to position [2916, 0]
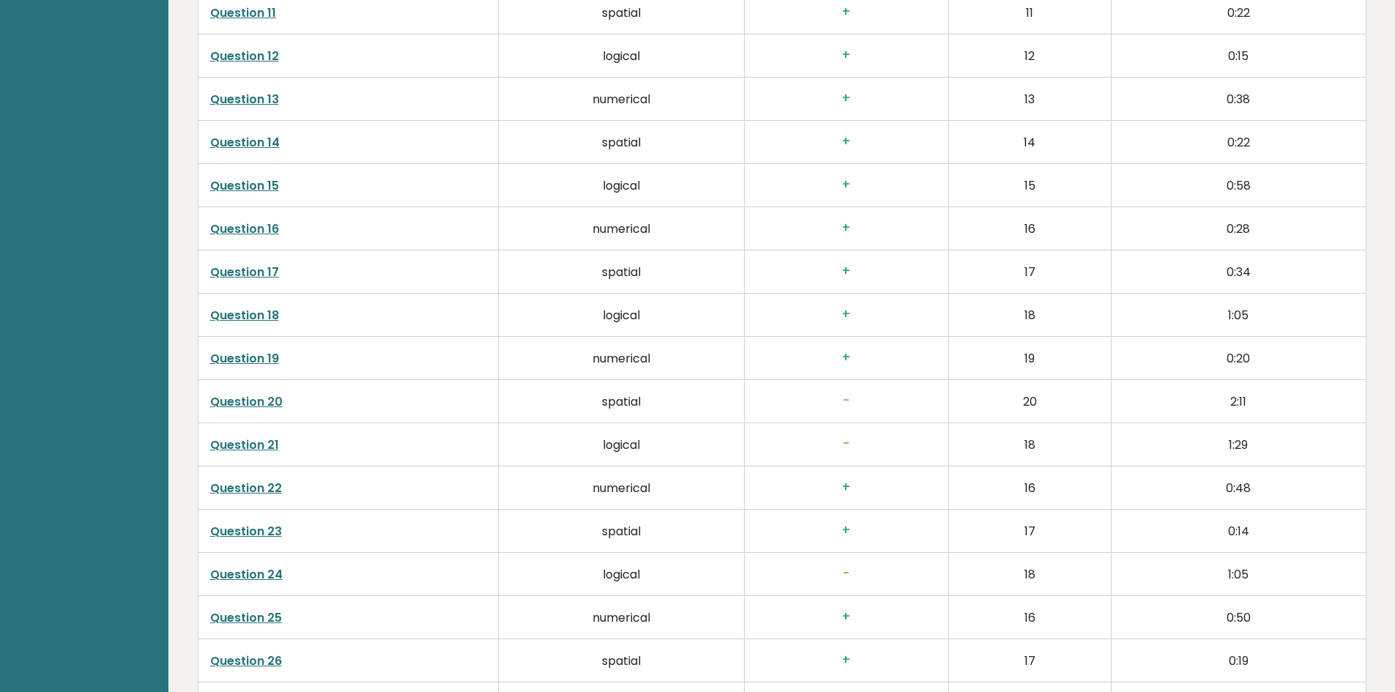
click at [235, 389] on td "Question 20" at bounding box center [348, 401] width 301 height 43
click at [240, 399] on link "Question 20" at bounding box center [246, 401] width 72 height 17
click at [232, 449] on link "Question 21" at bounding box center [244, 444] width 69 height 17
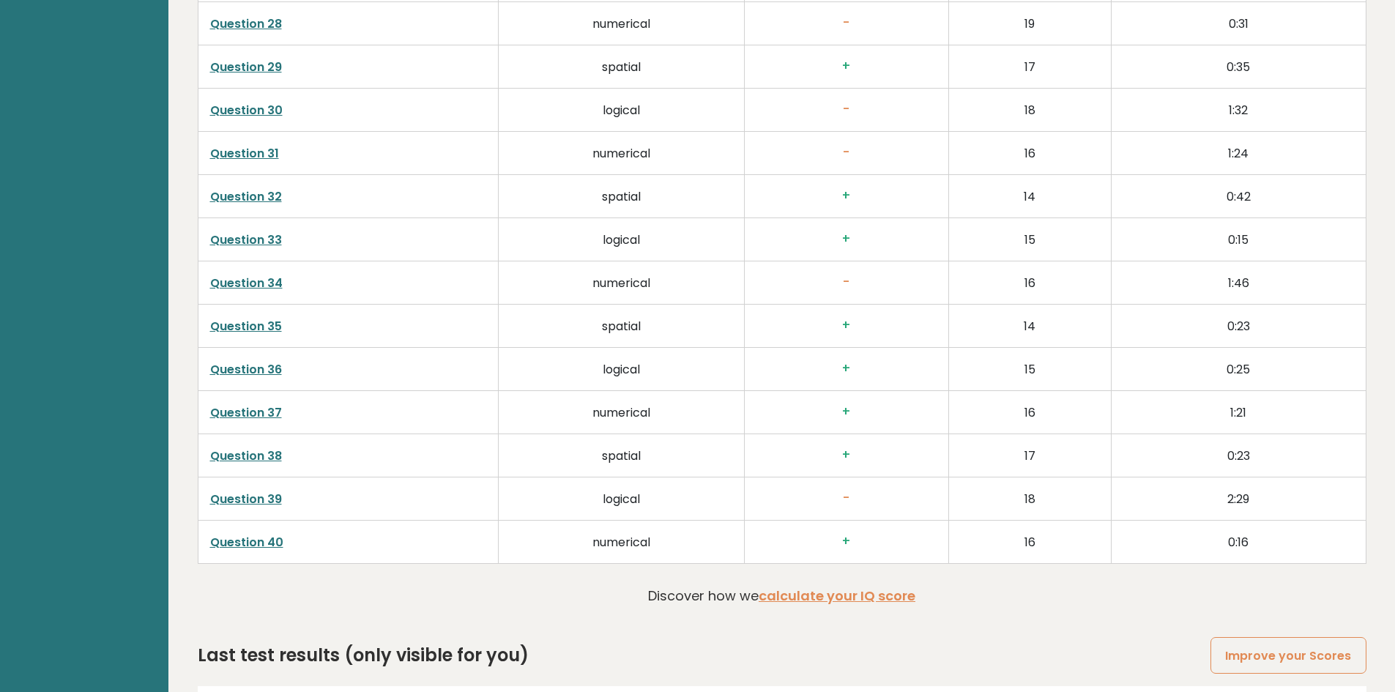
scroll to position [3717, 0]
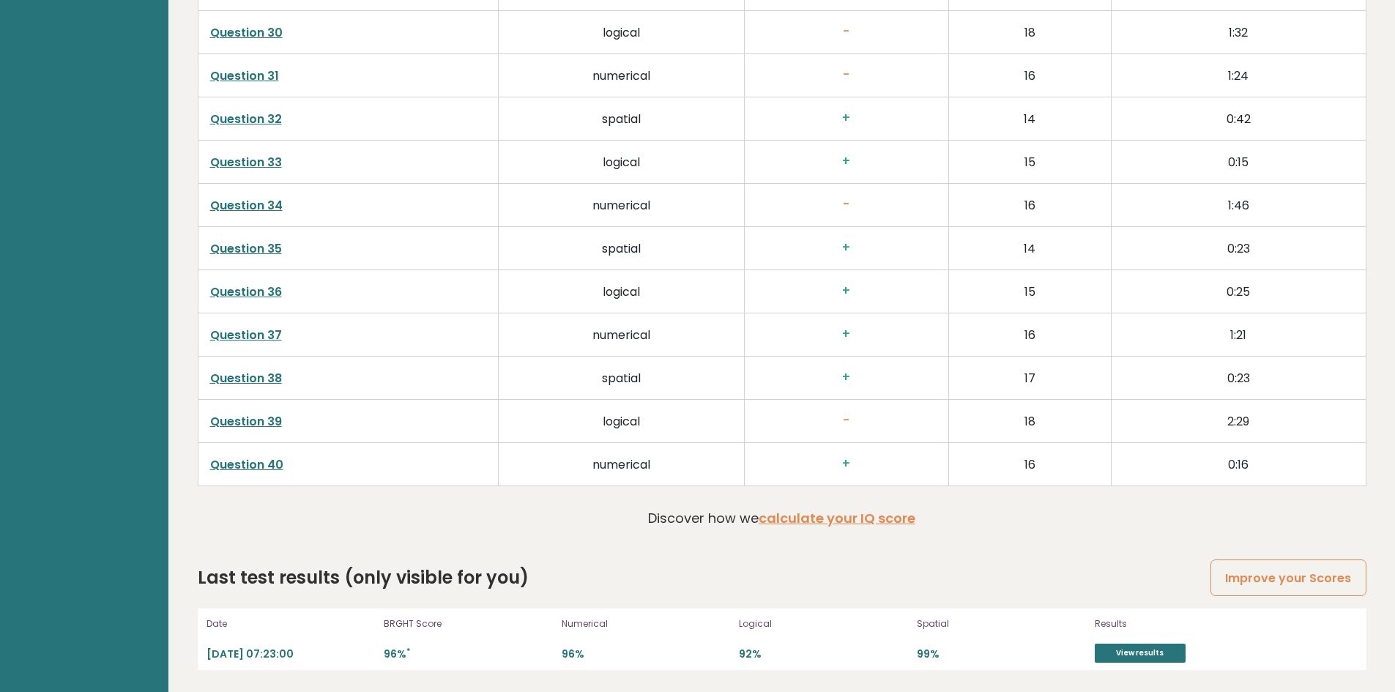
click at [247, 419] on link "Question 39" at bounding box center [246, 421] width 72 height 17
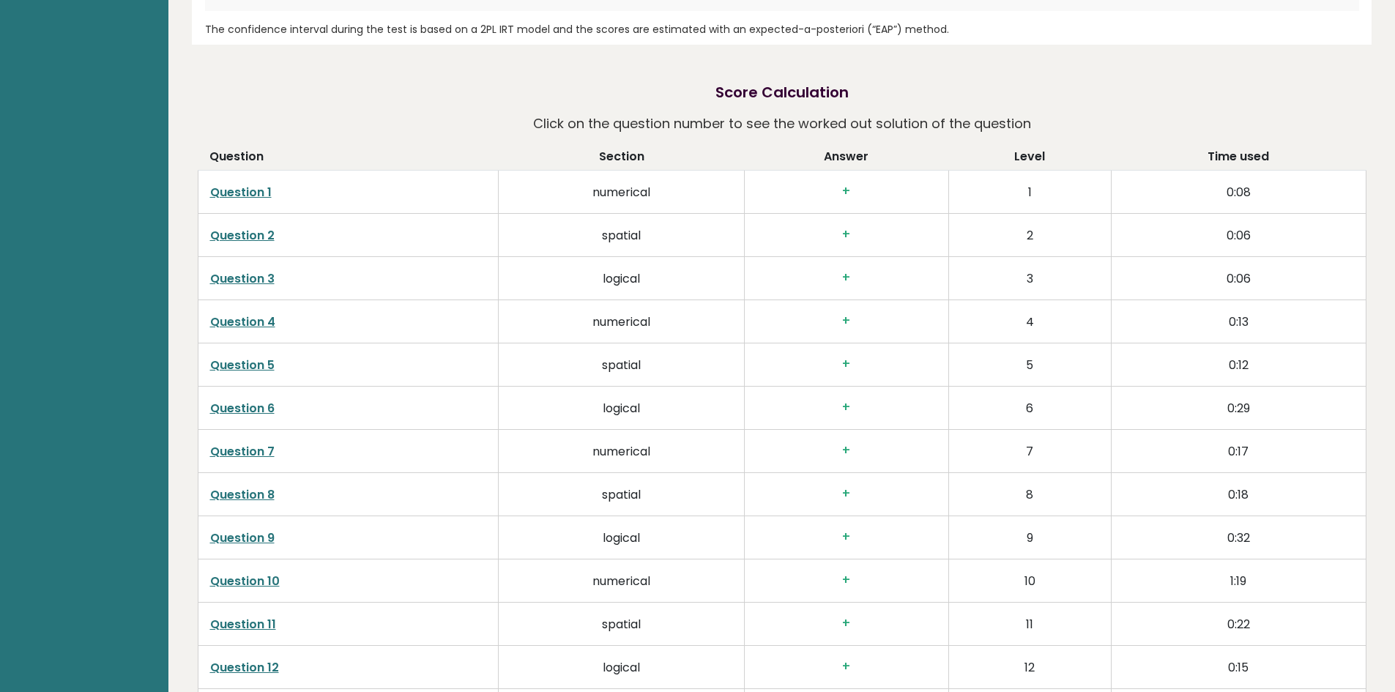
scroll to position [2179, 0]
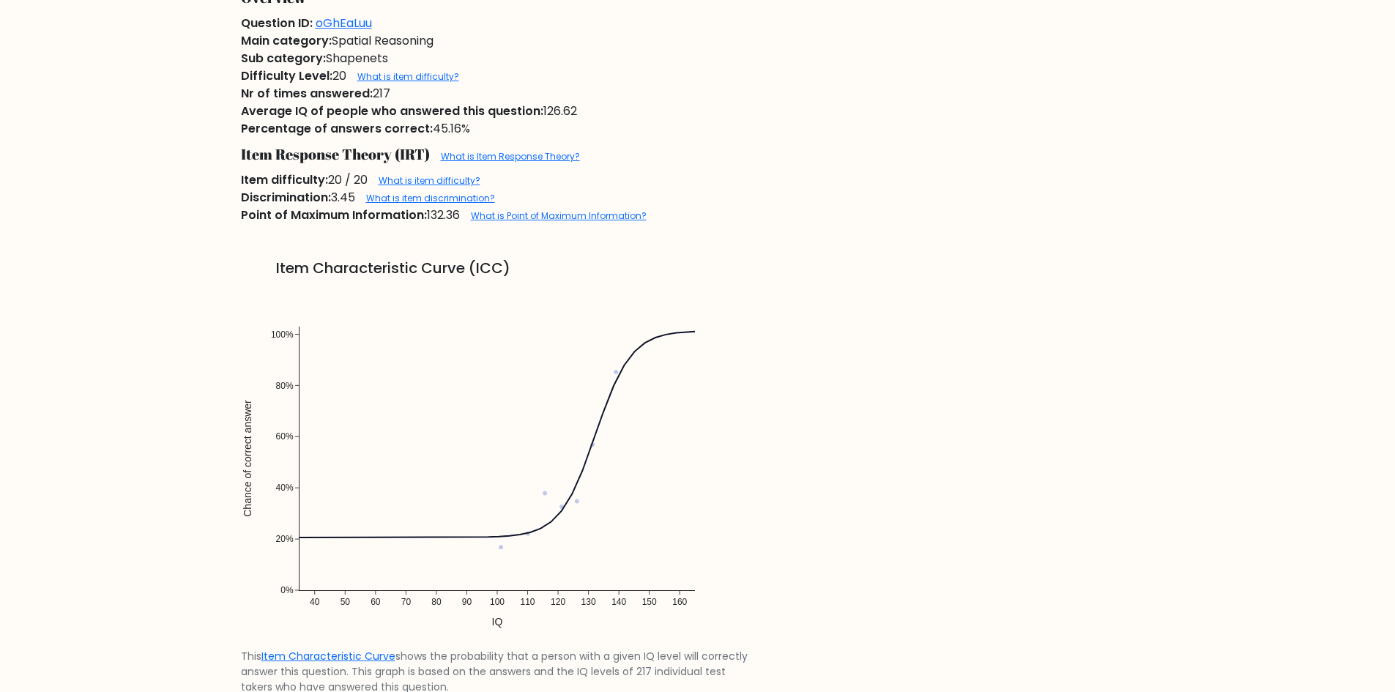
scroll to position [1171, 0]
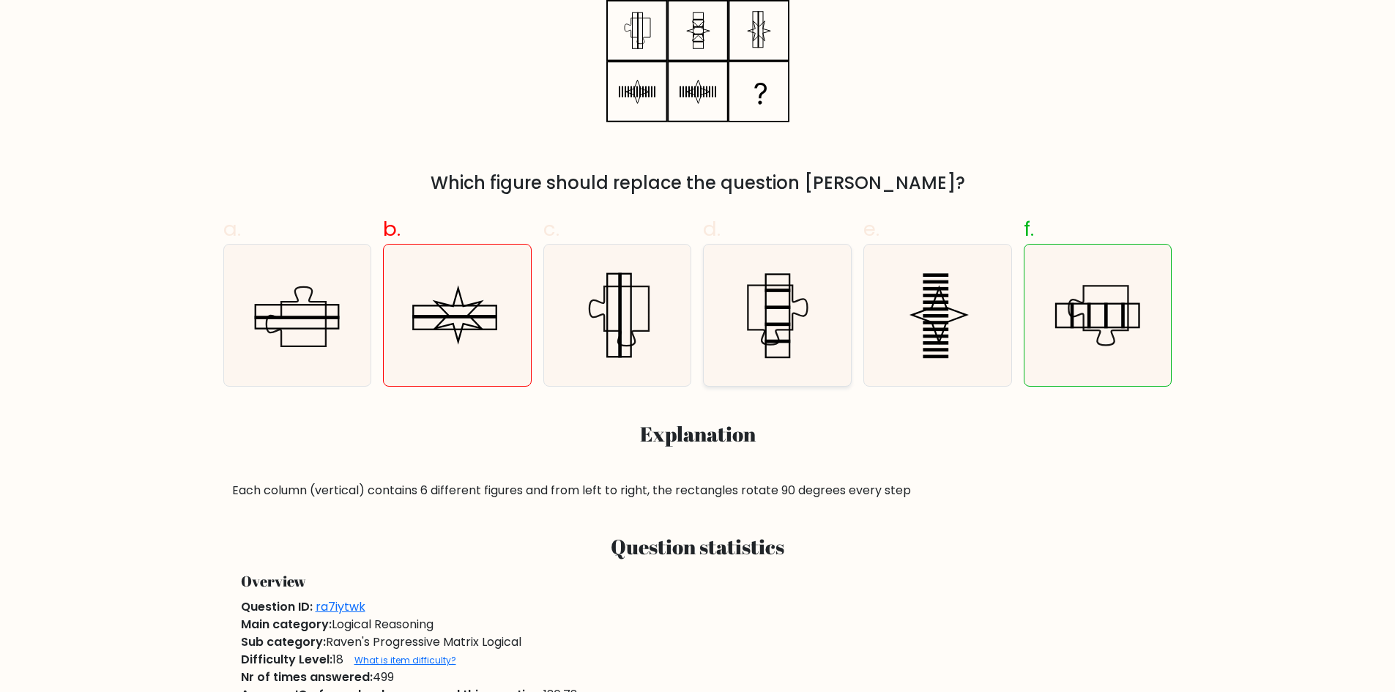
scroll to position [586, 0]
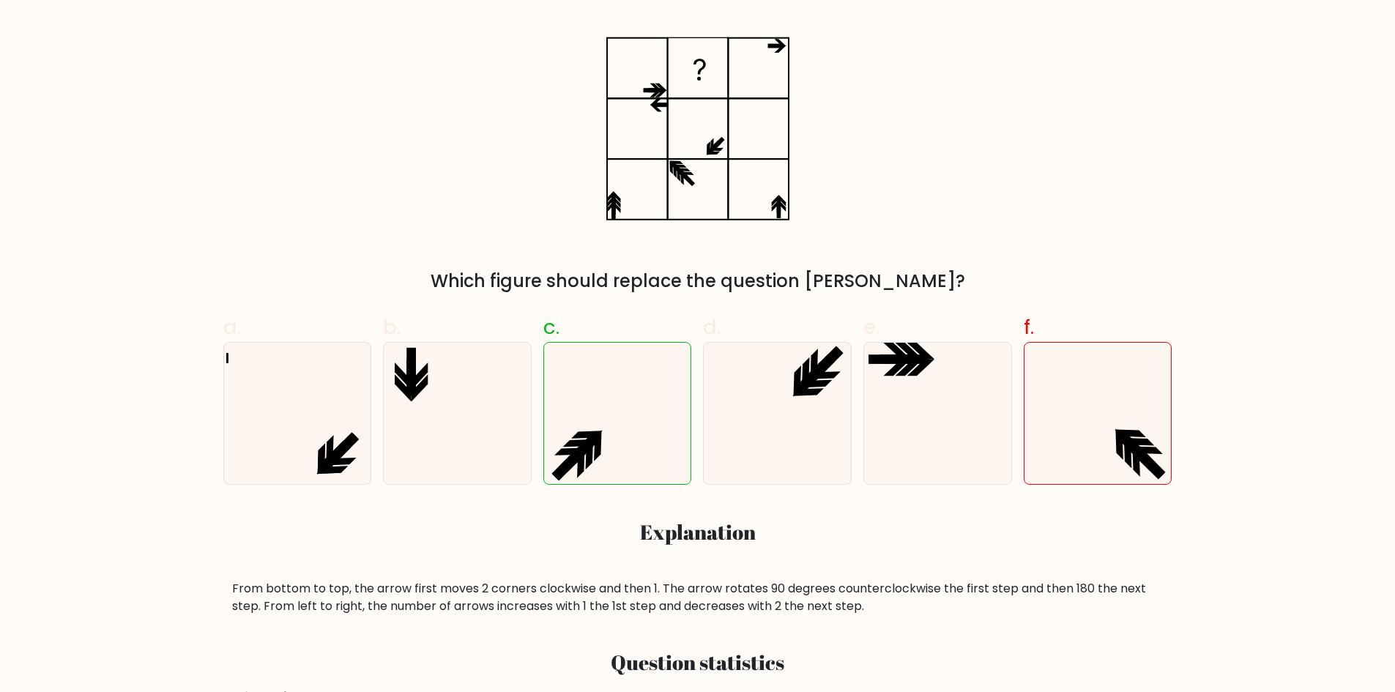
scroll to position [293, 0]
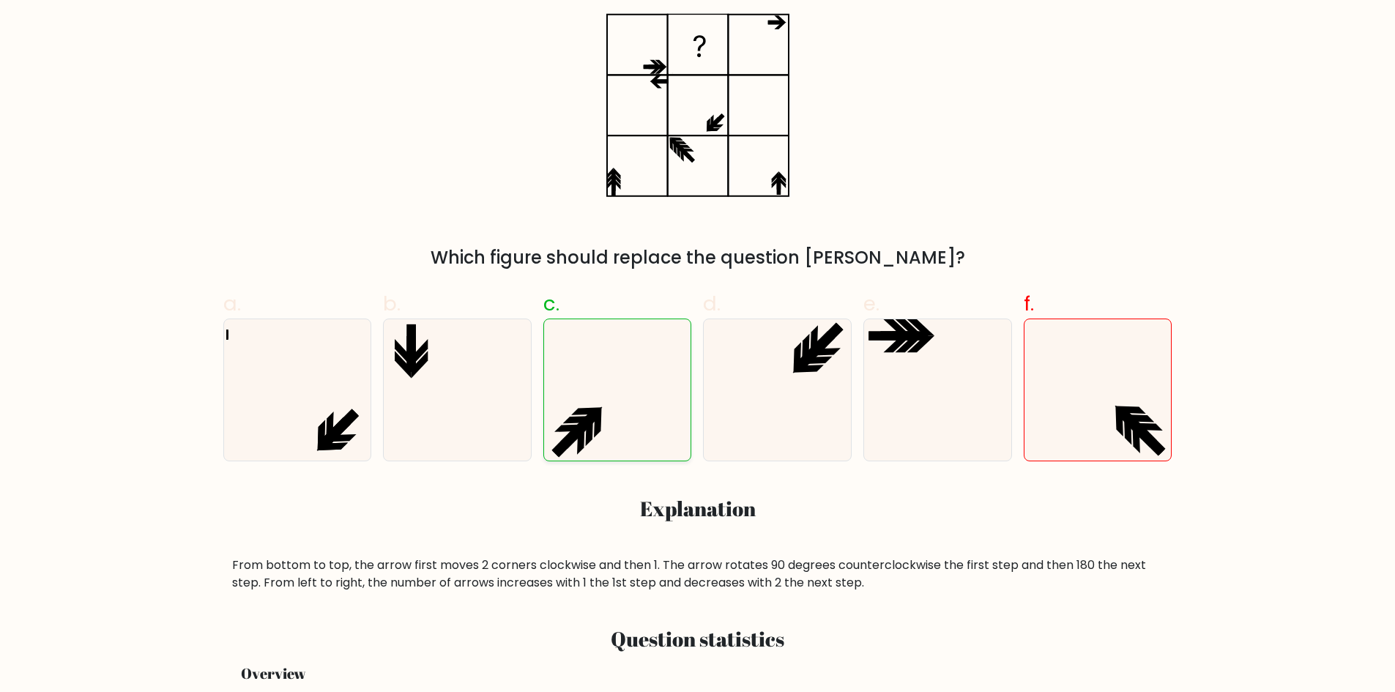
click at [646, 423] on icon at bounding box center [617, 389] width 141 height 141
click at [698, 63] on input "c." at bounding box center [698, 58] width 1 height 10
radio input "true"
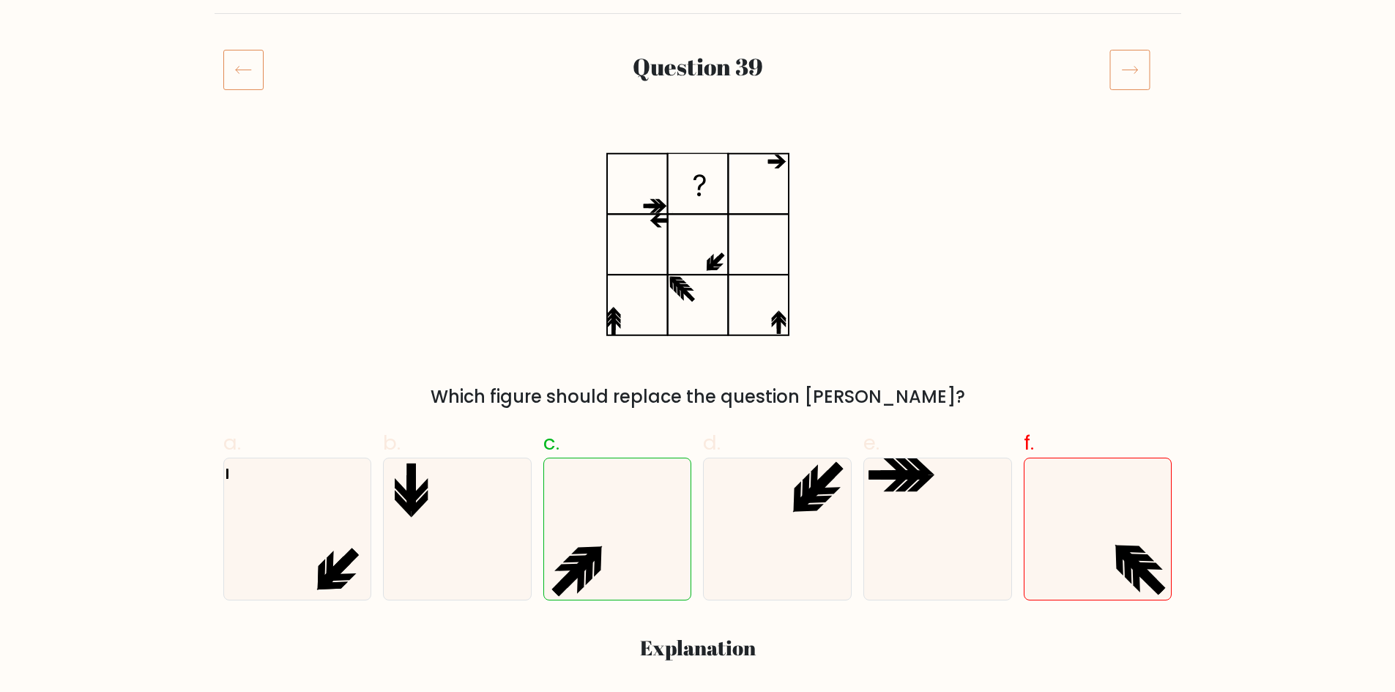
scroll to position [146, 0]
